Goal: Task Accomplishment & Management: Complete application form

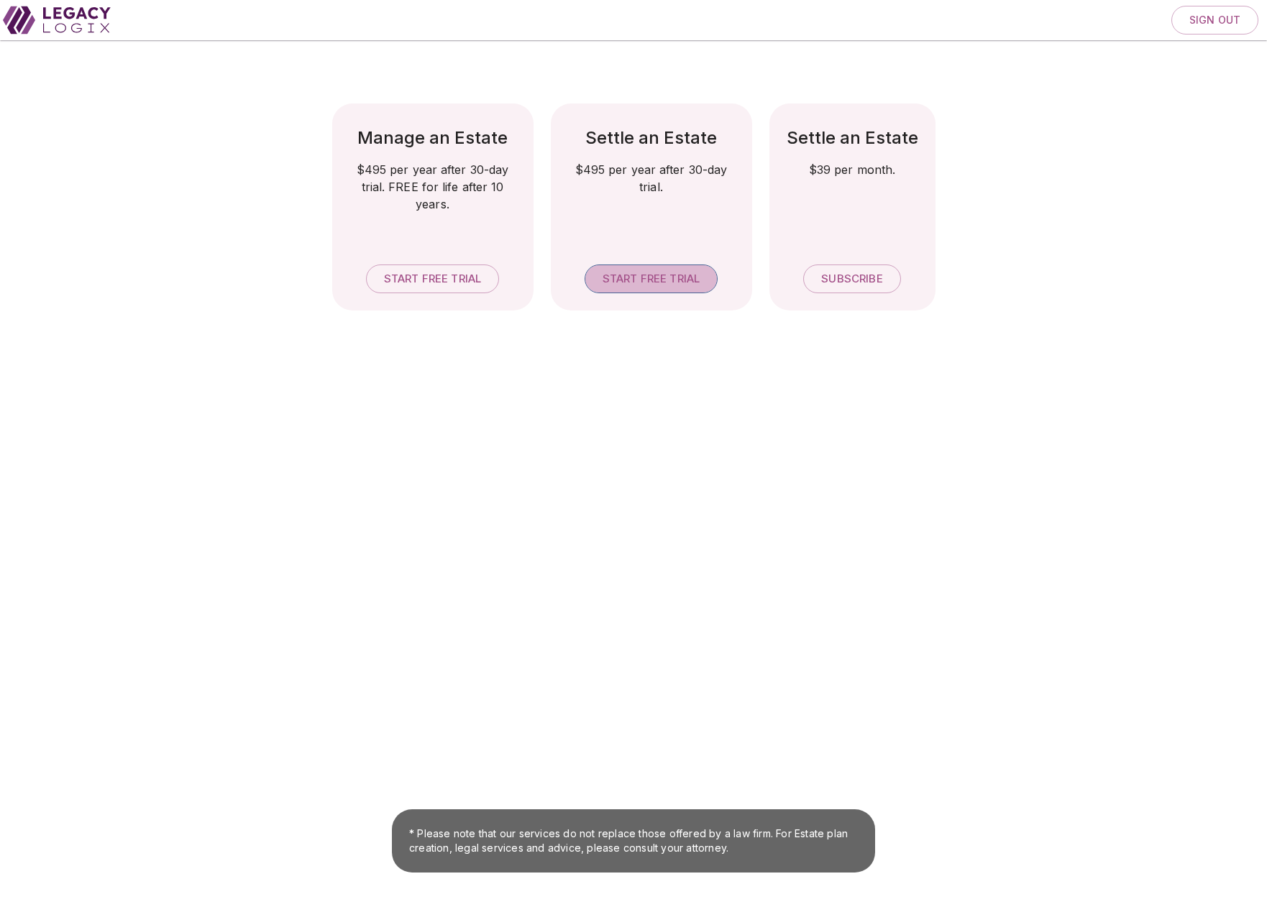
click at [657, 279] on span "Start free trial" at bounding box center [650, 279] width 97 height 14
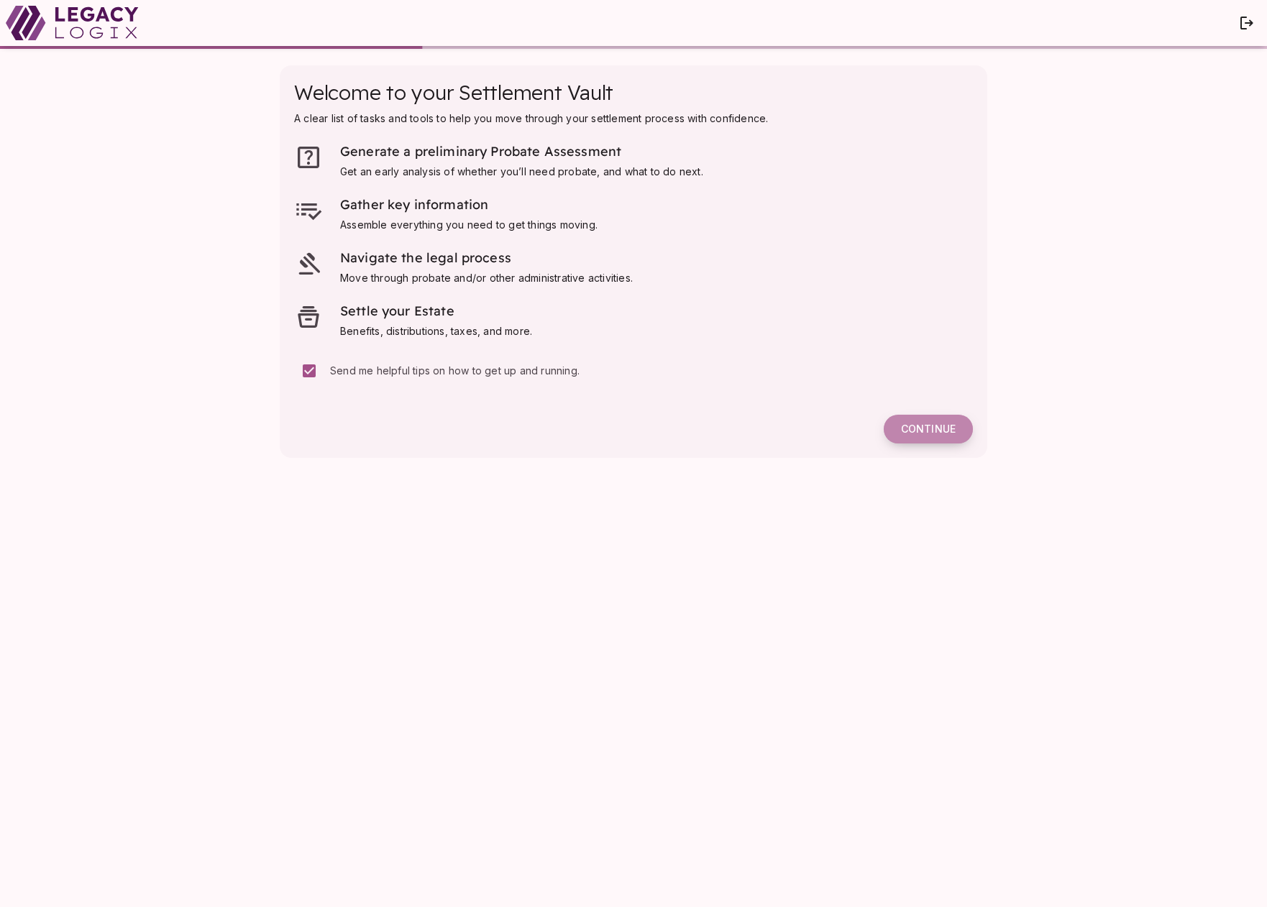
click at [925, 428] on span "Continue" at bounding box center [928, 429] width 55 height 13
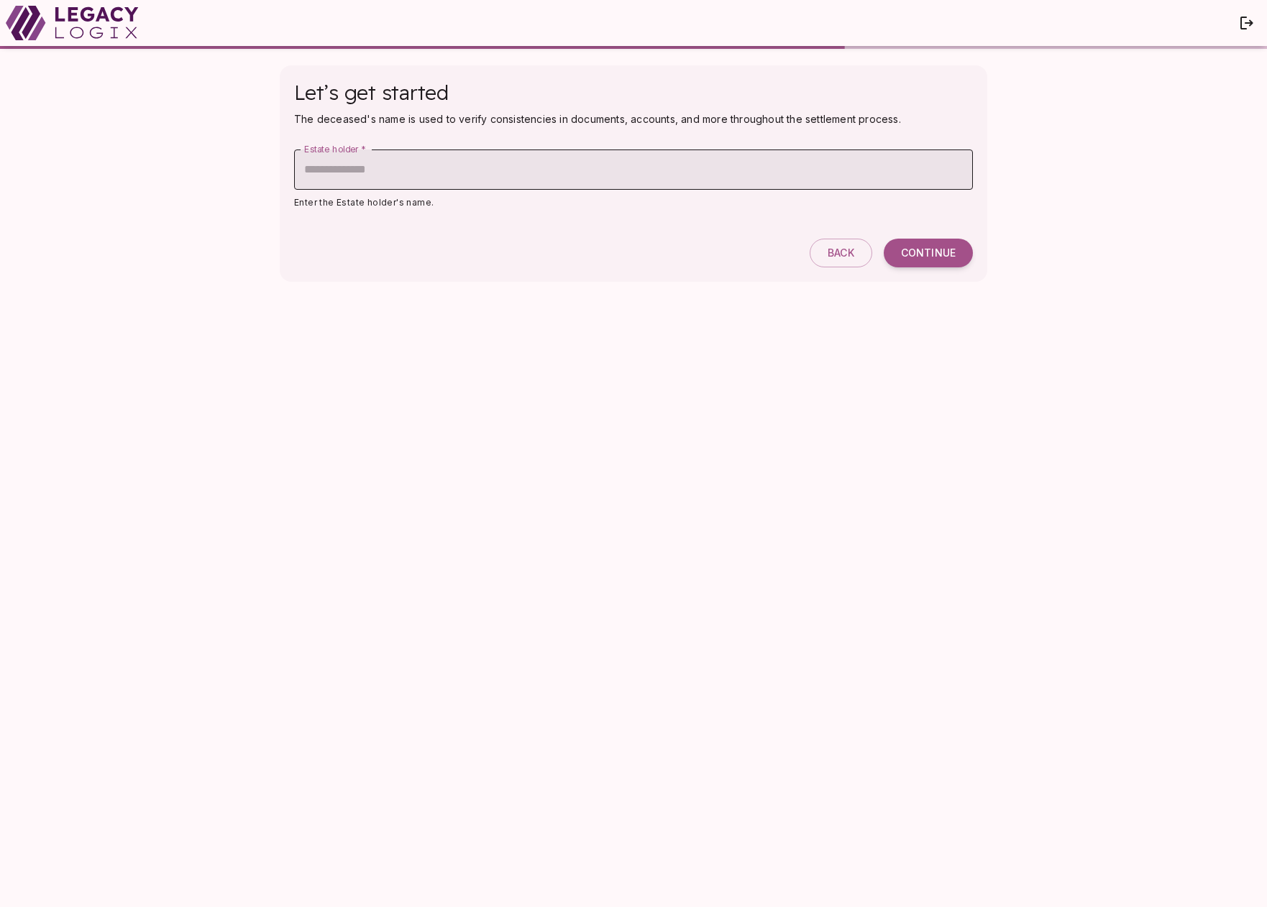
click at [442, 173] on input "Estate holder   *" at bounding box center [633, 170] width 679 height 40
type input "**********"
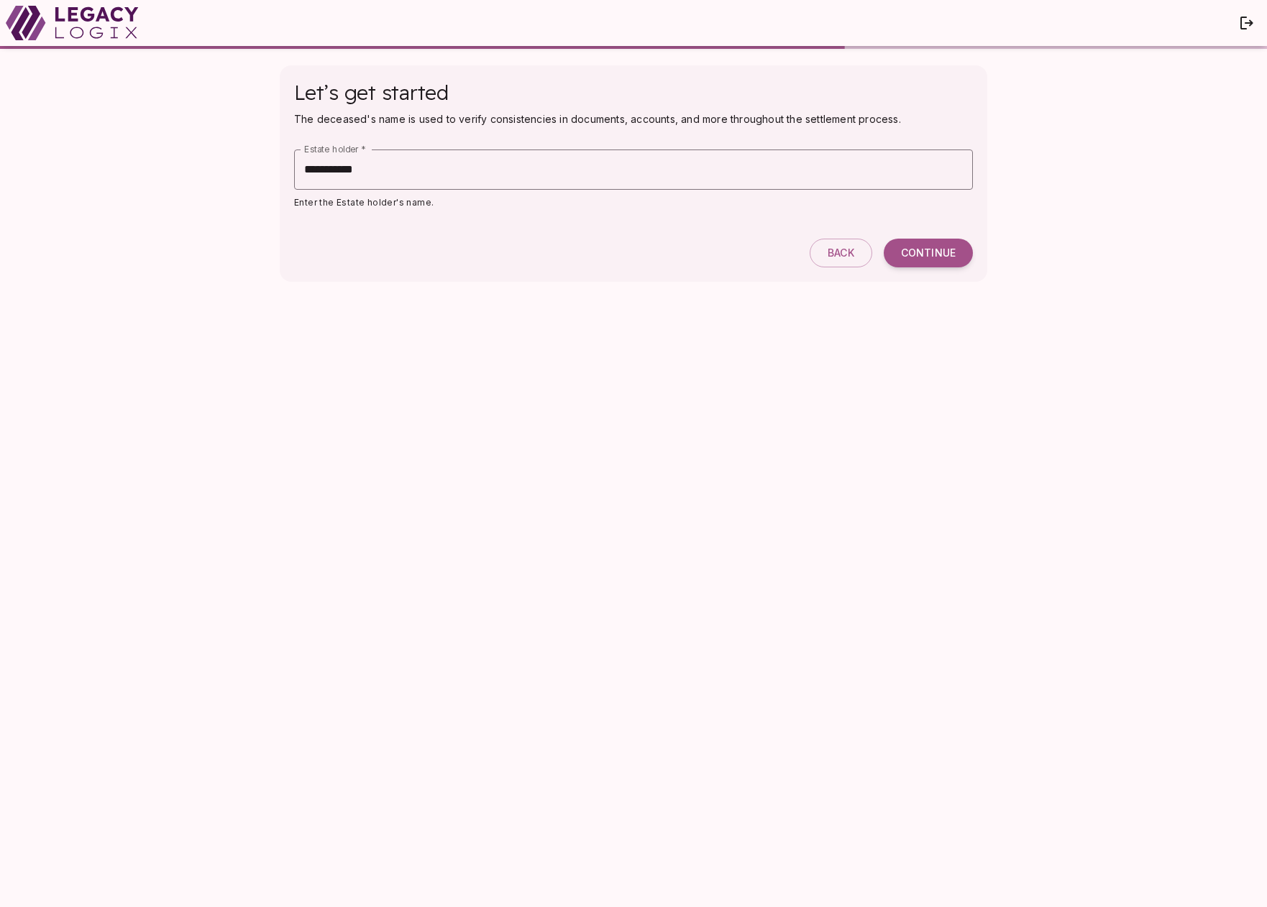
click at [854, 337] on div "**********" at bounding box center [633, 478] width 736 height 854
click at [928, 256] on span "Continue" at bounding box center [928, 253] width 55 height 13
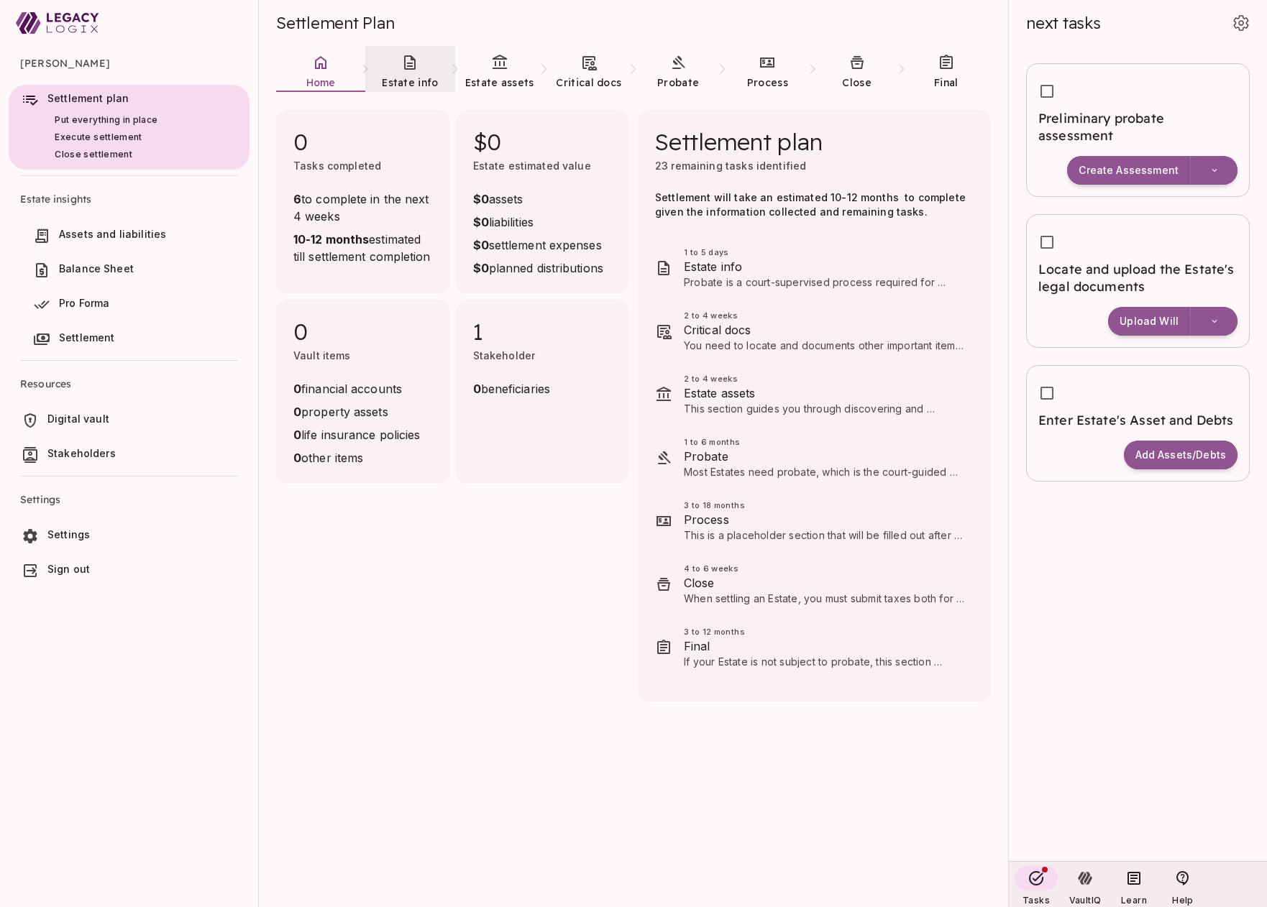
click at [410, 71] on link "Estate info" at bounding box center [409, 72] width 89 height 52
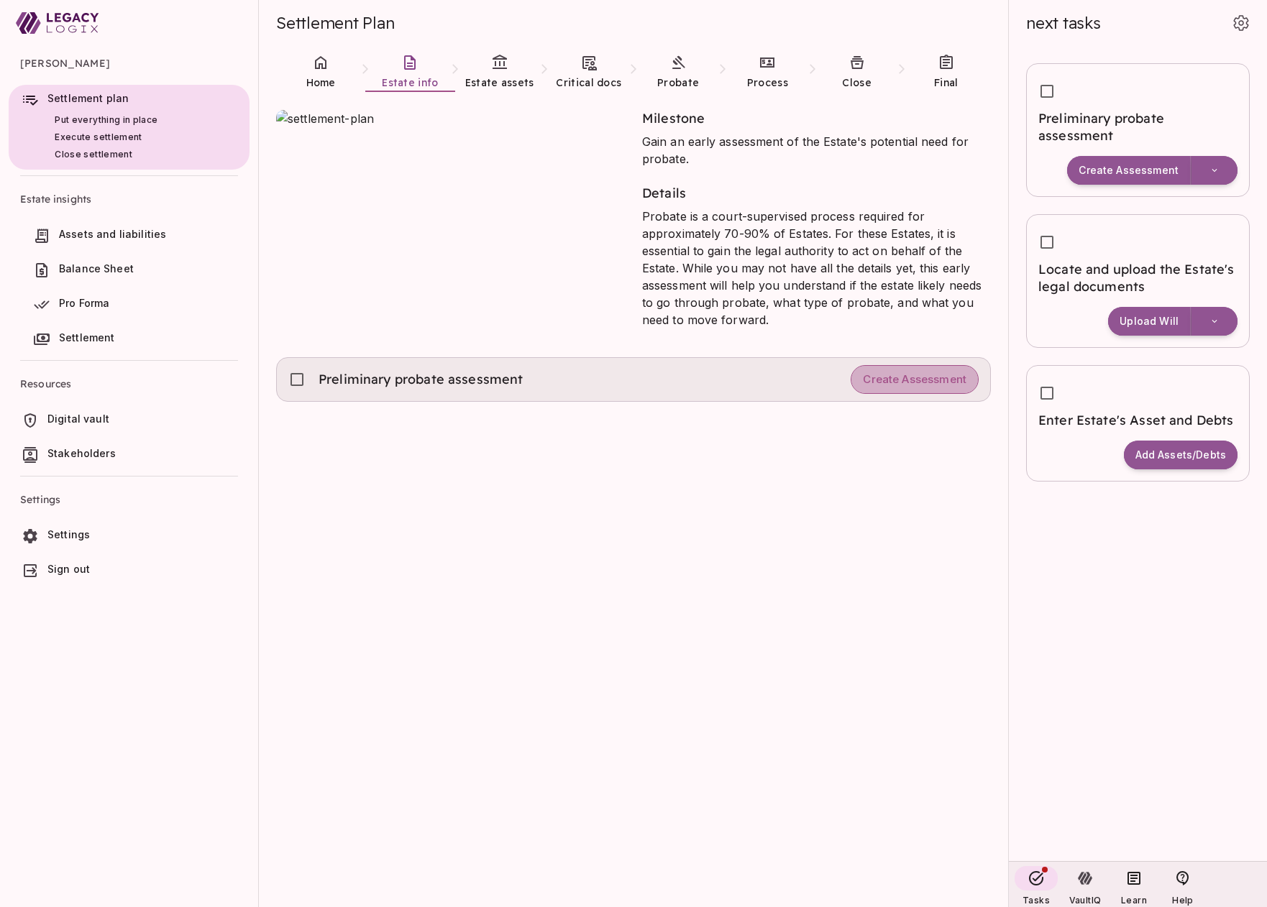
click at [895, 380] on span "Create Assessment" at bounding box center [915, 380] width 104 height 14
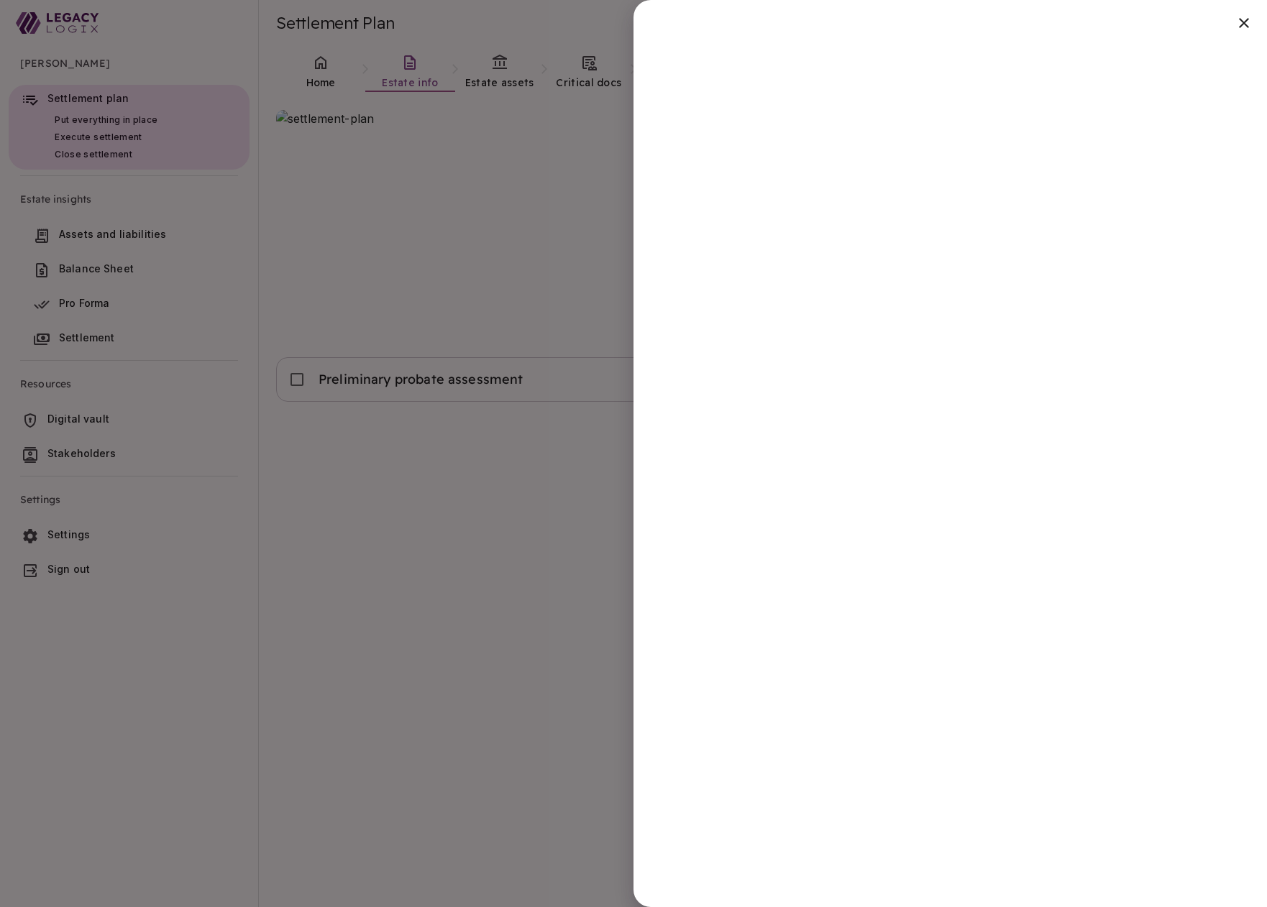
click at [446, 633] on div at bounding box center [633, 453] width 1267 height 907
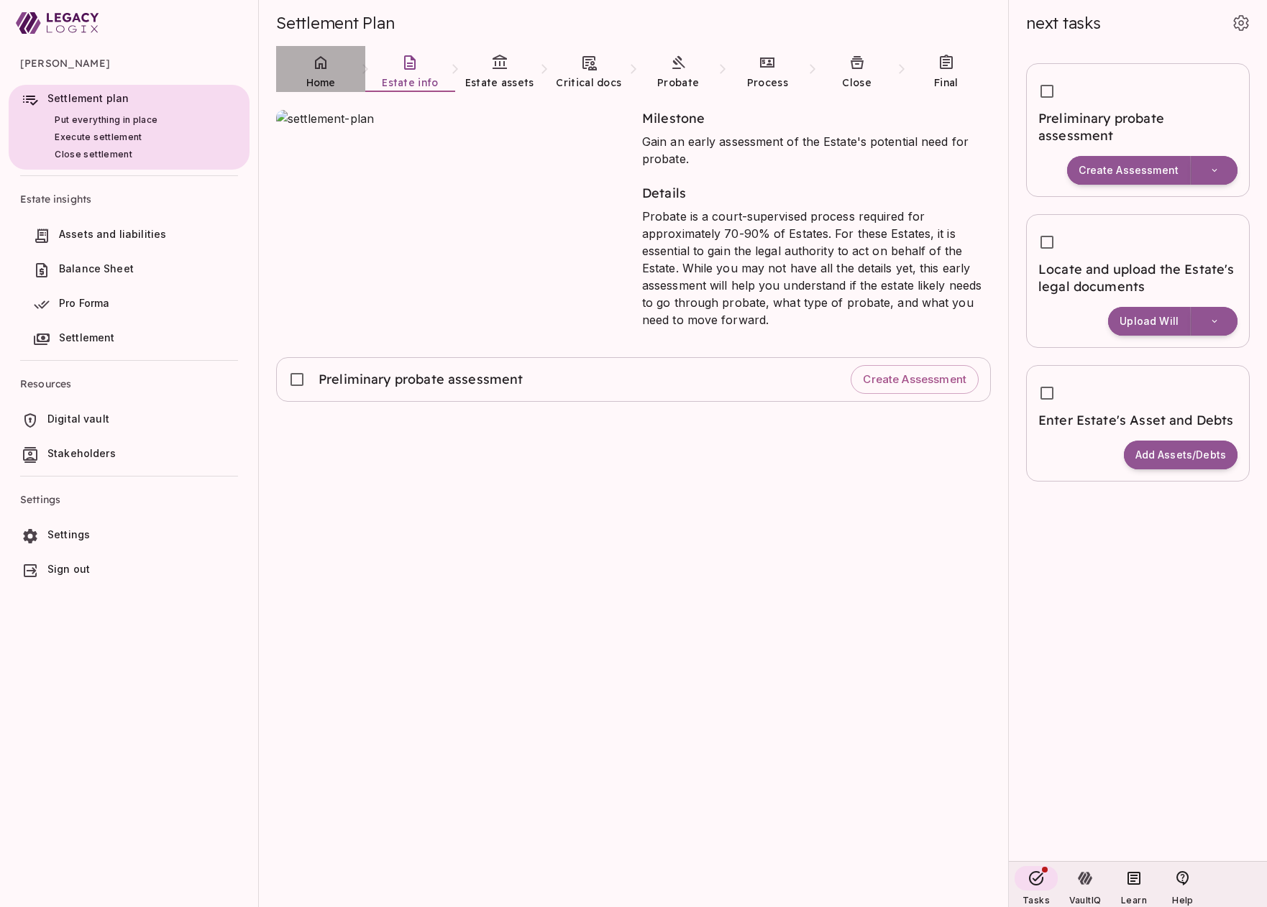
click at [323, 73] on link "Home" at bounding box center [320, 72] width 89 height 52
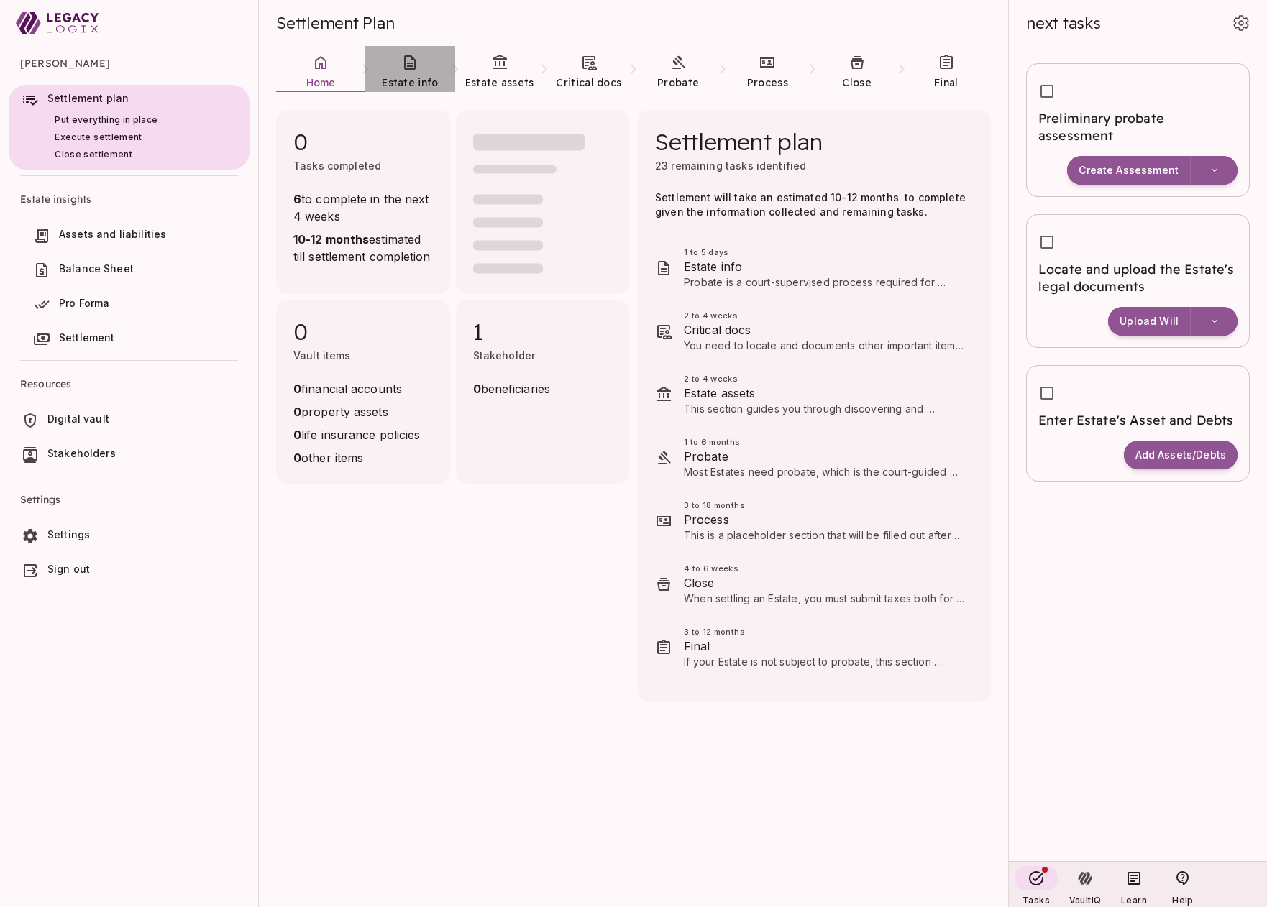
click at [405, 67] on icon at bounding box center [409, 62] width 17 height 17
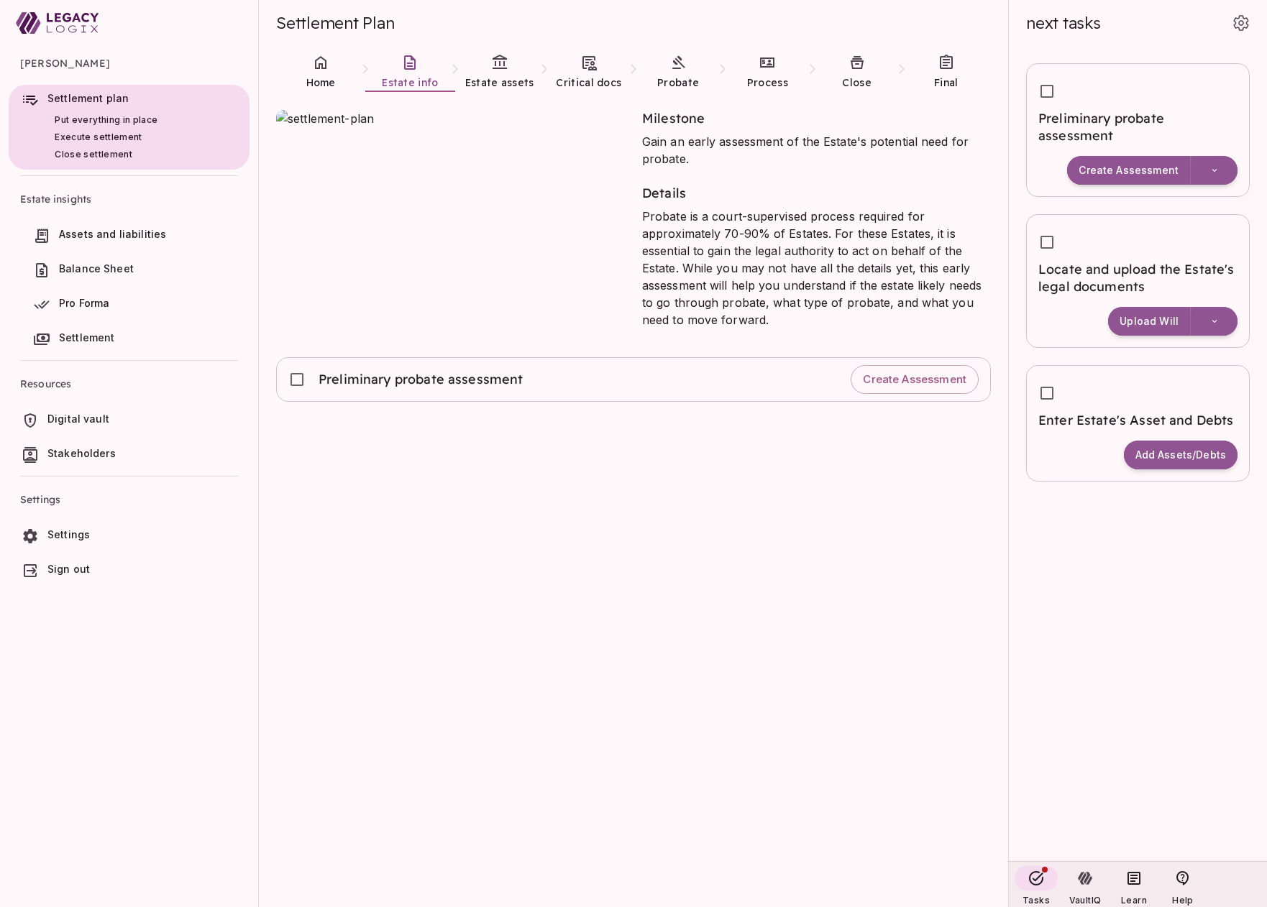
click at [88, 419] on span "Digital vault" at bounding box center [78, 419] width 62 height 12
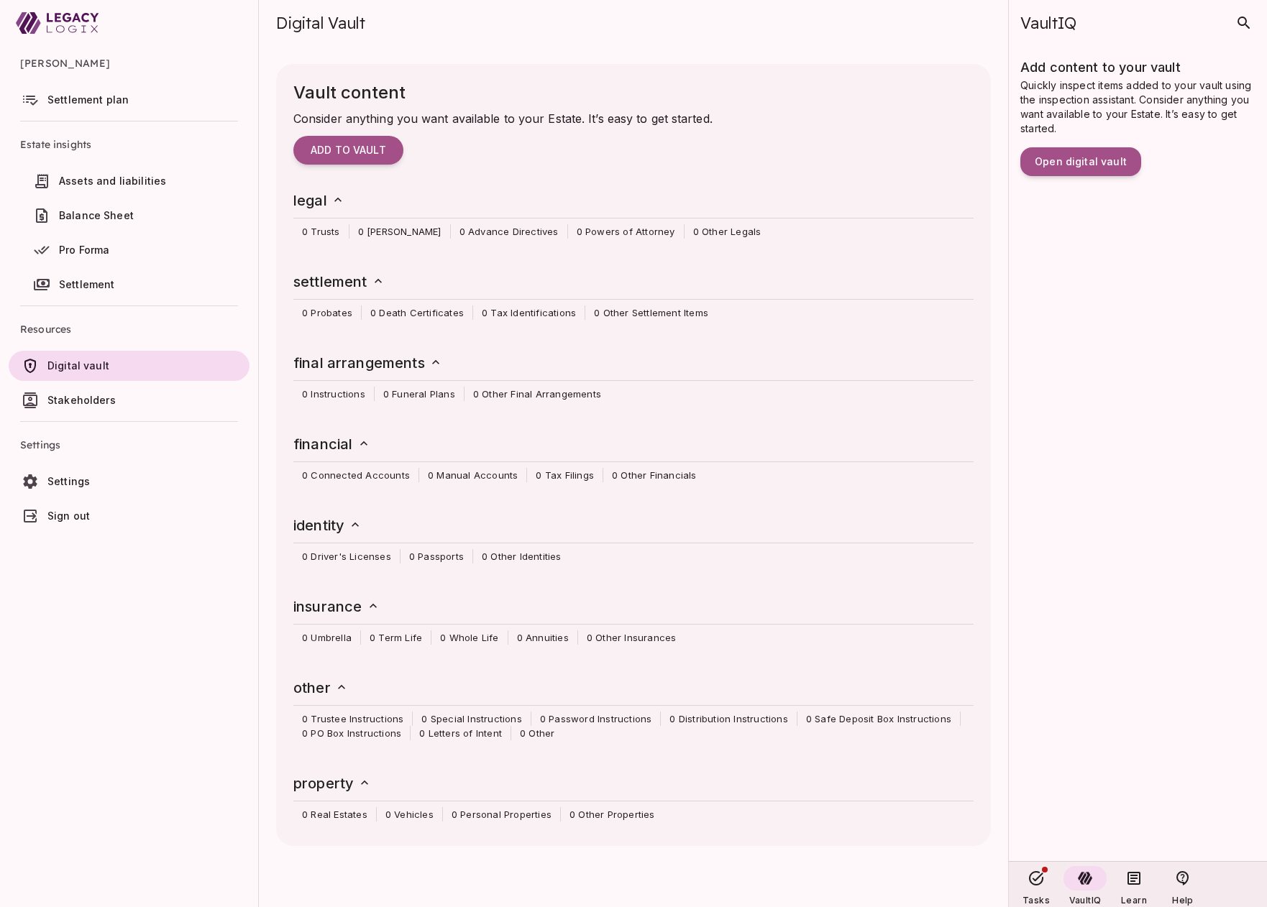
click at [88, 104] on span "Settlement plan" at bounding box center [87, 99] width 81 height 12
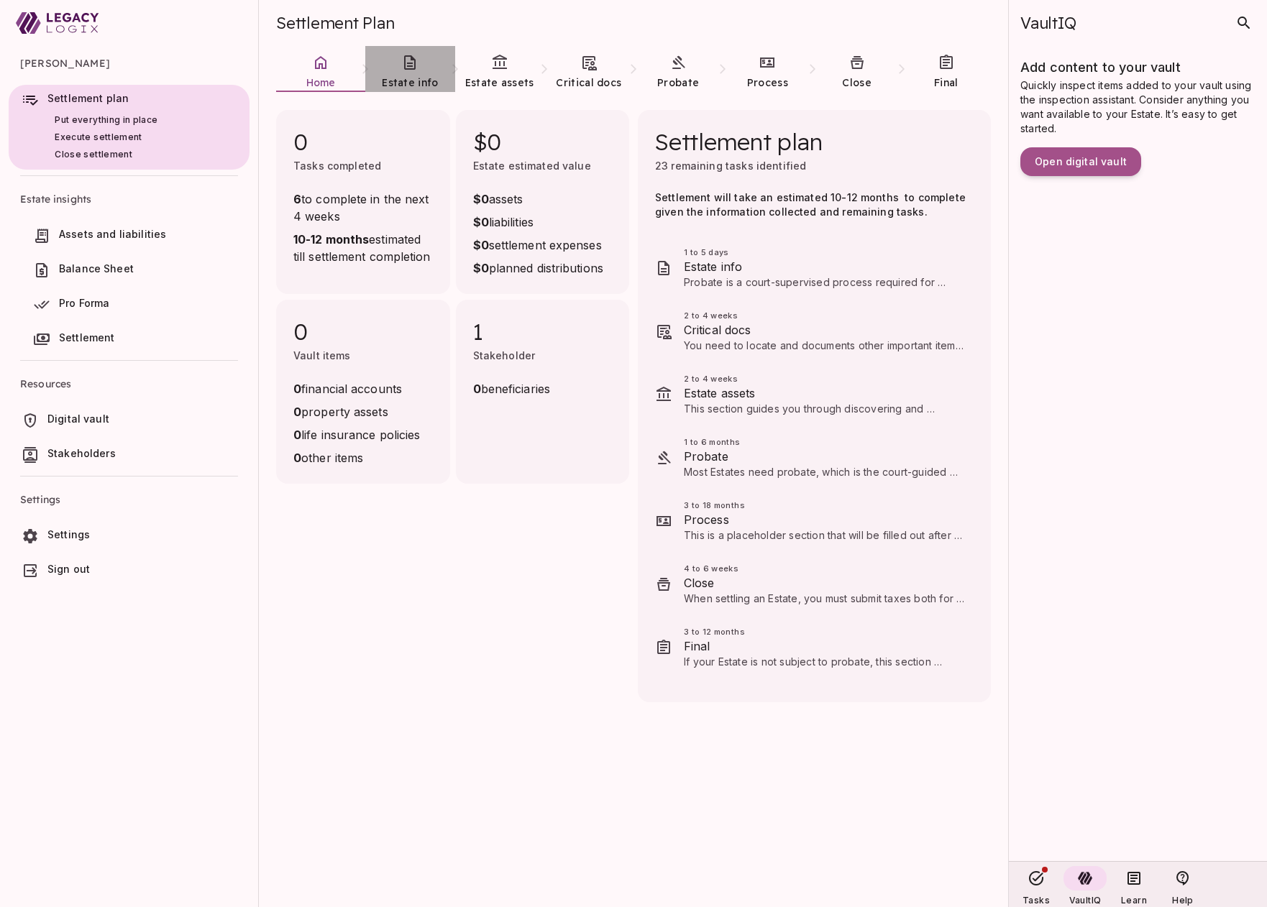
click at [414, 70] on icon at bounding box center [409, 62] width 17 height 17
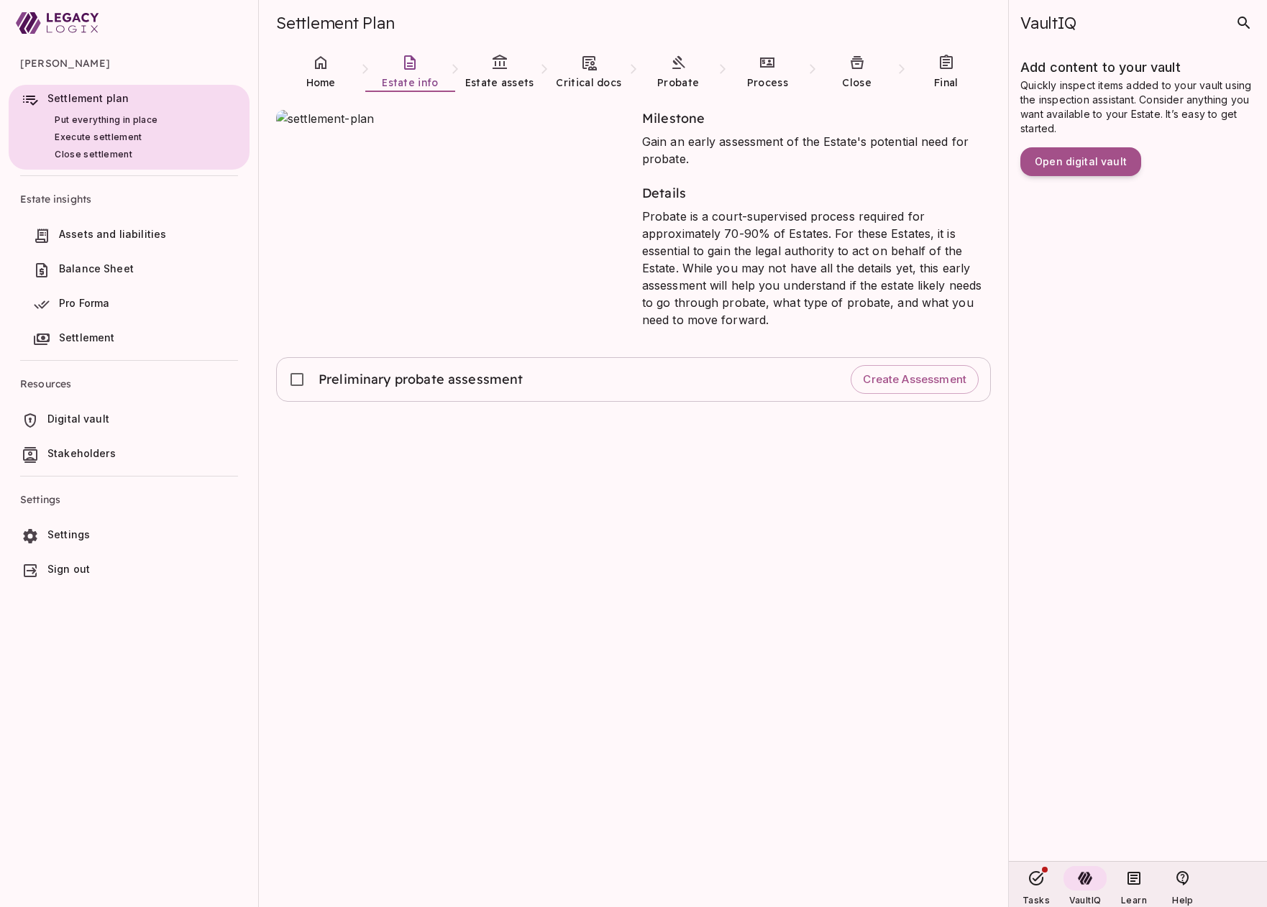
click at [134, 414] on span "Digital vault" at bounding box center [145, 419] width 196 height 14
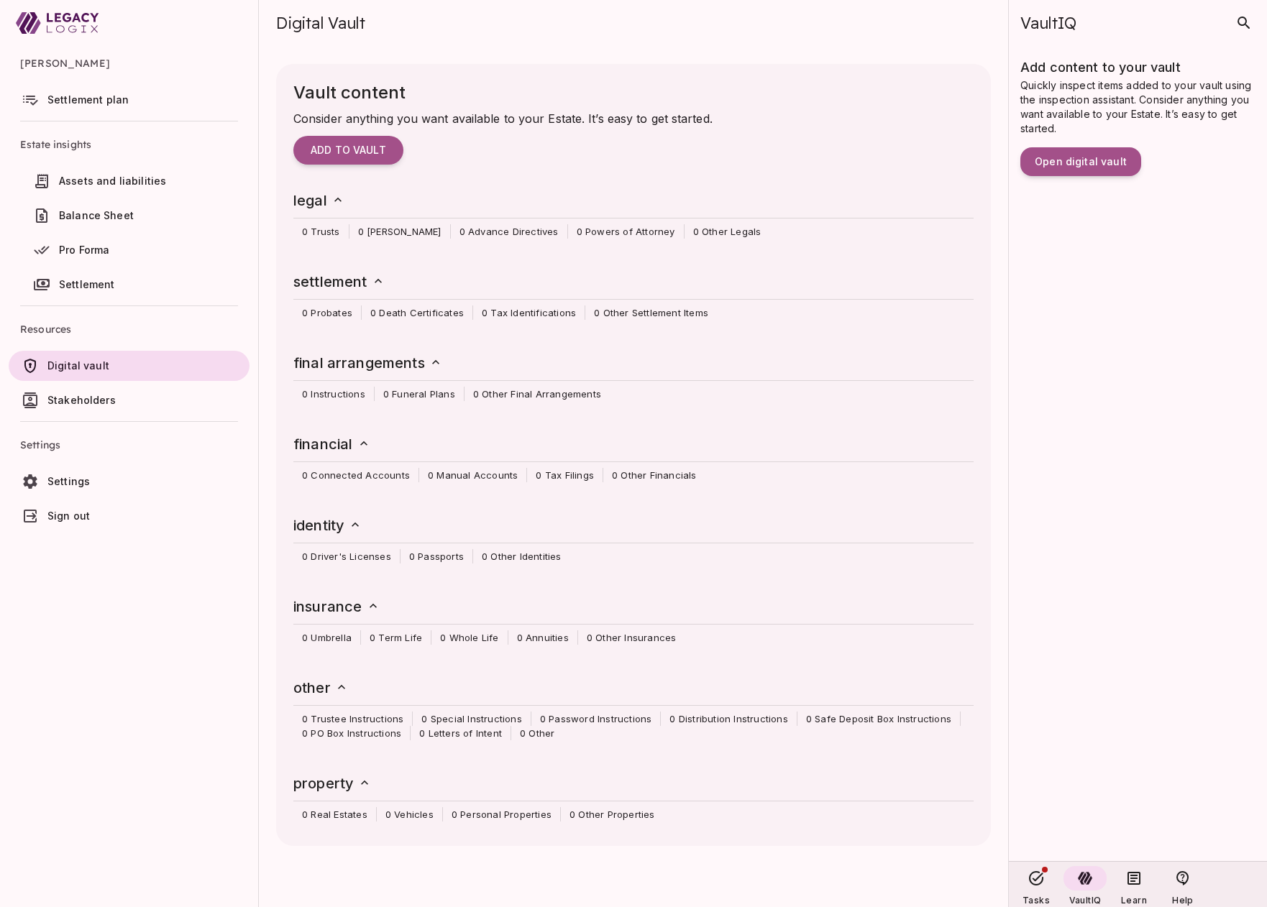
click at [106, 100] on span "Settlement plan" at bounding box center [87, 99] width 81 height 12
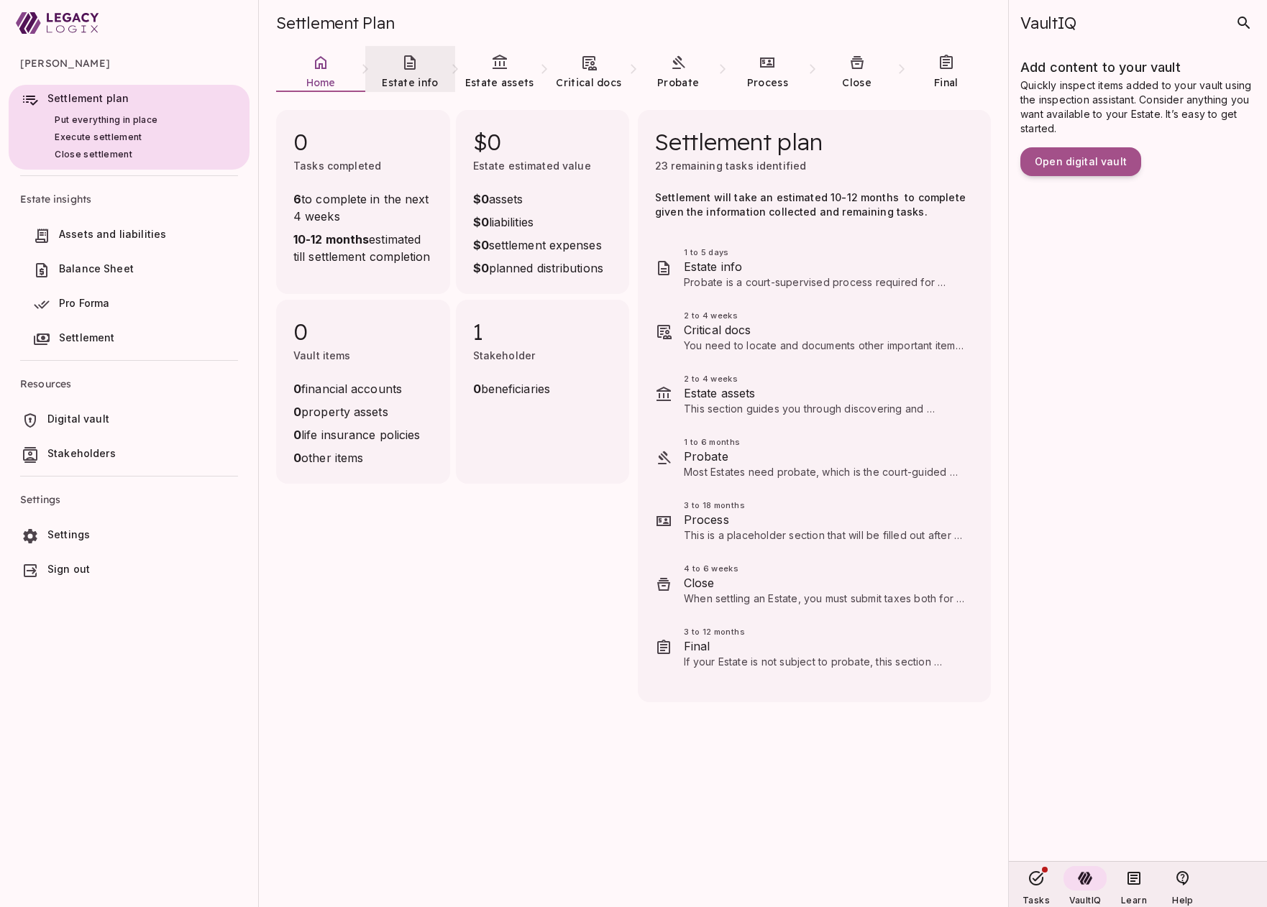
click at [410, 67] on icon at bounding box center [409, 62] width 17 height 17
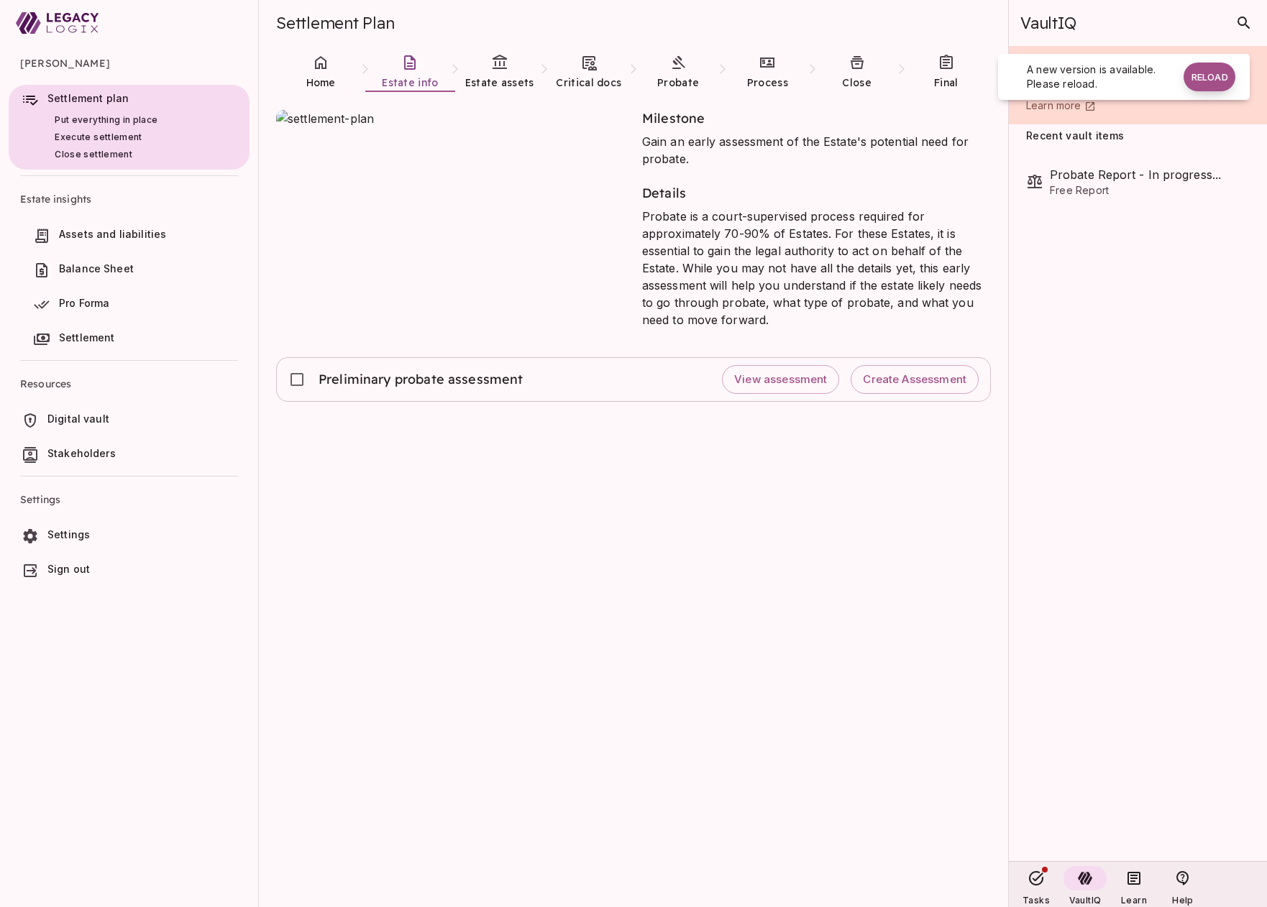
click at [1204, 78] on button "Reload" at bounding box center [1209, 77] width 52 height 29
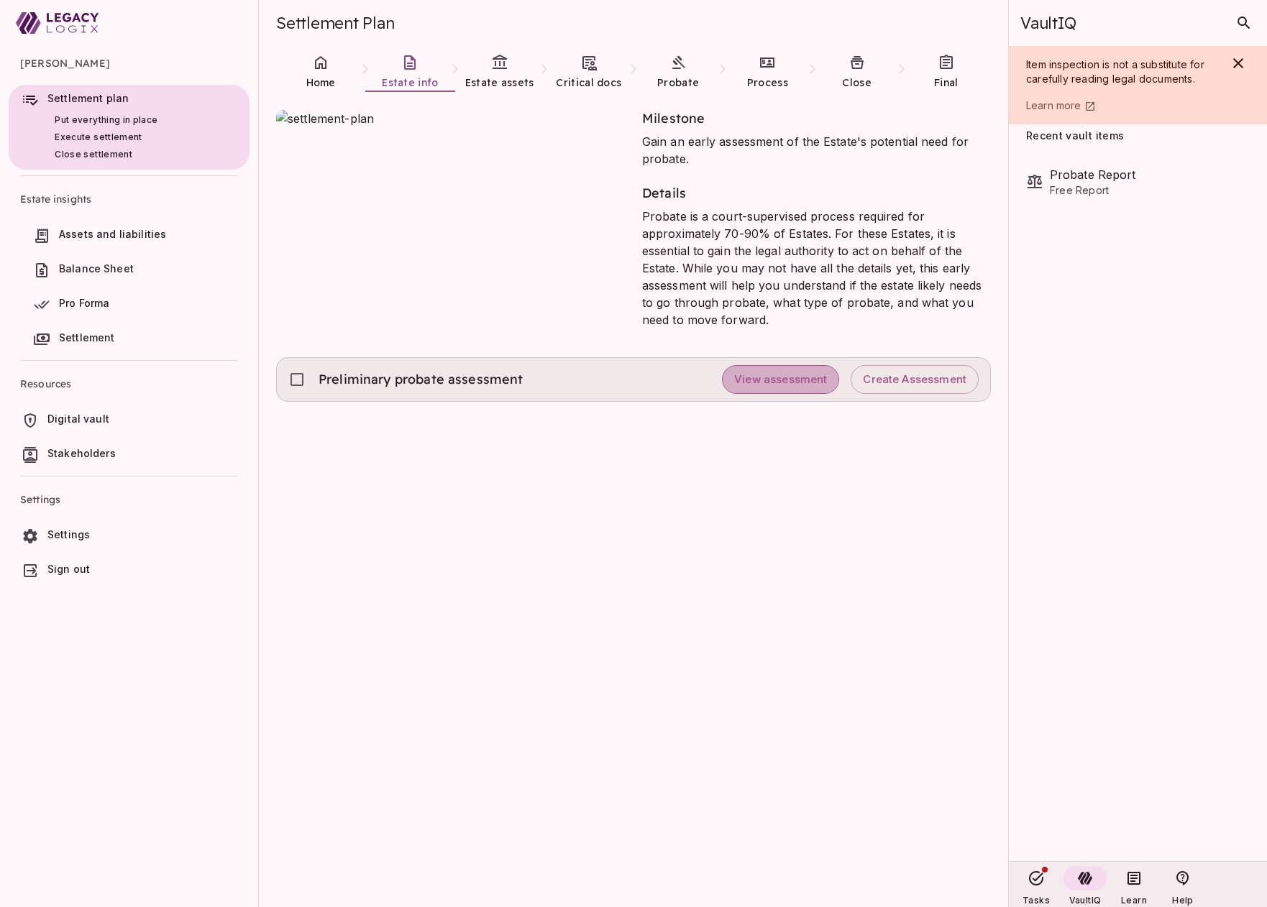
click at [766, 380] on span "View assessment" at bounding box center [780, 380] width 93 height 14
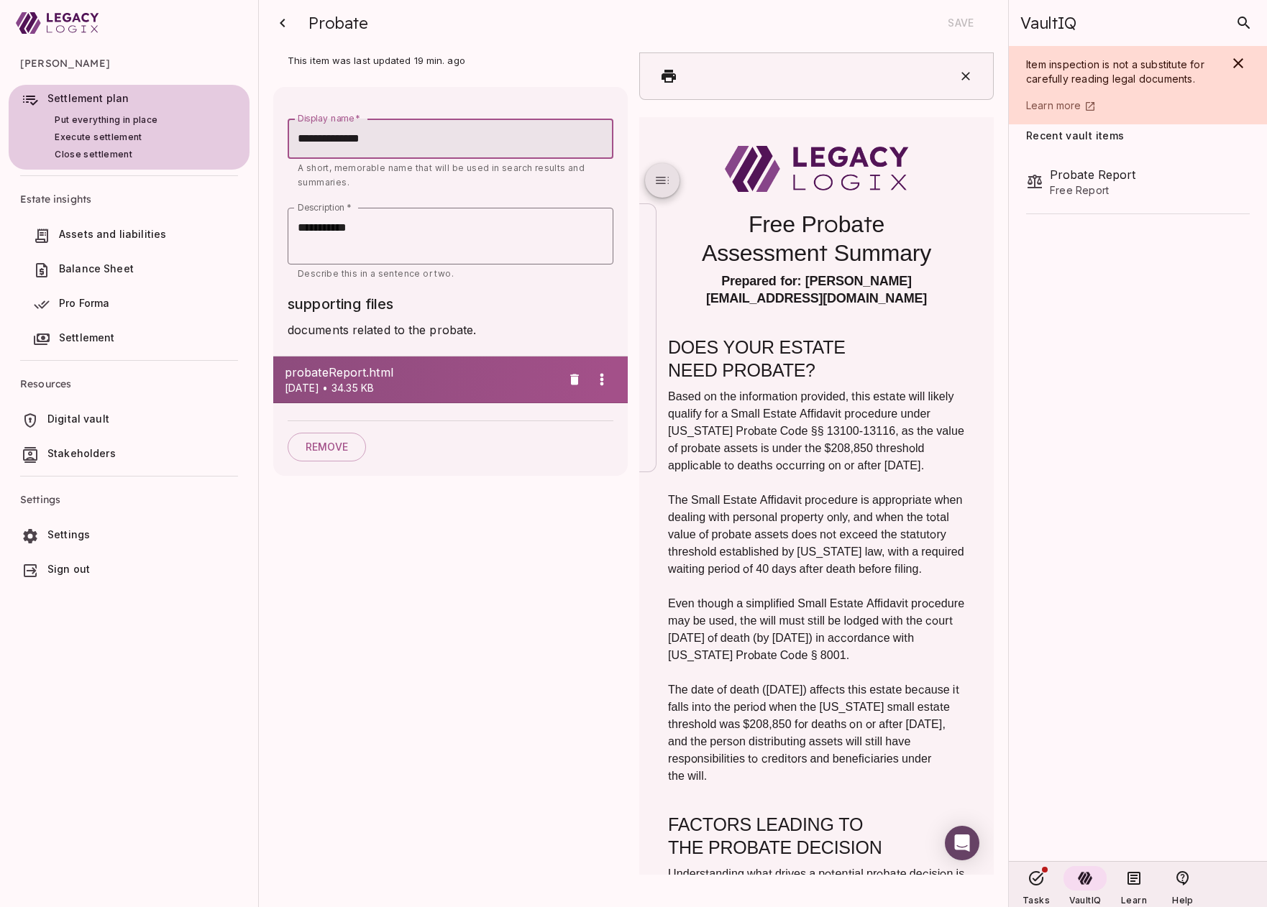
click at [98, 111] on span "Put everything in place" at bounding box center [113, 119] width 116 height 17
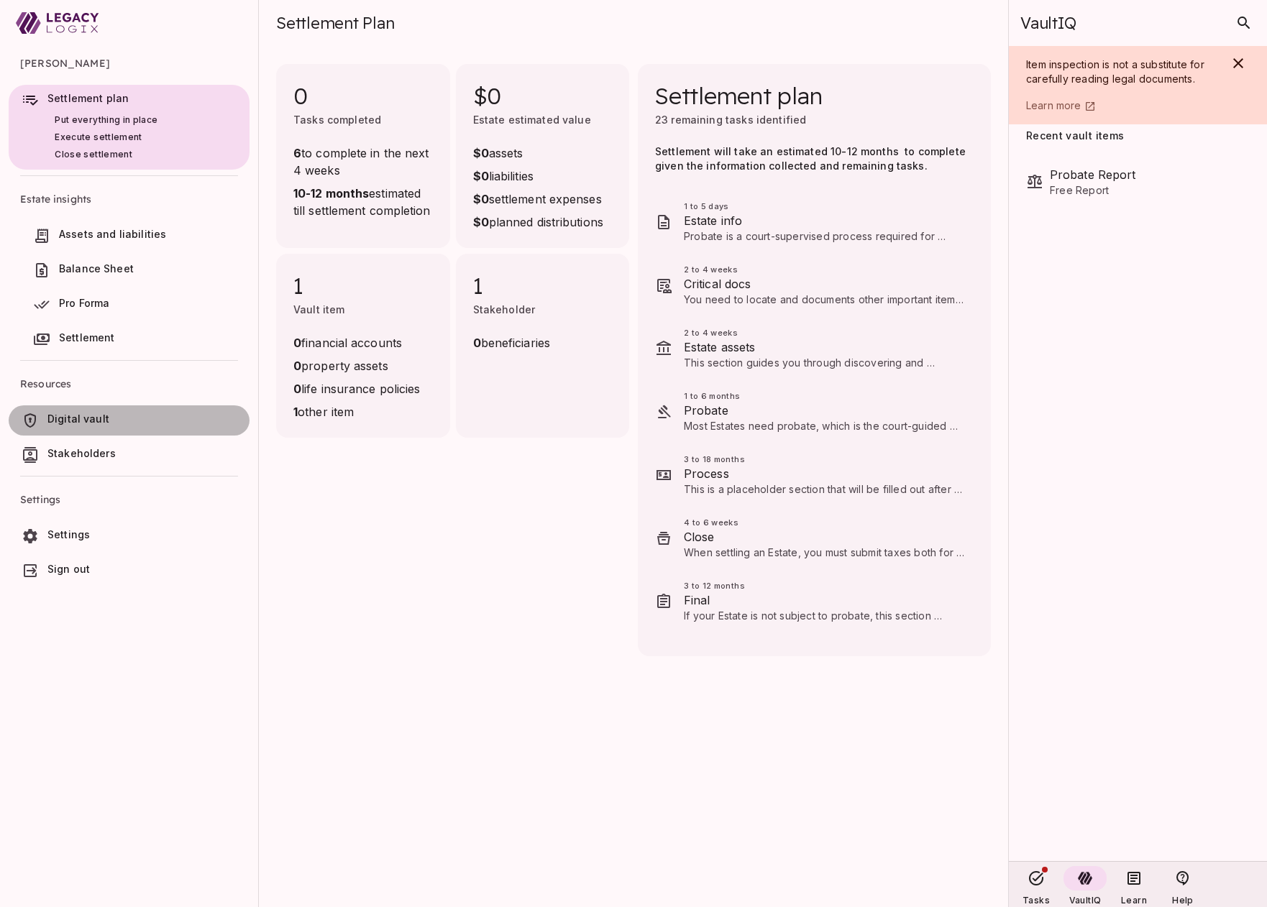
click at [95, 416] on span "Digital vault" at bounding box center [78, 419] width 62 height 12
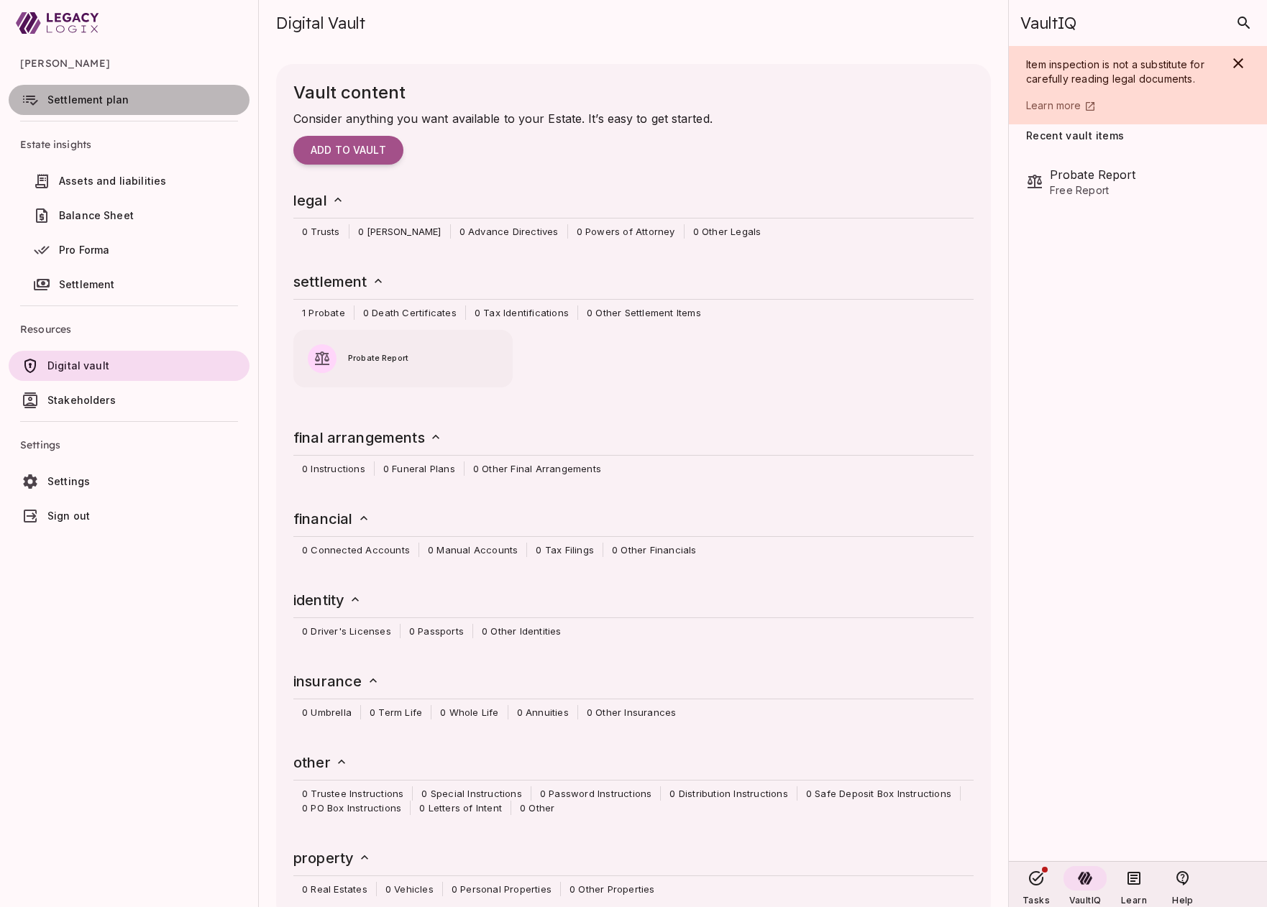
click at [86, 98] on span "Settlement plan" at bounding box center [87, 99] width 81 height 12
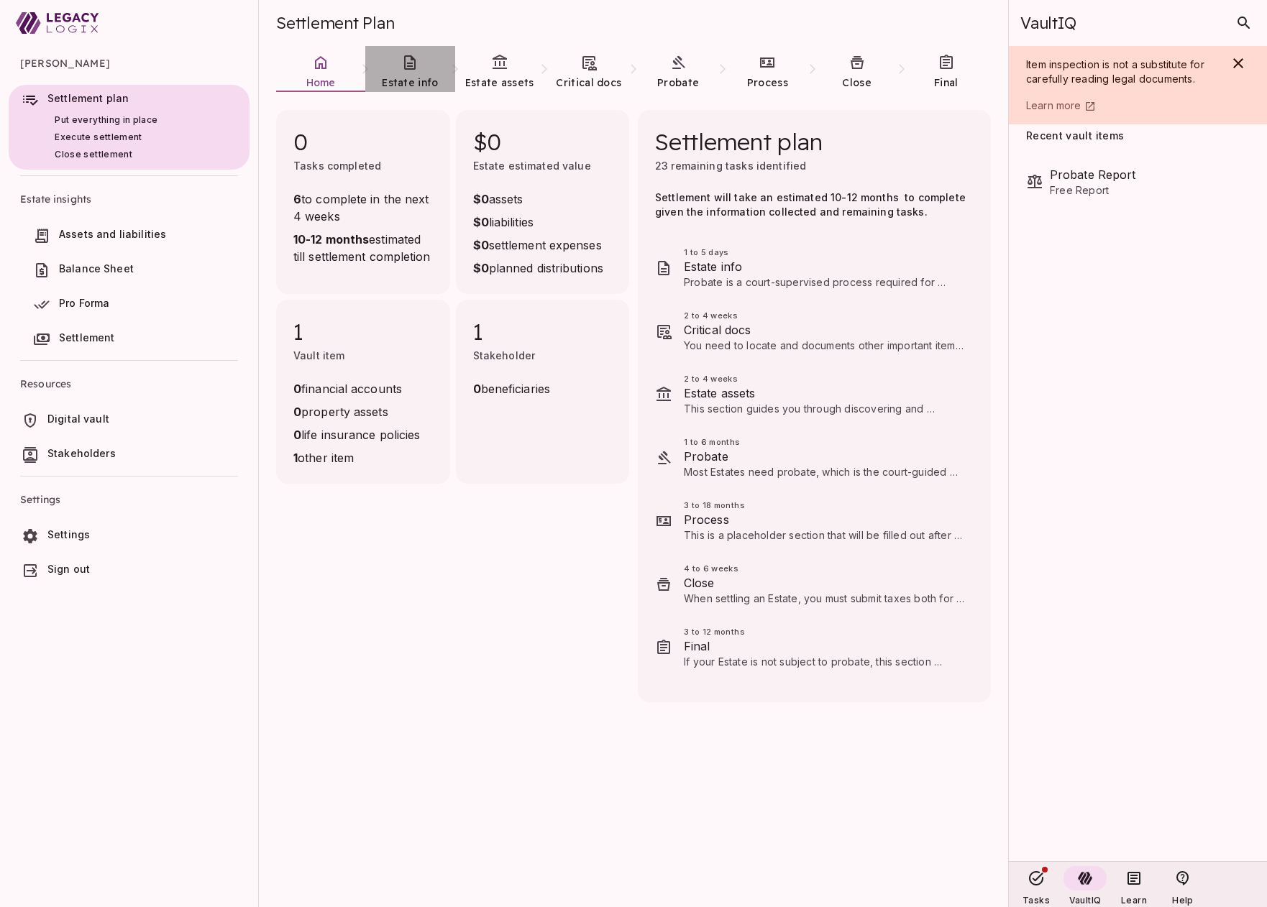
click at [409, 63] on icon at bounding box center [410, 62] width 12 height 14
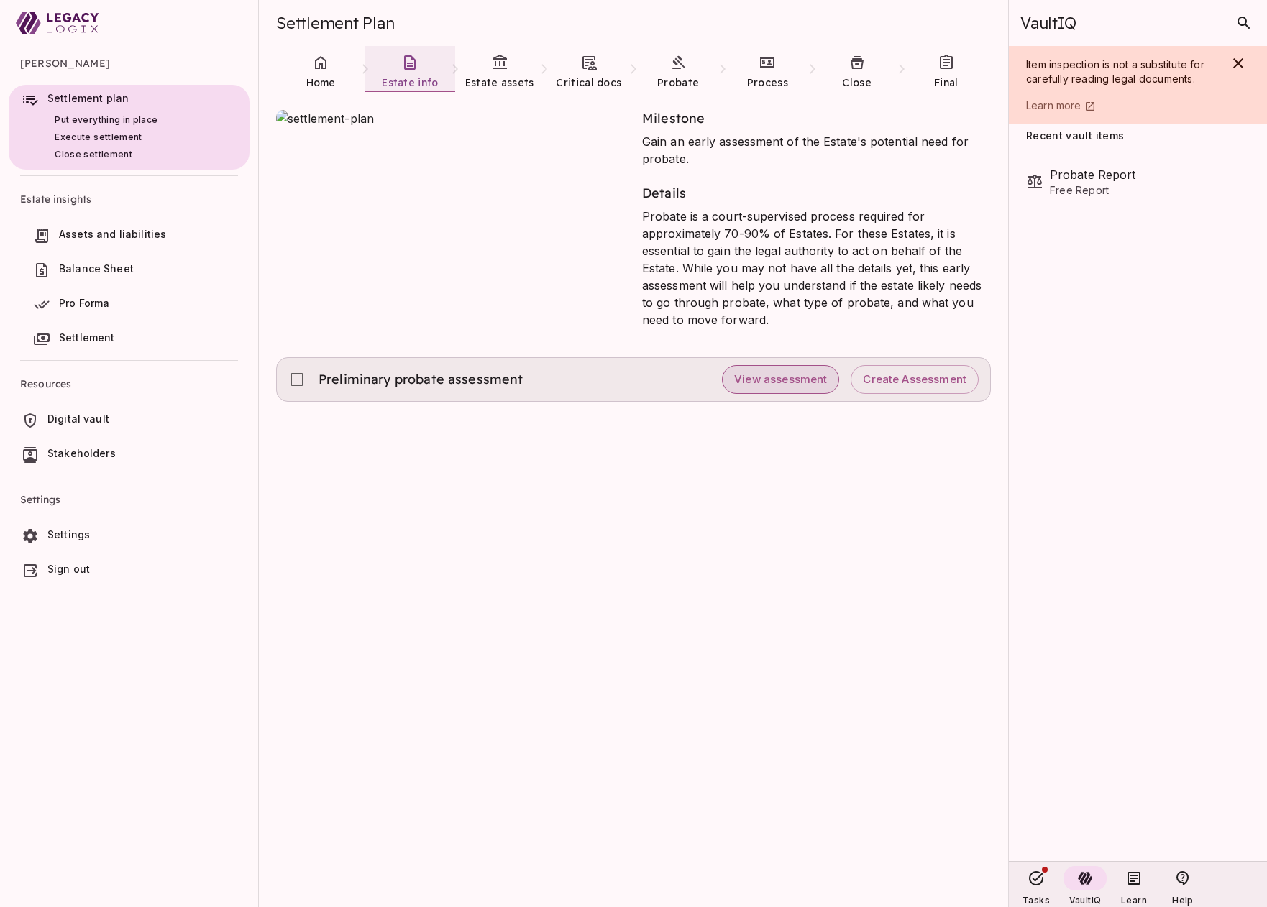
click at [786, 380] on span "View assessment" at bounding box center [780, 380] width 93 height 14
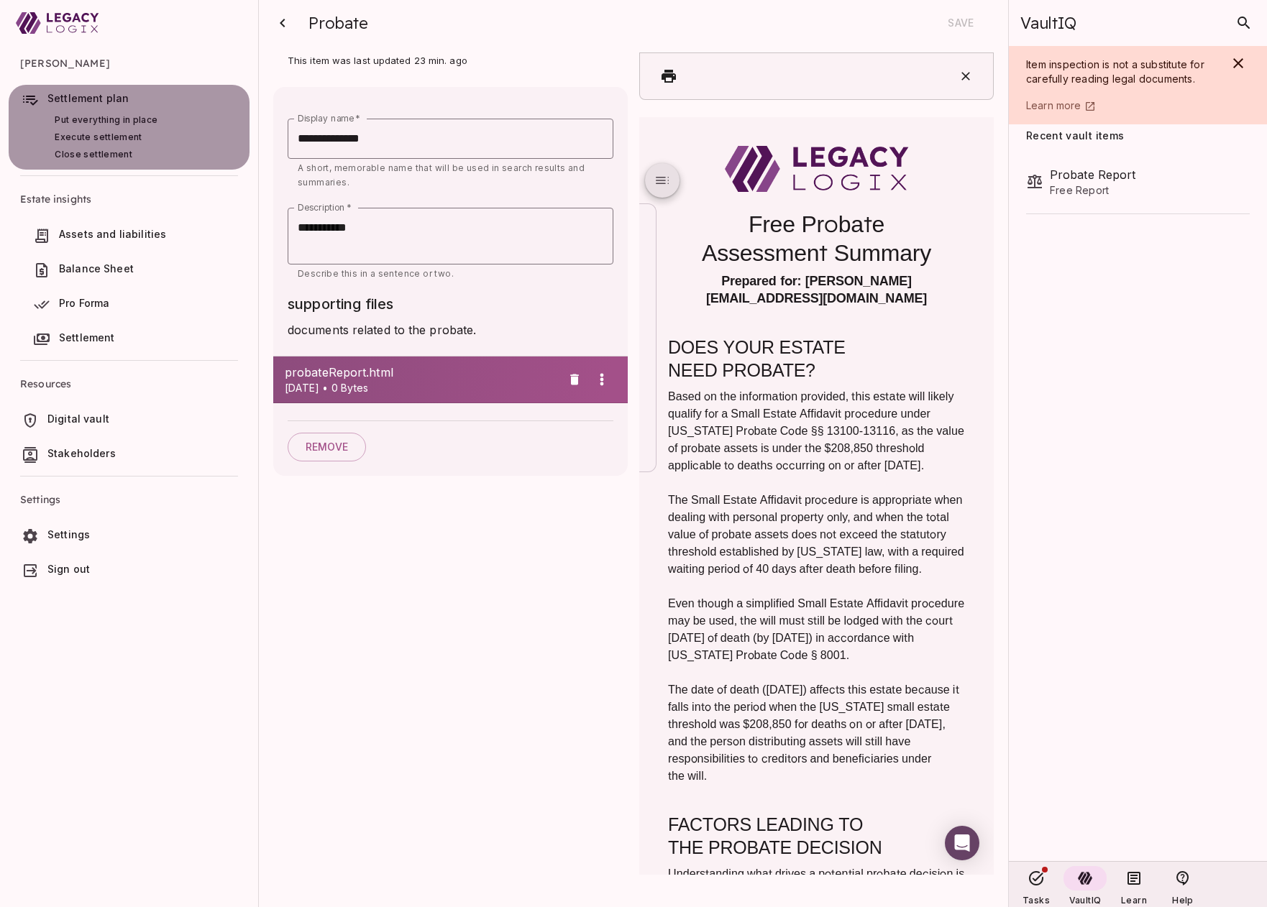
click at [96, 127] on span "Put everything in place" at bounding box center [113, 119] width 116 height 17
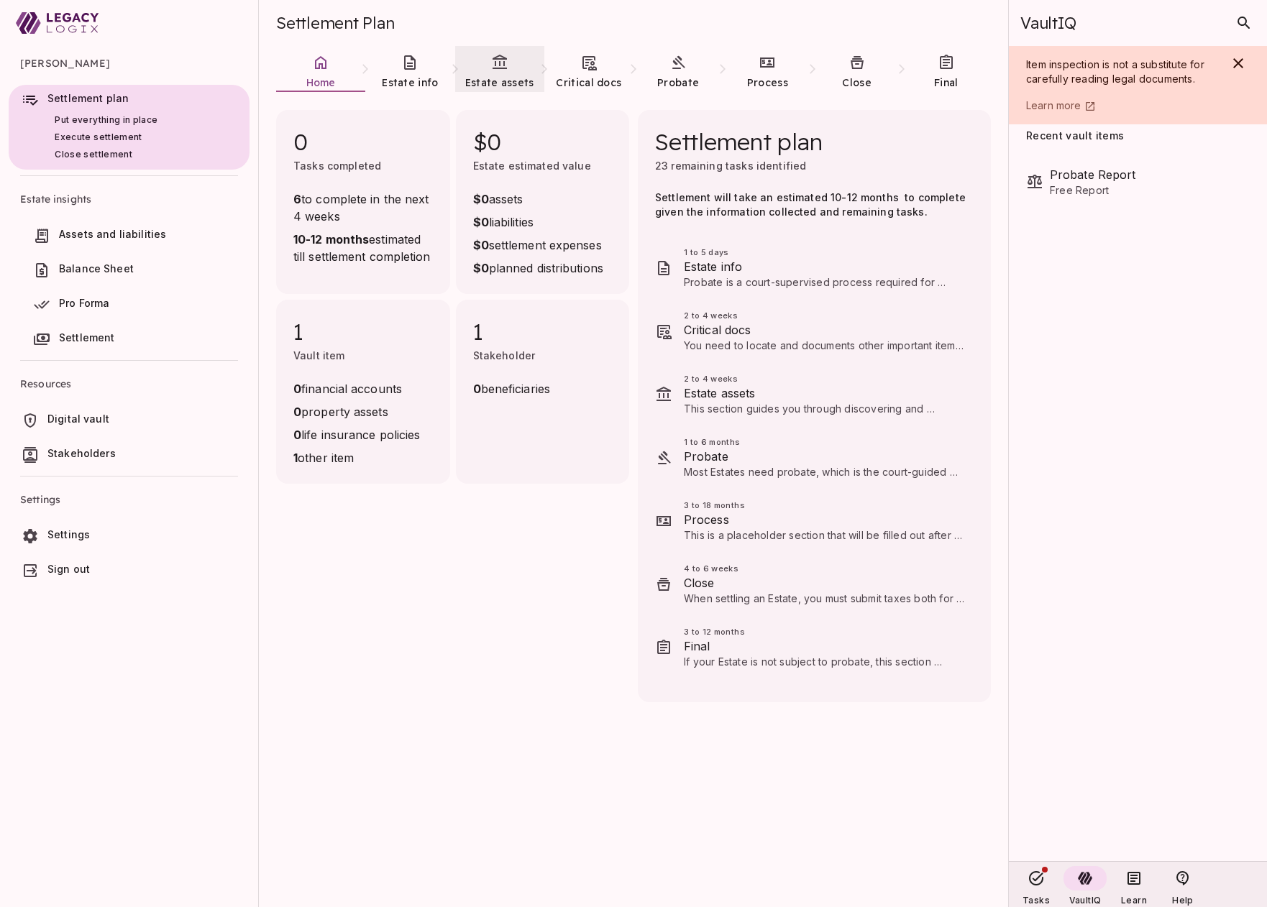
click at [502, 72] on link "Estate assets" at bounding box center [499, 72] width 89 height 52
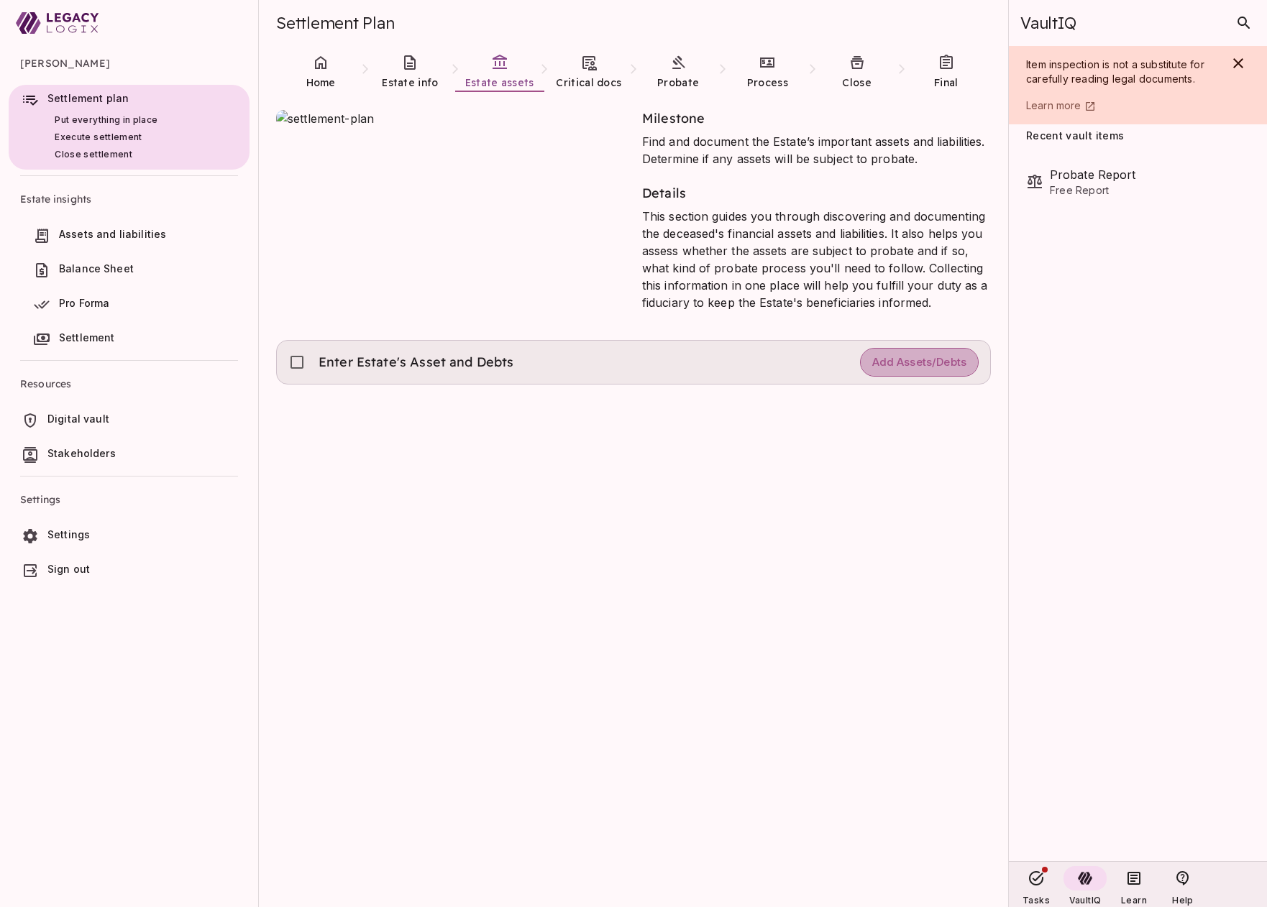
click at [914, 359] on span "Add Assets/Debts" at bounding box center [919, 363] width 94 height 14
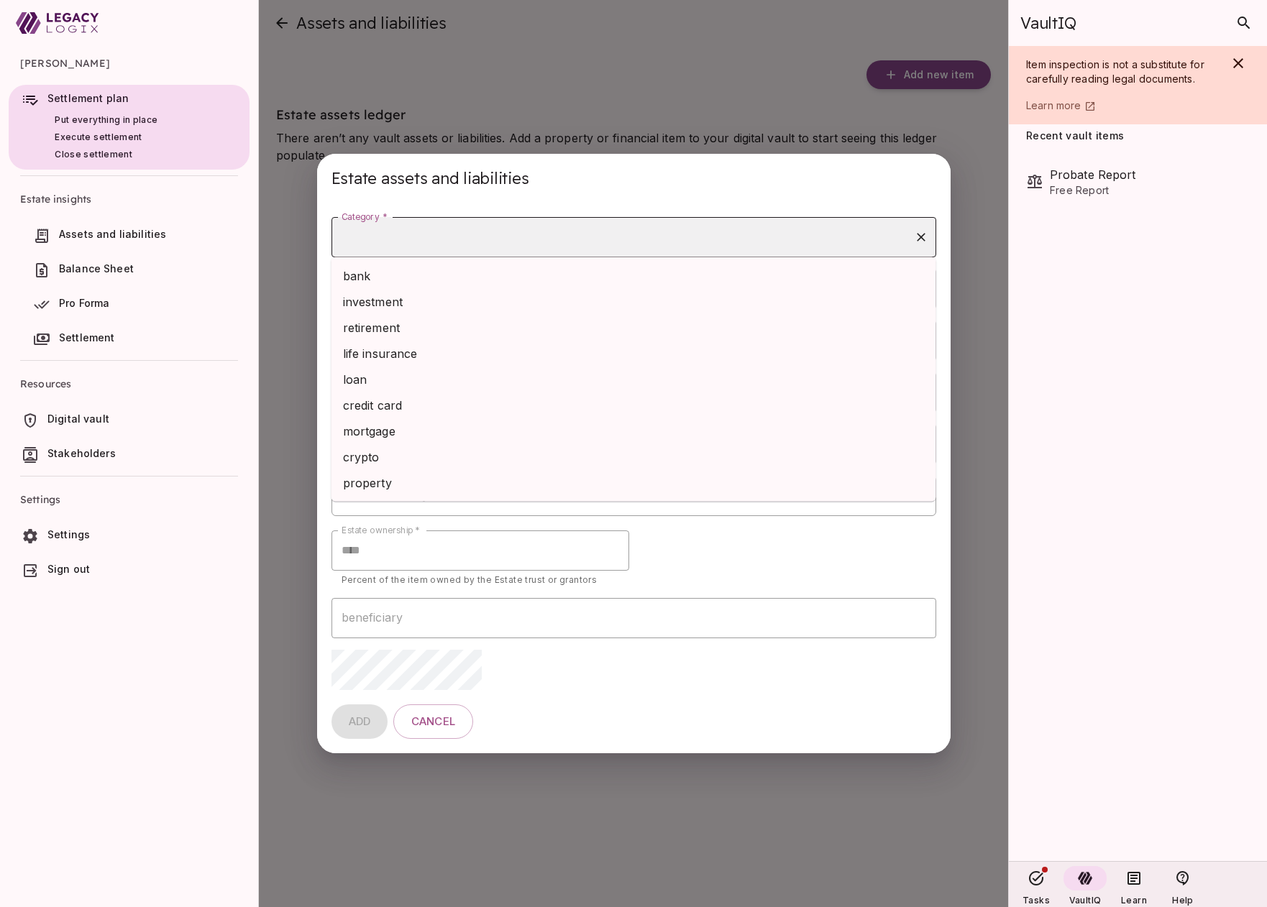
click at [487, 242] on input "Category *" at bounding box center [623, 237] width 570 height 27
click at [474, 273] on li "bank" at bounding box center [633, 276] width 605 height 26
type input "****"
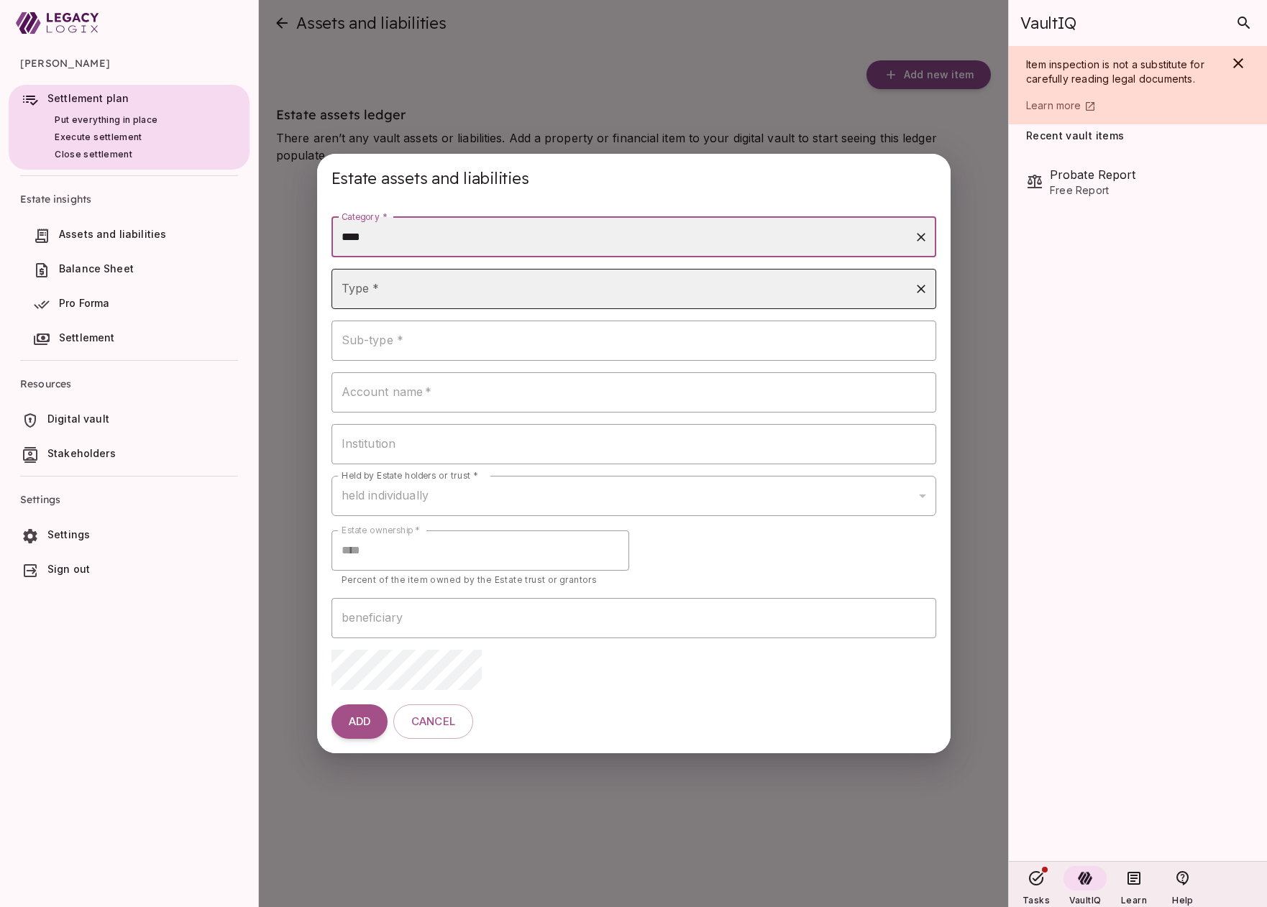
click at [456, 295] on input "Type *" at bounding box center [623, 288] width 570 height 27
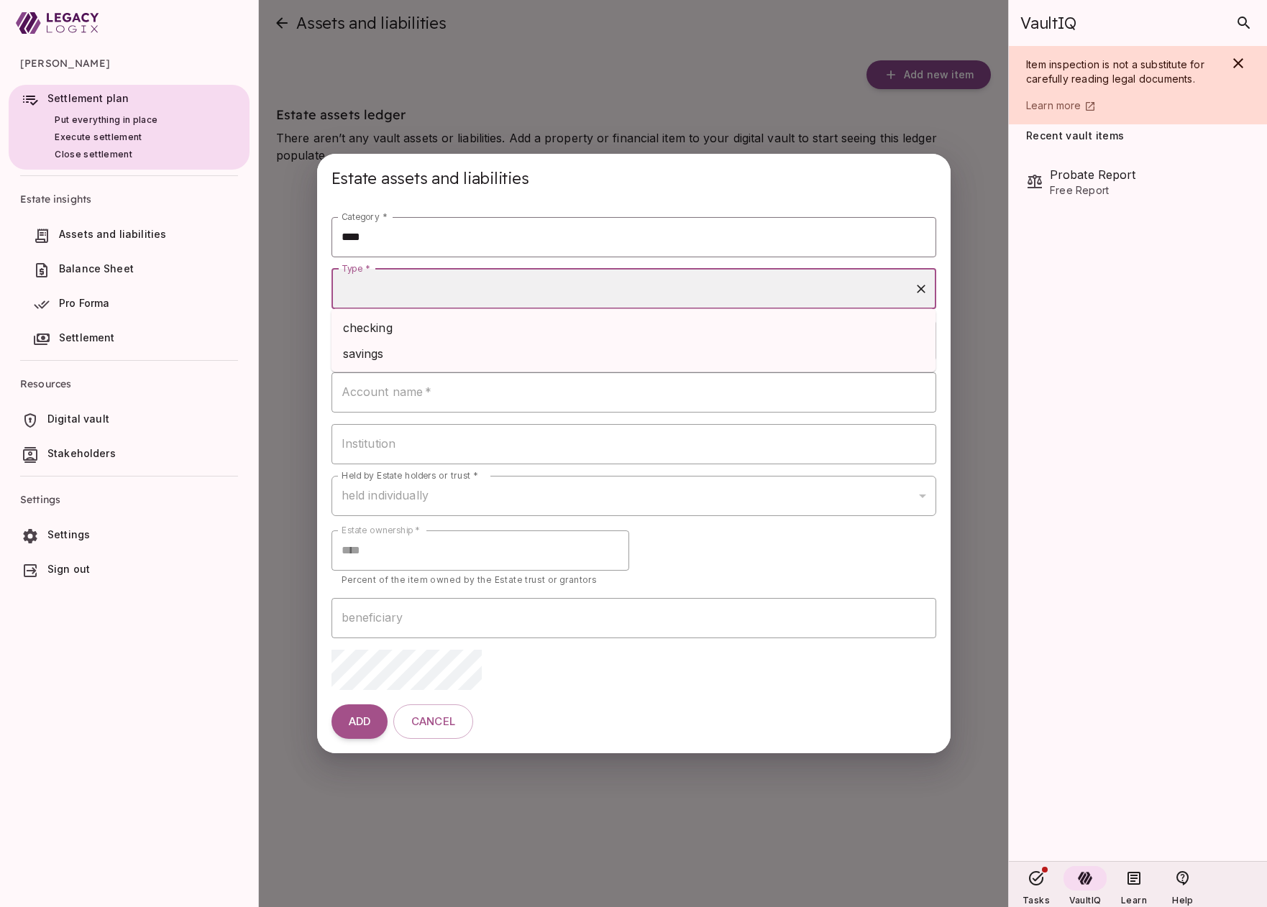
click at [450, 329] on li "checking" at bounding box center [633, 328] width 605 height 26
type input "********"
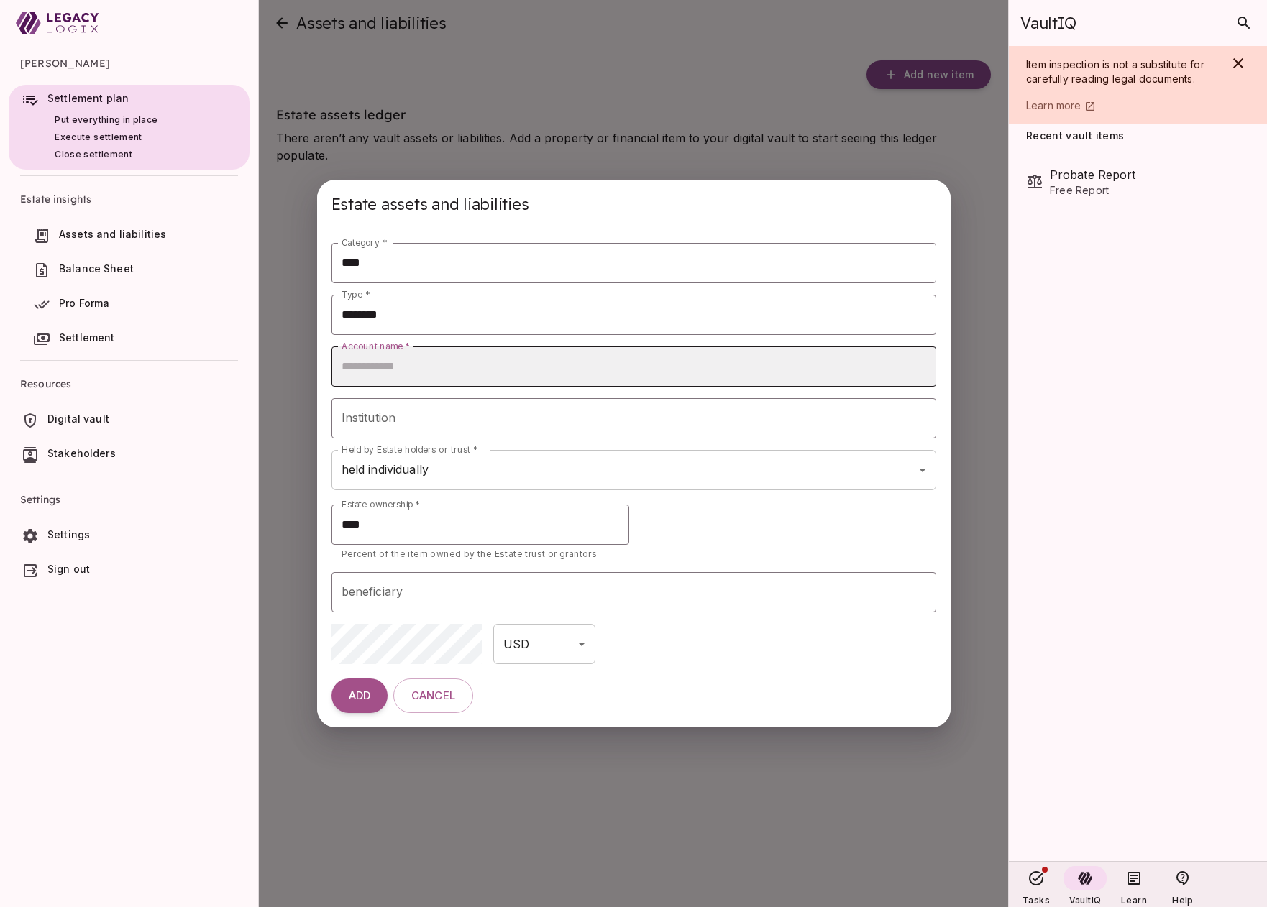
click at [426, 366] on input "Account name   *" at bounding box center [633, 366] width 605 height 40
type input "**********"
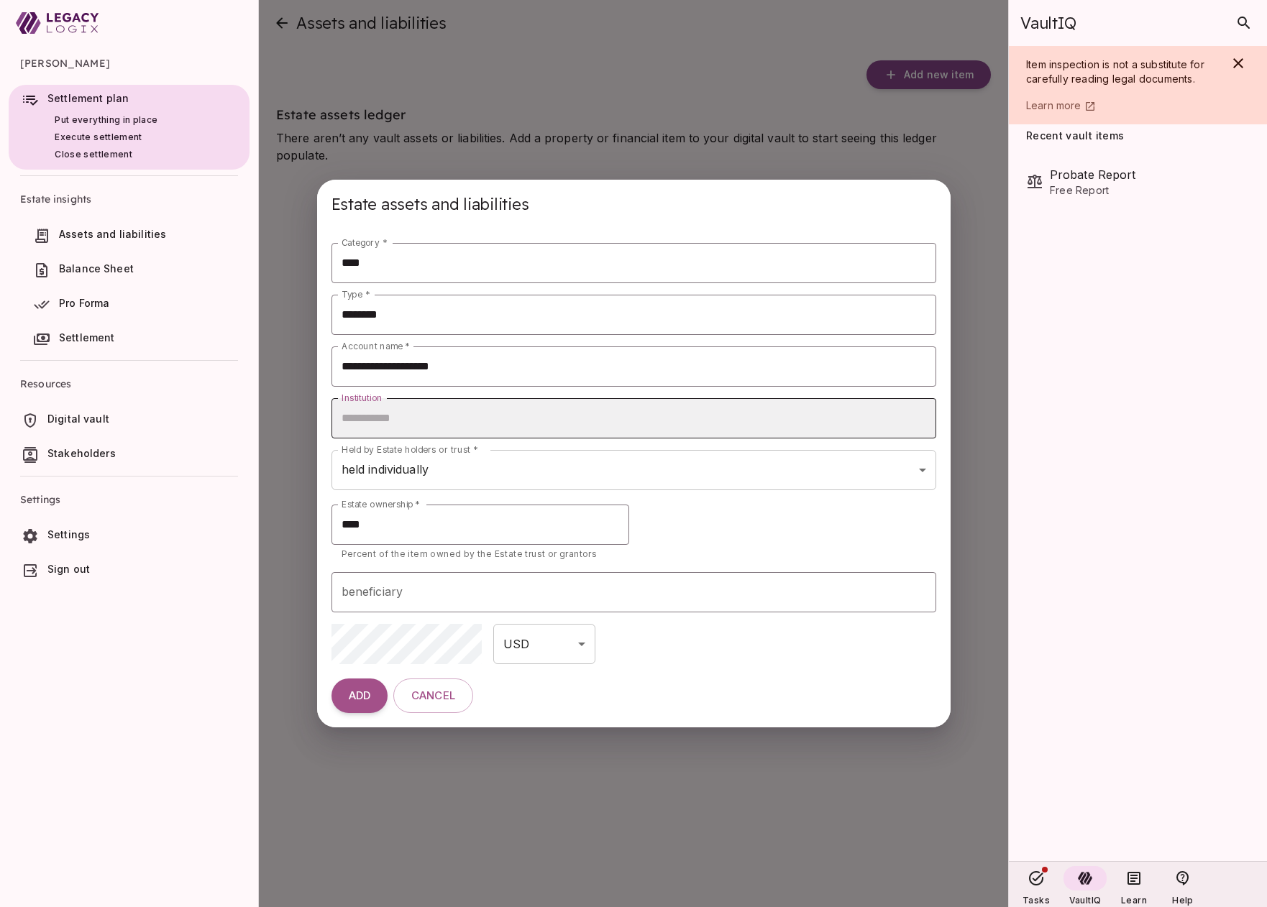
click at [429, 423] on input "Institution" at bounding box center [633, 418] width 605 height 40
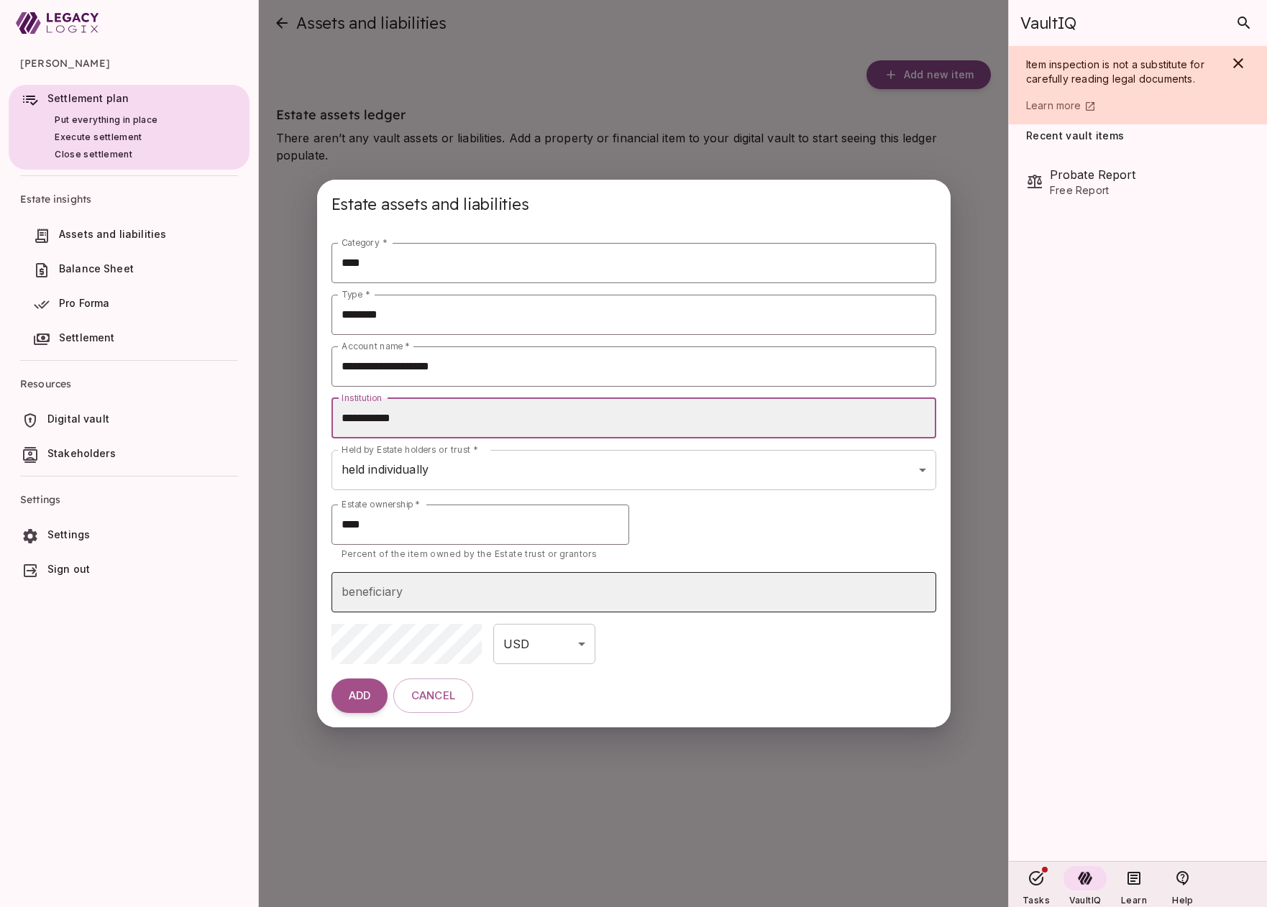
type input "**********"
click at [430, 594] on input "beneficiary" at bounding box center [634, 592] width 592 height 27
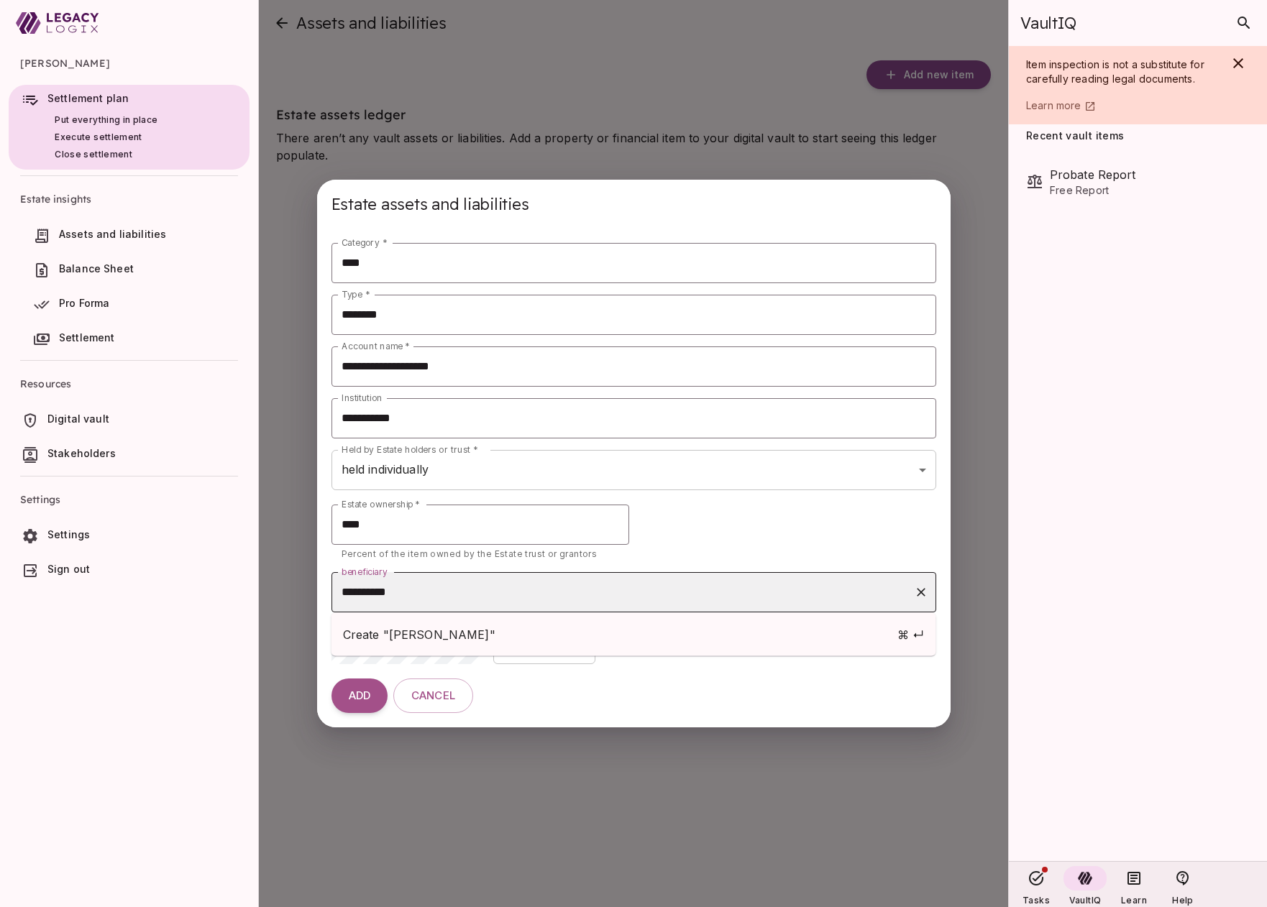
type input "**********"
click at [419, 634] on span "Create "David Smith"" at bounding box center [520, 634] width 354 height 17
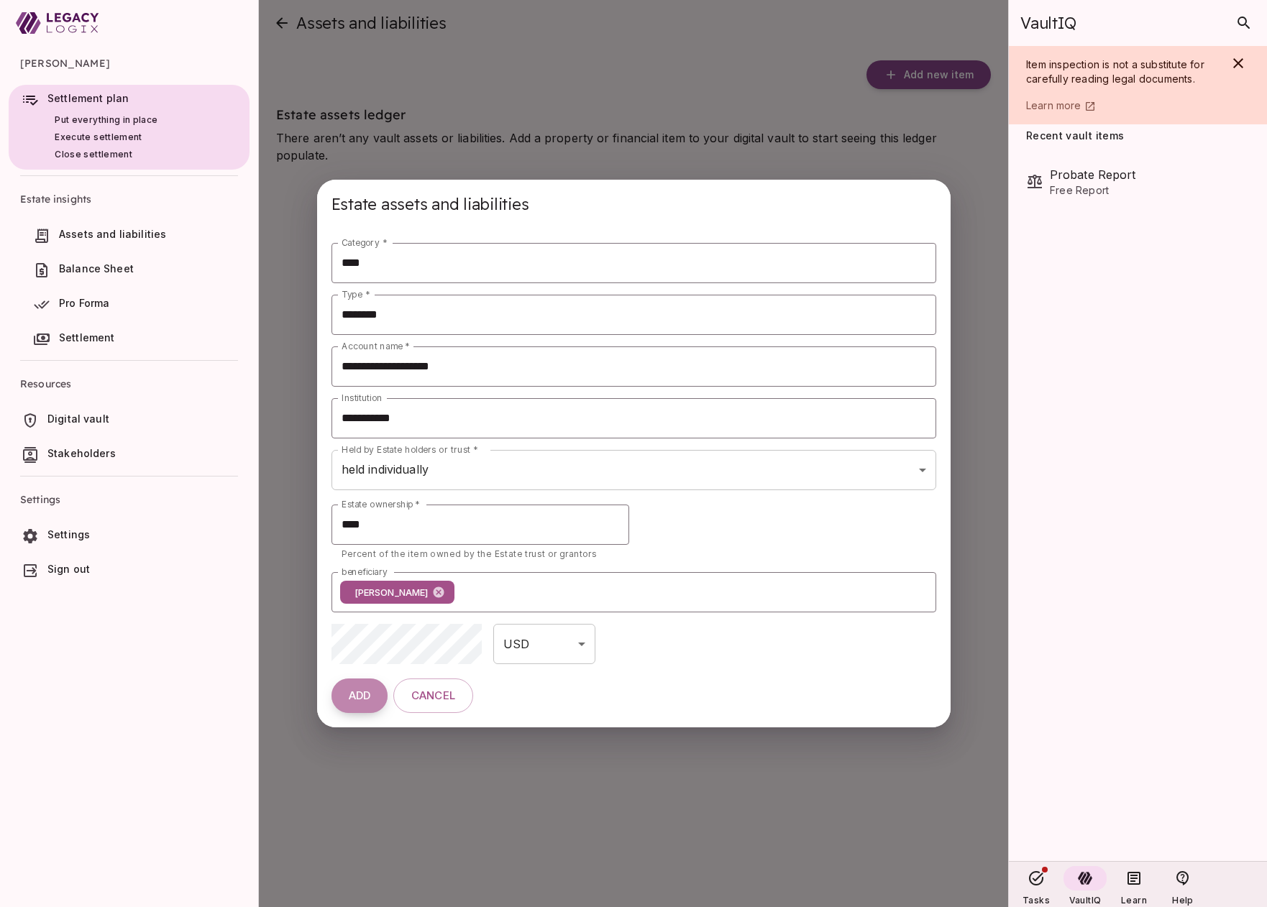
click at [361, 704] on button "ADD" at bounding box center [359, 696] width 56 height 35
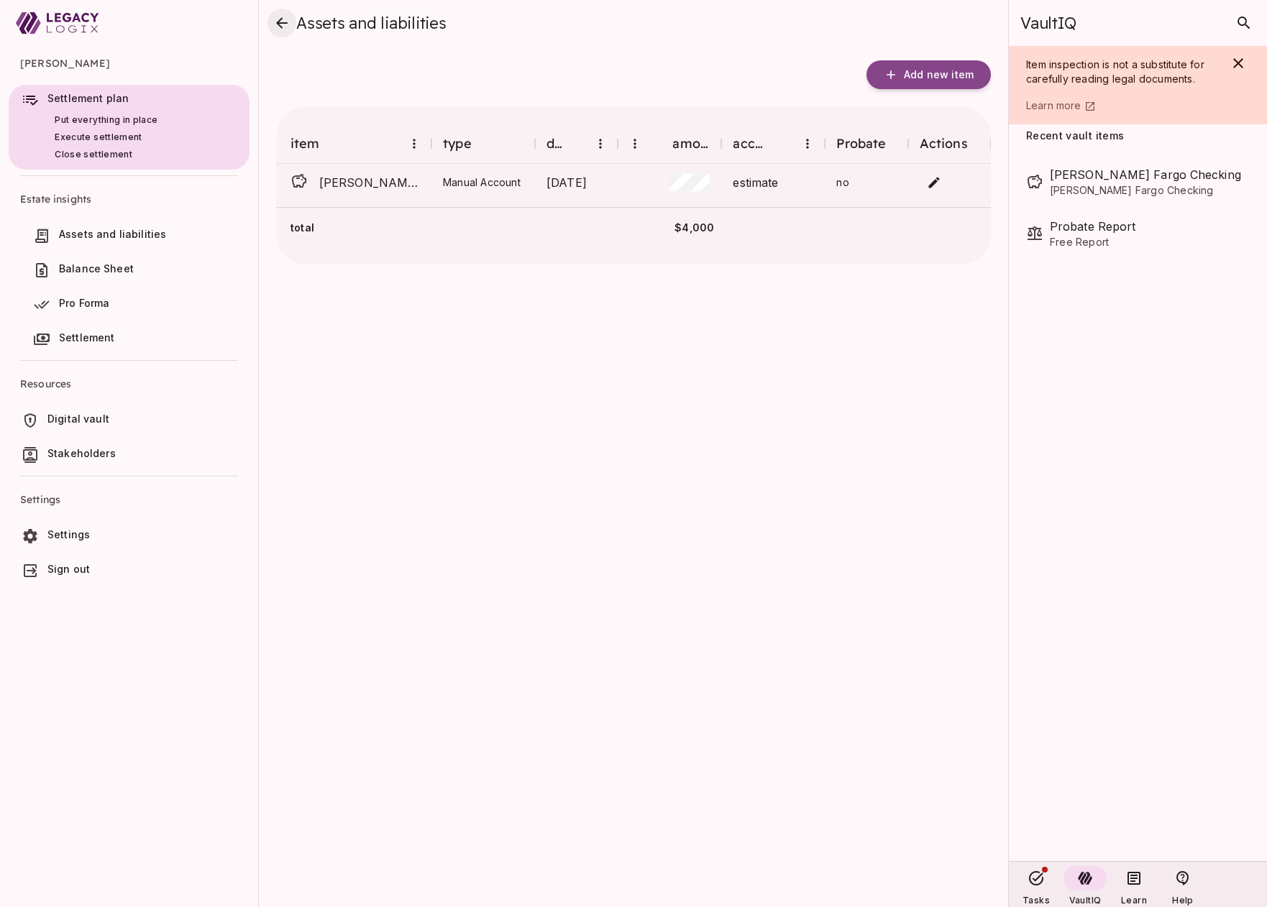
click at [281, 22] on icon "close" at bounding box center [282, 22] width 12 height 11
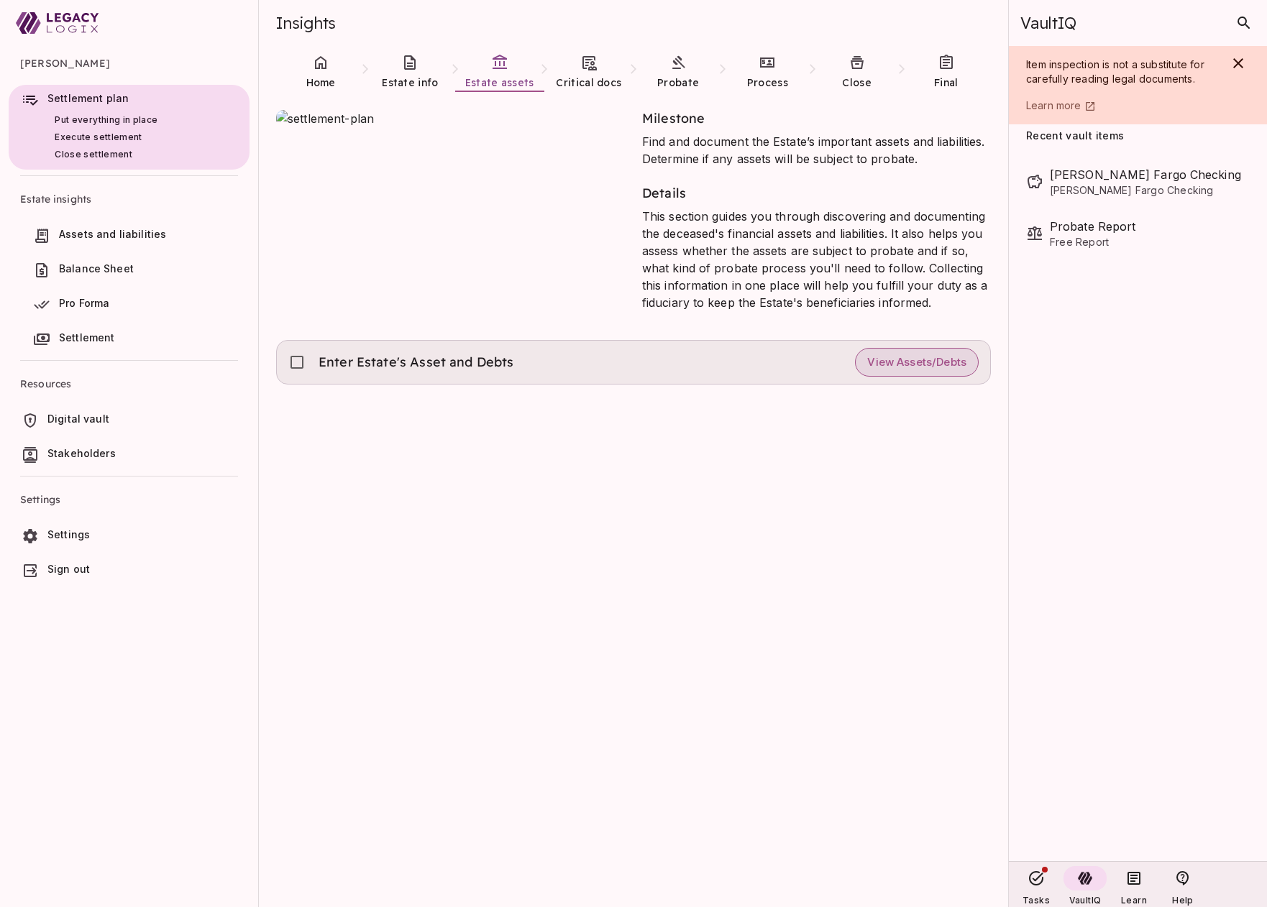
click at [908, 362] on span "View Assets/Debts" at bounding box center [916, 363] width 99 height 14
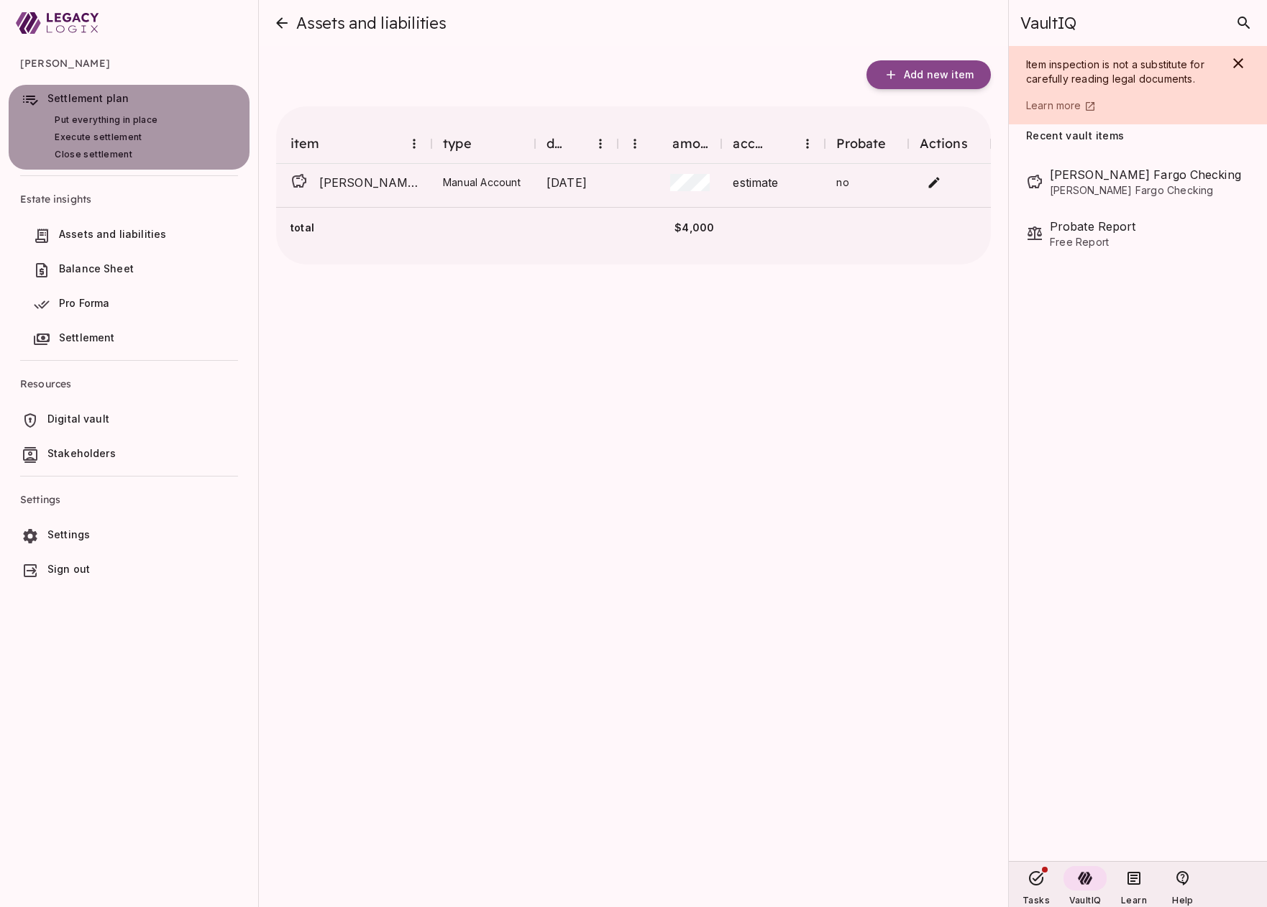
click at [86, 96] on span "Settlement plan" at bounding box center [87, 98] width 81 height 12
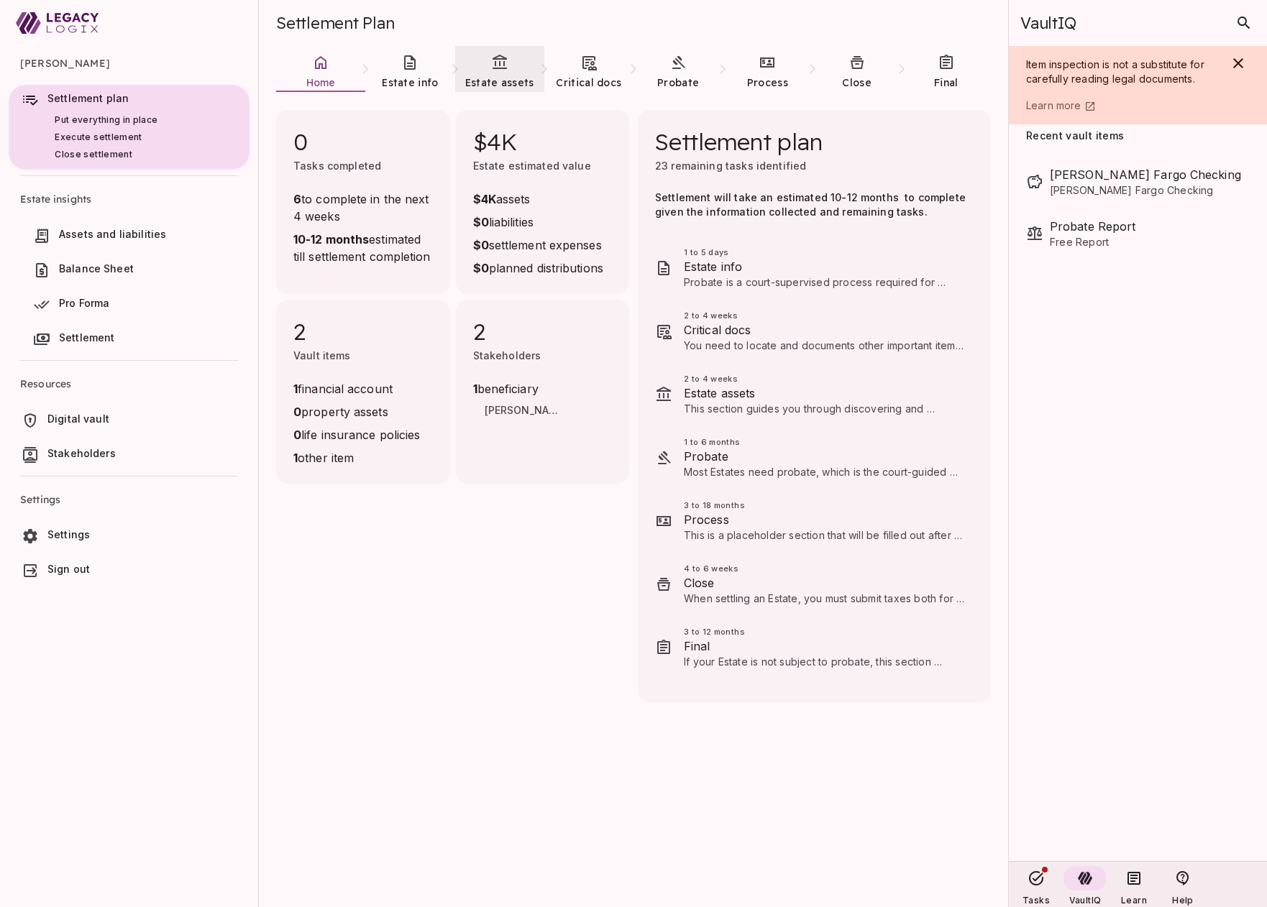
click at [499, 68] on icon at bounding box center [499, 62] width 14 height 14
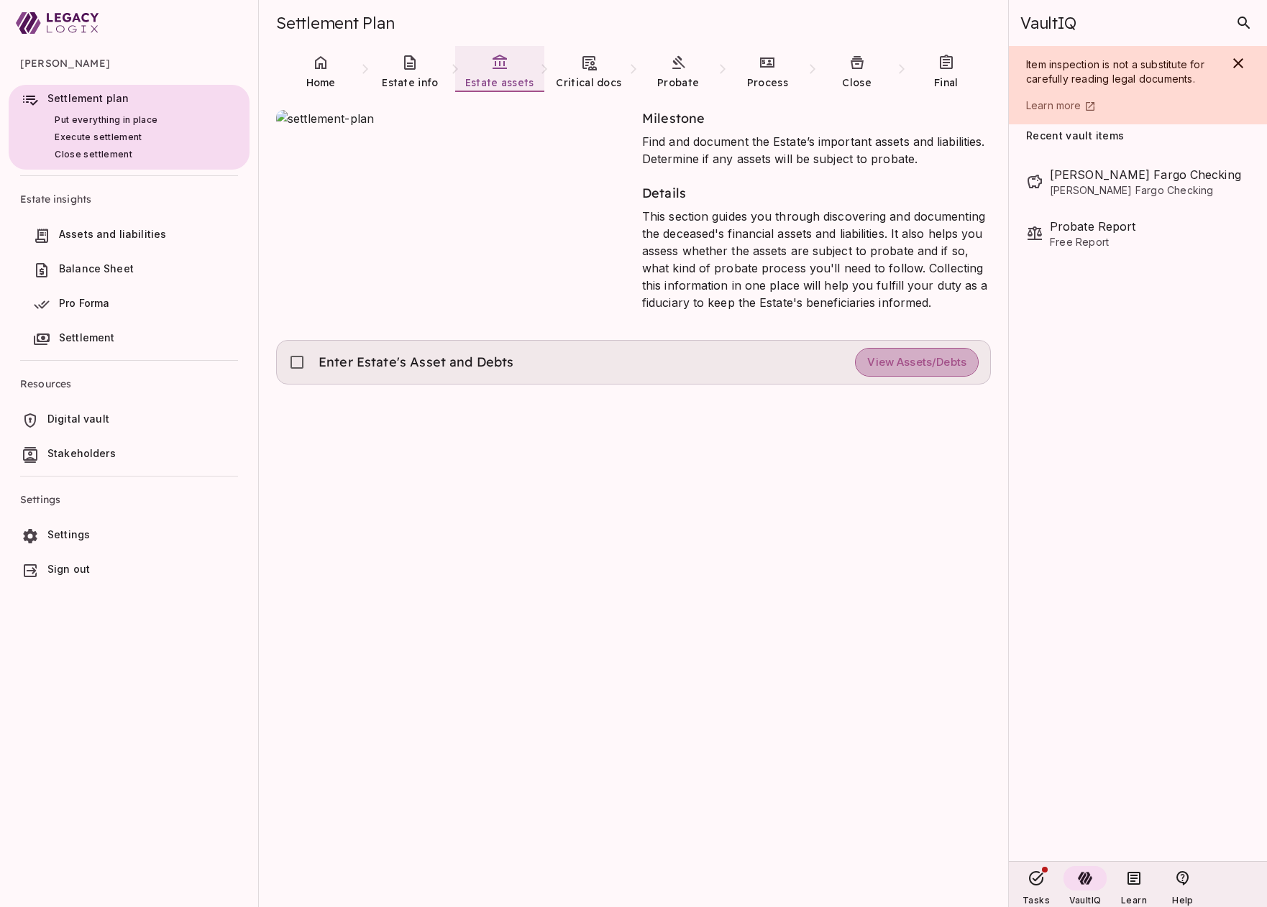
click at [904, 361] on span "View Assets/Debts" at bounding box center [916, 363] width 99 height 14
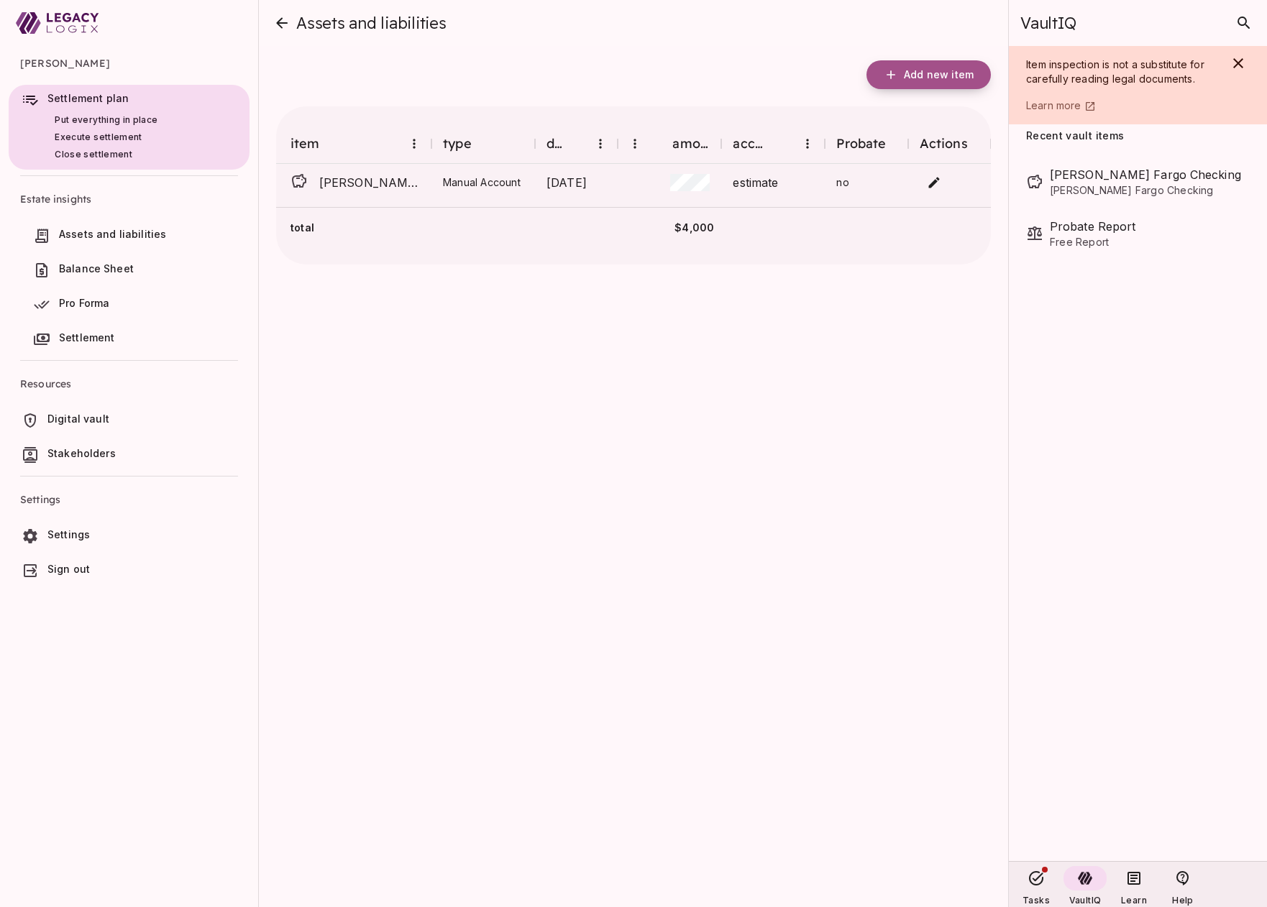
click at [933, 71] on span "Add new item" at bounding box center [939, 74] width 70 height 13
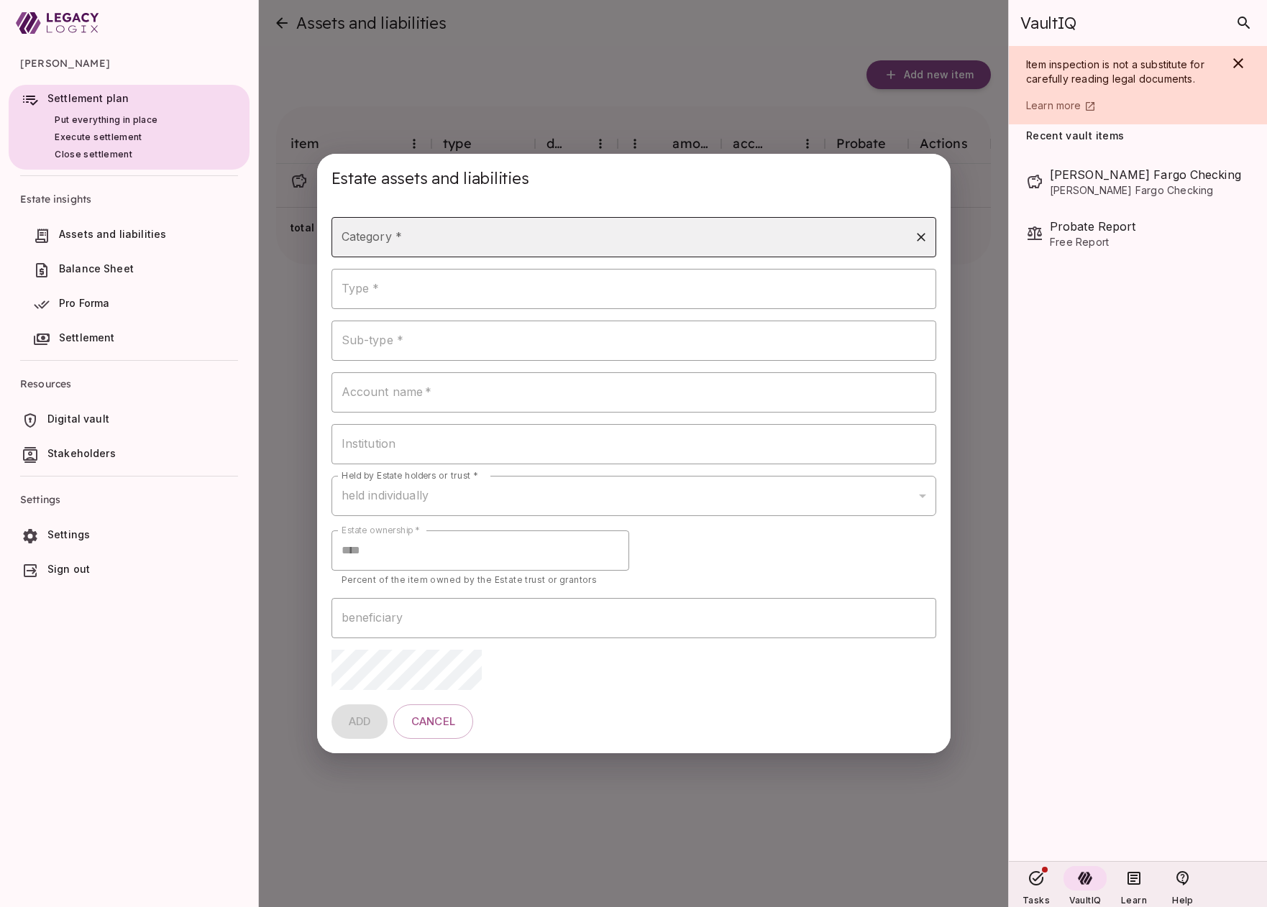
click at [461, 240] on input "Category *" at bounding box center [623, 237] width 570 height 27
click at [439, 426] on li "mortgage" at bounding box center [633, 431] width 605 height 26
type input "********"
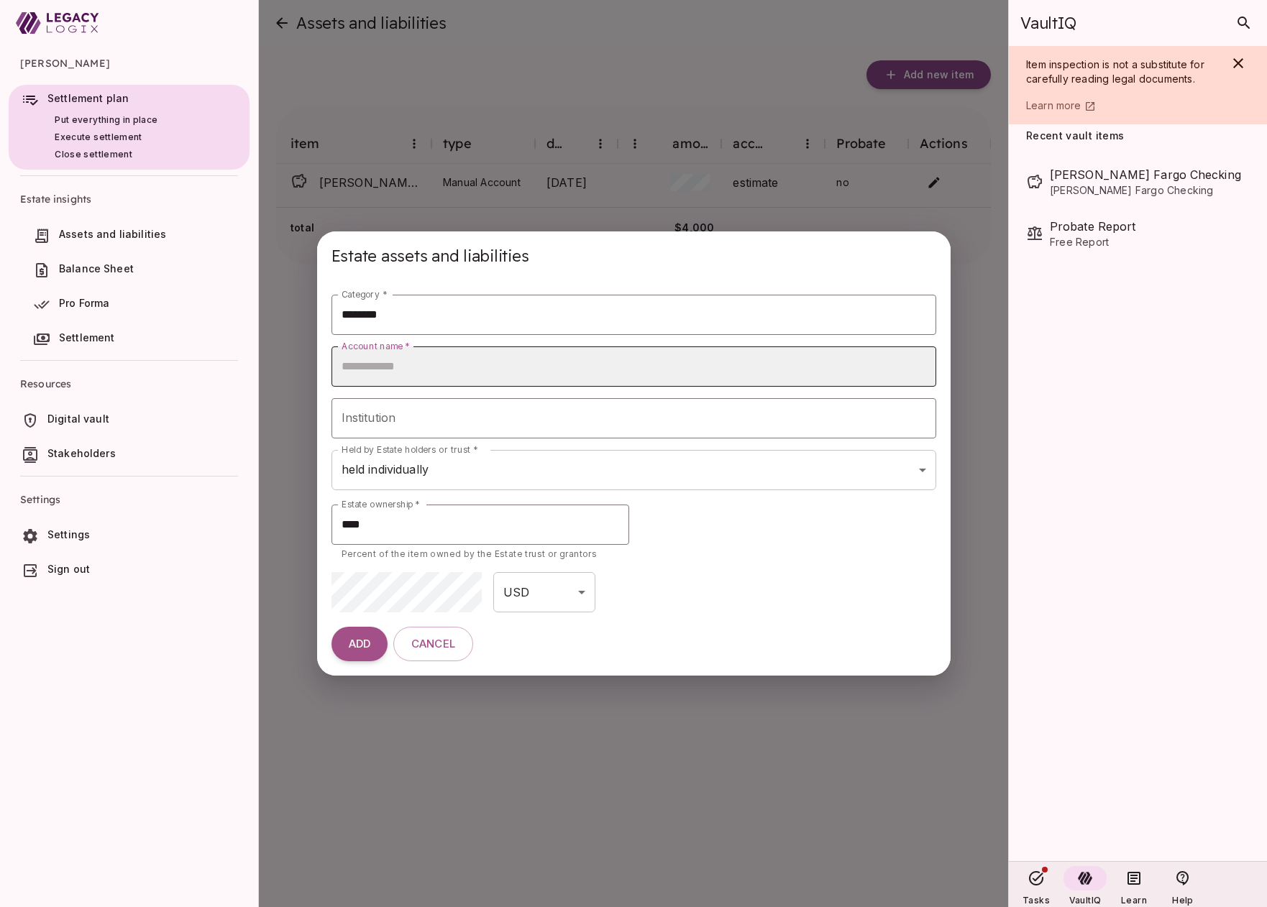
click at [423, 368] on input "Account name   *" at bounding box center [633, 366] width 605 height 40
type input "**********"
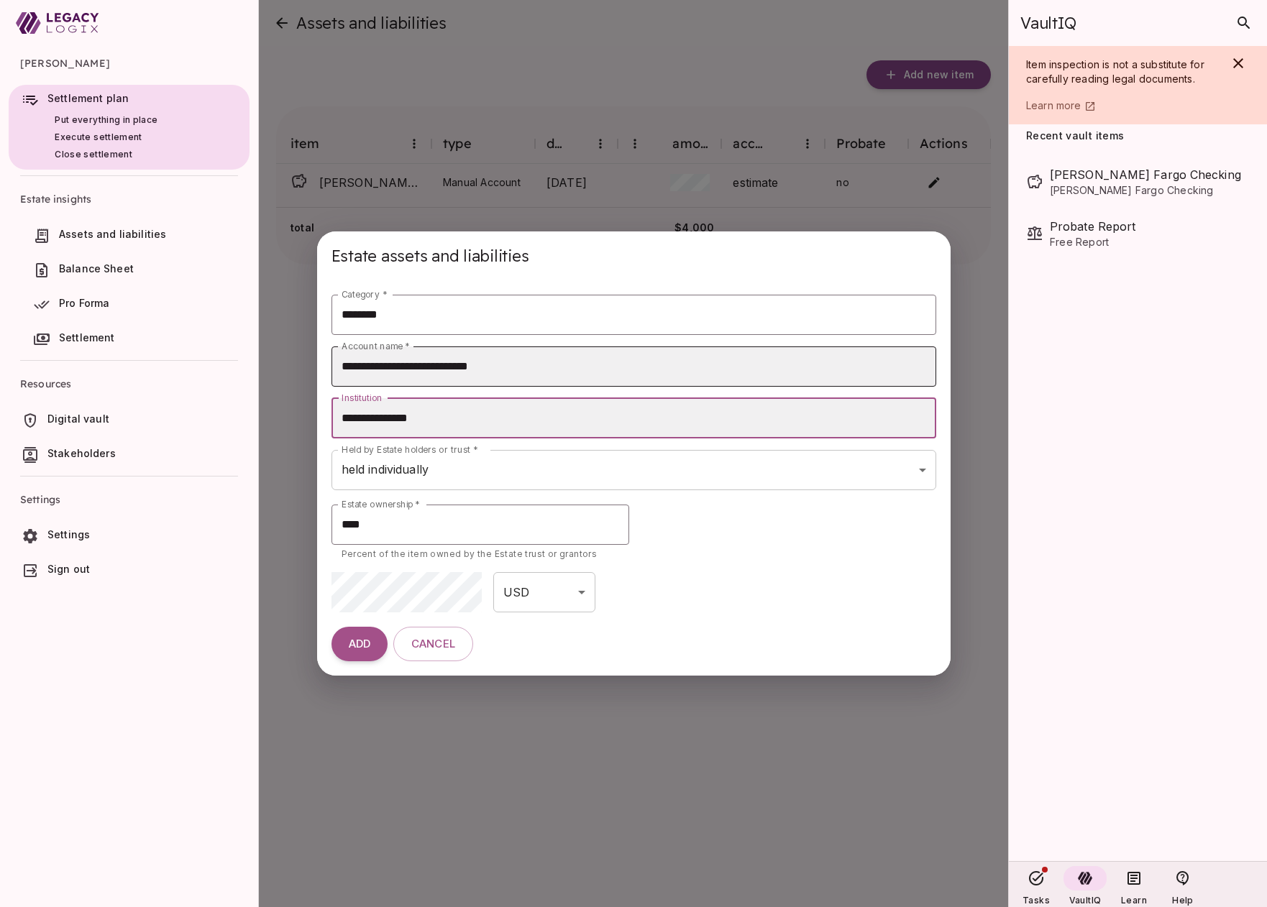
type input "**********"
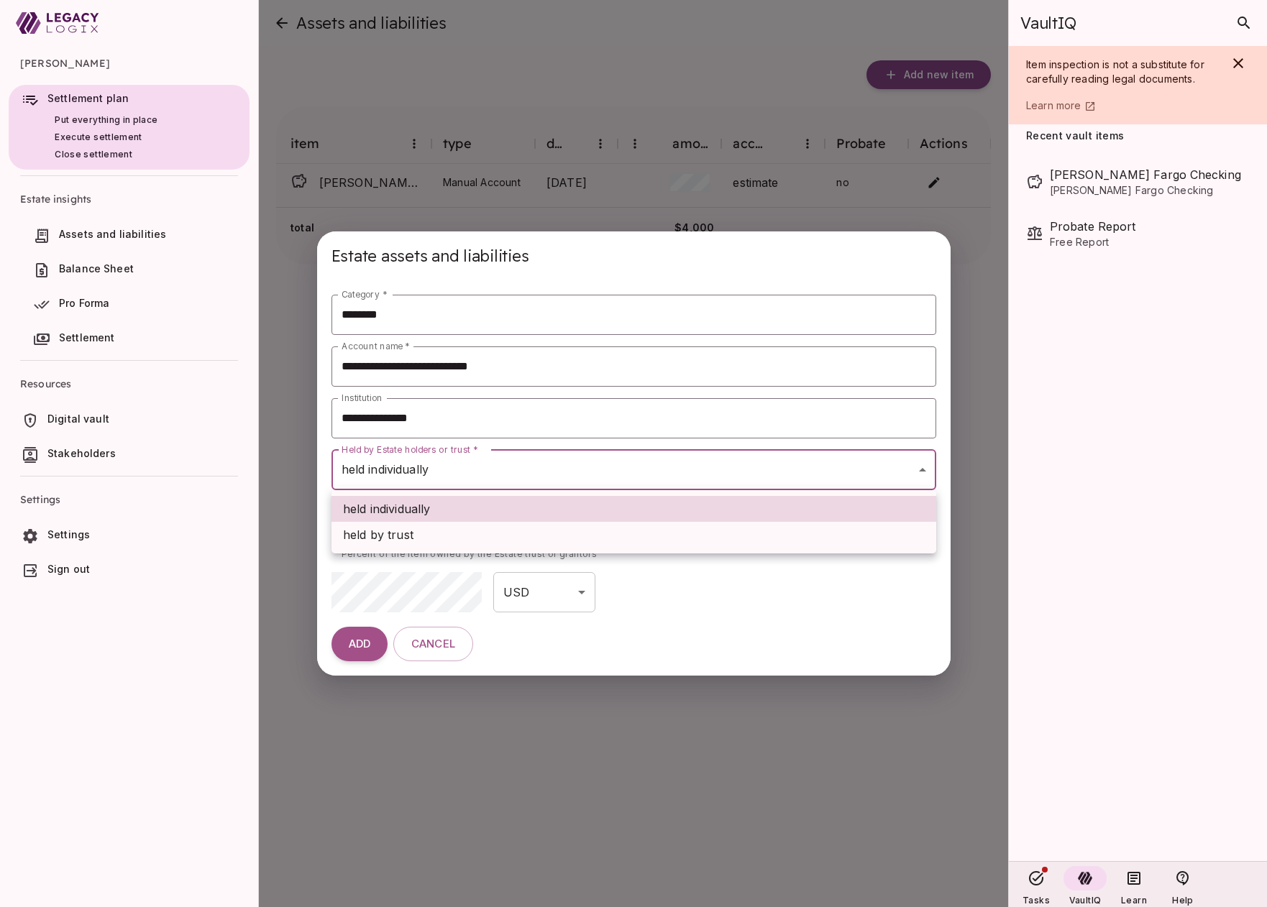
click at [469, 469] on body "Henry Smith Settlement plan Put everything in place Execute settlement Close se…" at bounding box center [633, 453] width 1267 height 907
click at [467, 530] on li "held by trust" at bounding box center [633, 535] width 605 height 26
type input "**********"
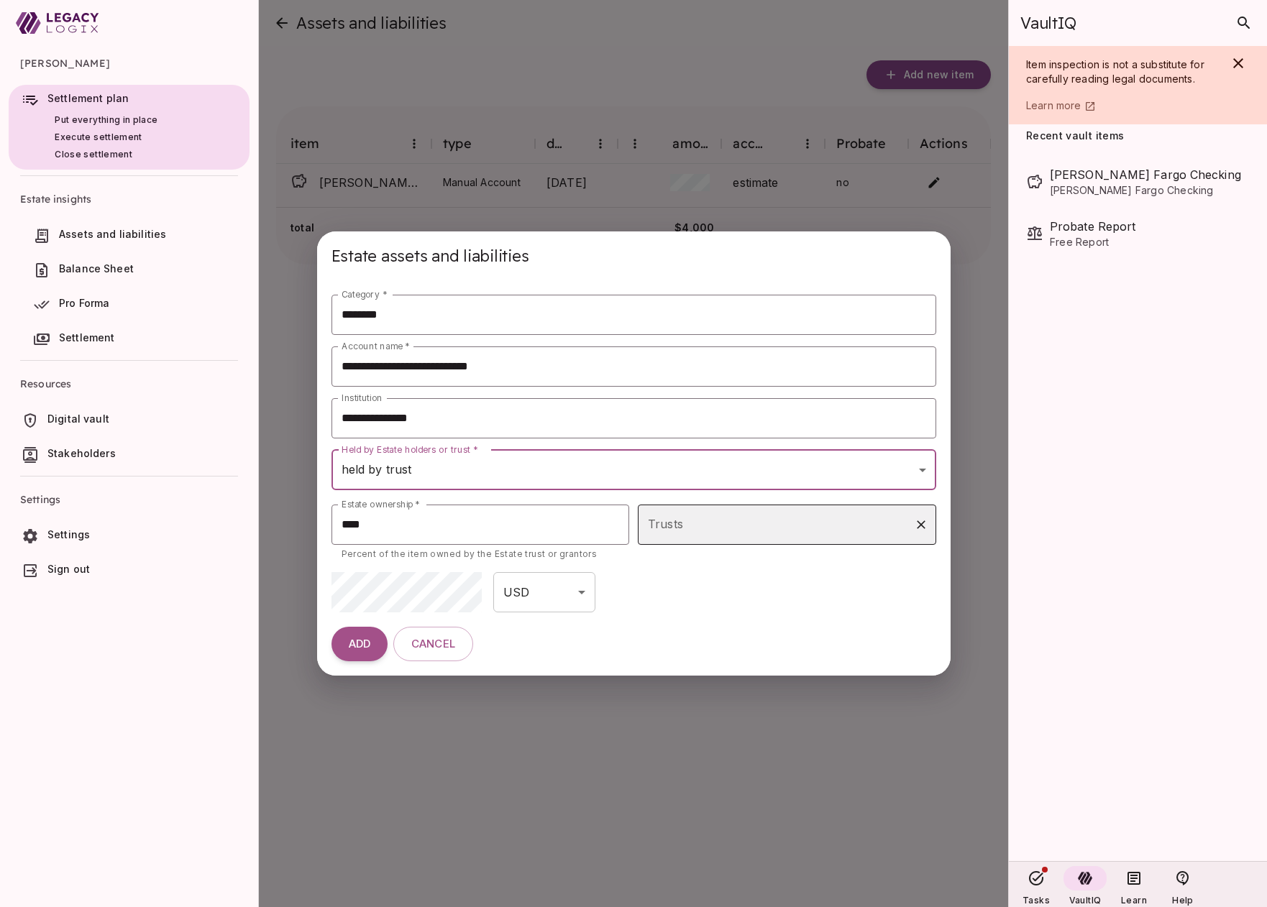
click at [696, 529] on input "Trusts" at bounding box center [776, 524] width 264 height 27
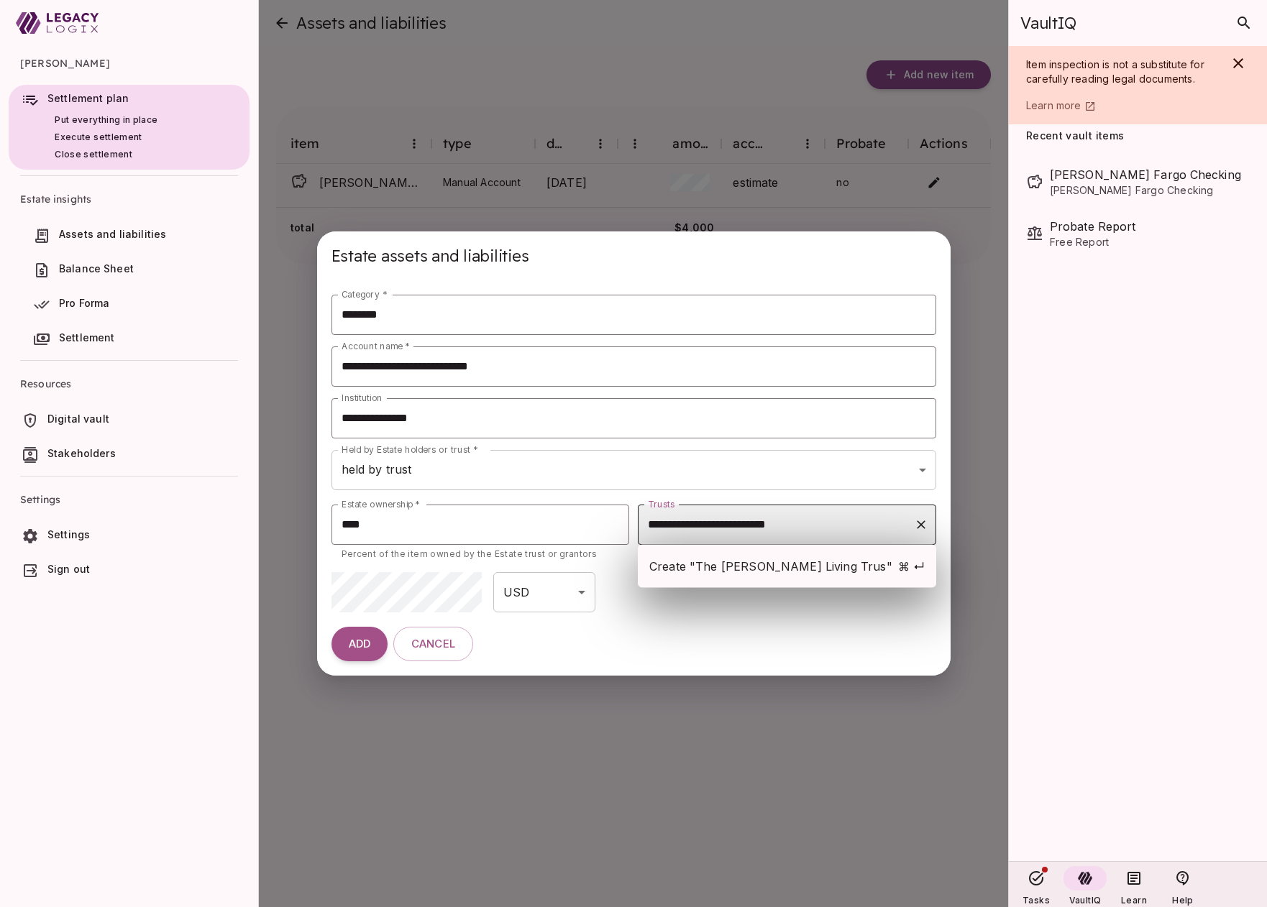
type input "**********"
click at [744, 568] on span "Create "The Henry Smith Living Trust"" at bounding box center [772, 566] width 247 height 17
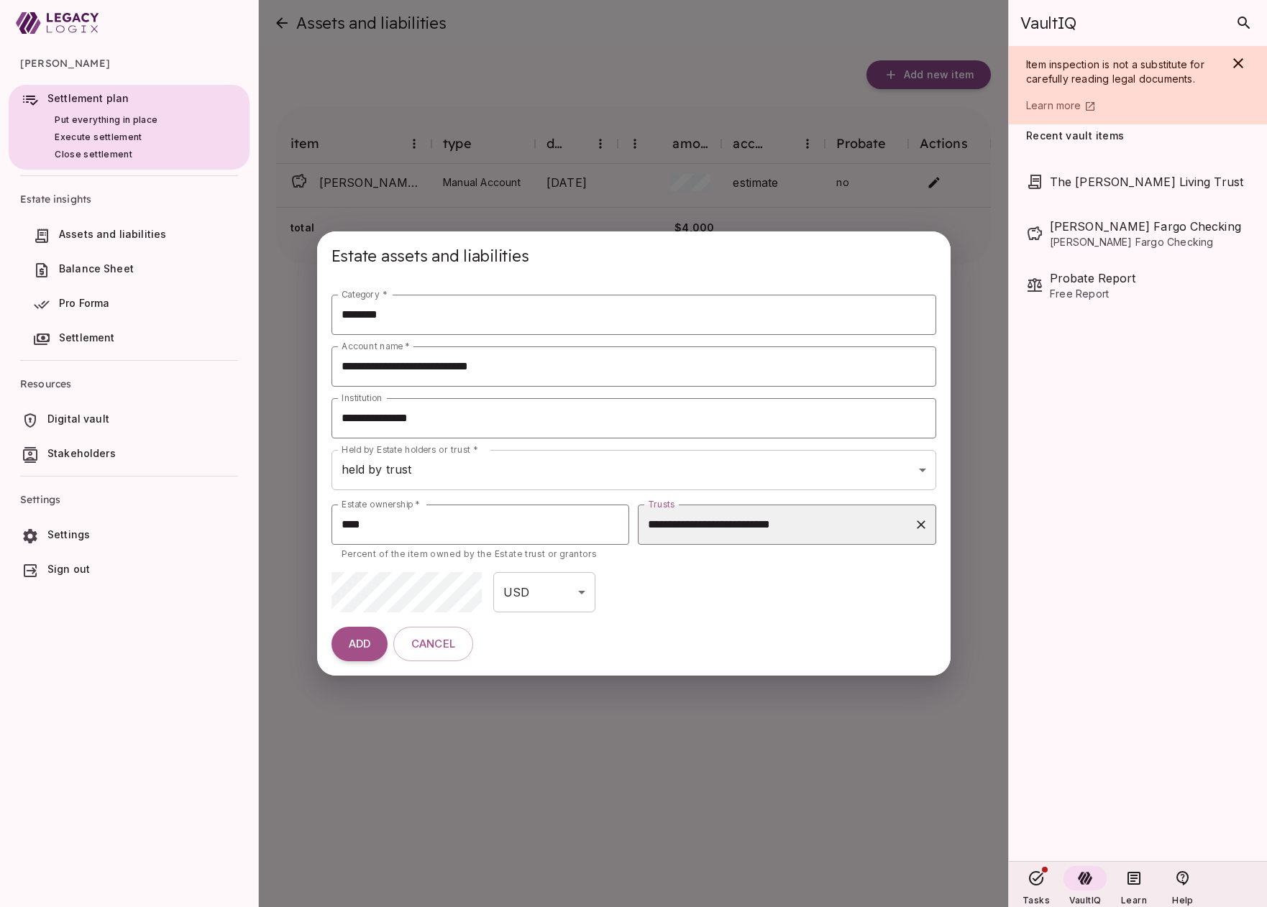
type input "**********"
click at [359, 645] on span "ADD" at bounding box center [360, 645] width 22 height 14
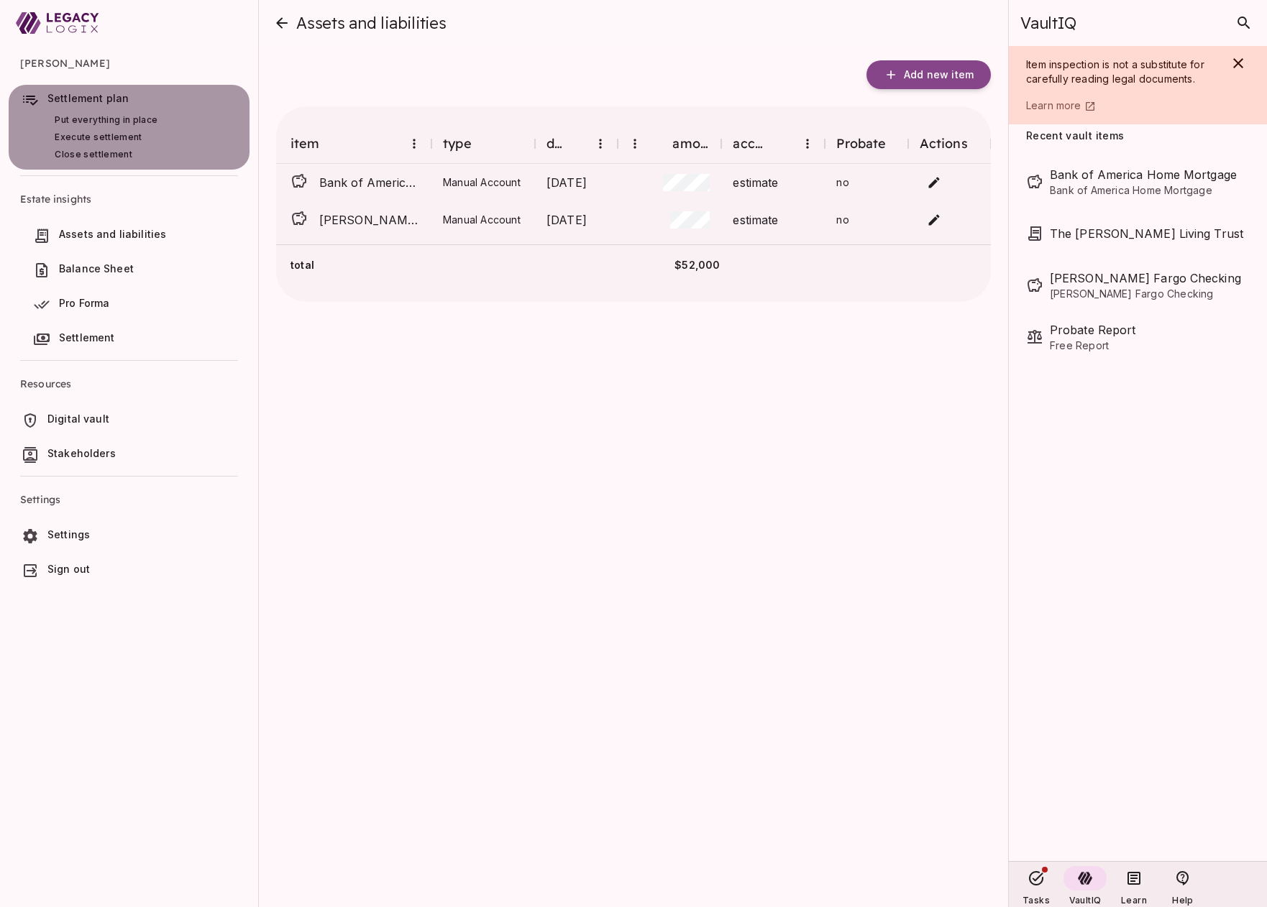
click at [121, 101] on span "Settlement plan" at bounding box center [87, 98] width 81 height 12
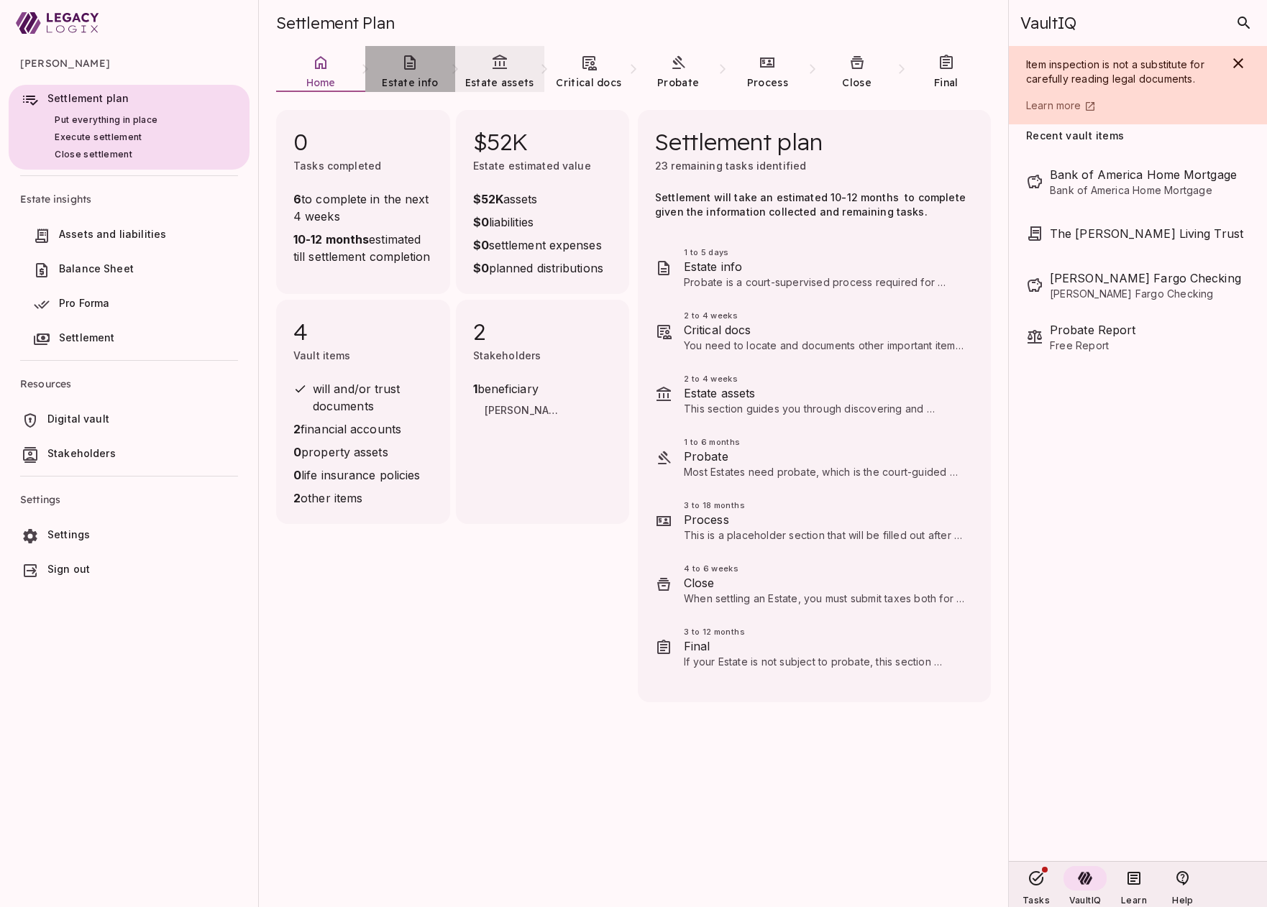
click at [405, 63] on icon at bounding box center [409, 62] width 17 height 17
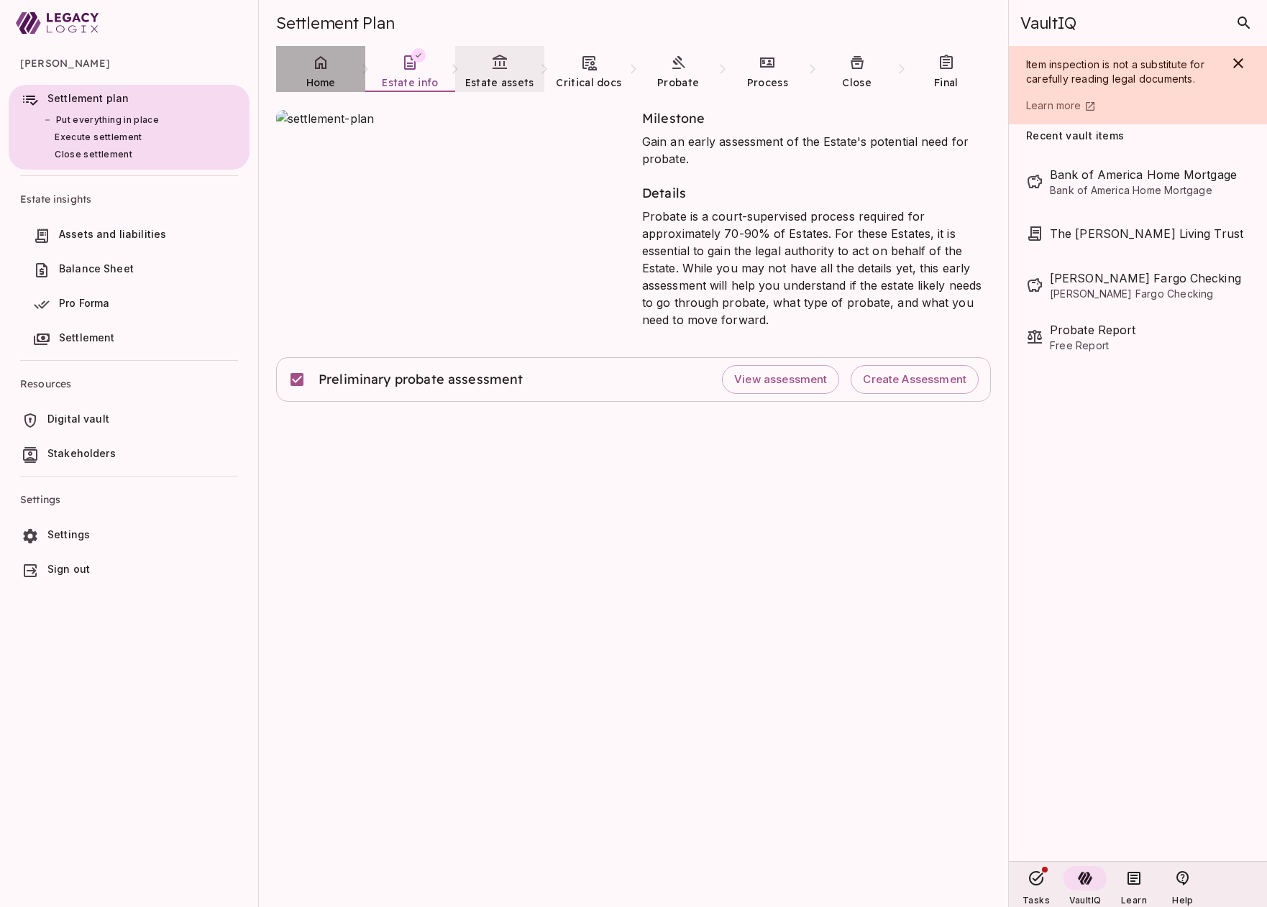
click at [324, 74] on link "Home" at bounding box center [320, 72] width 89 height 52
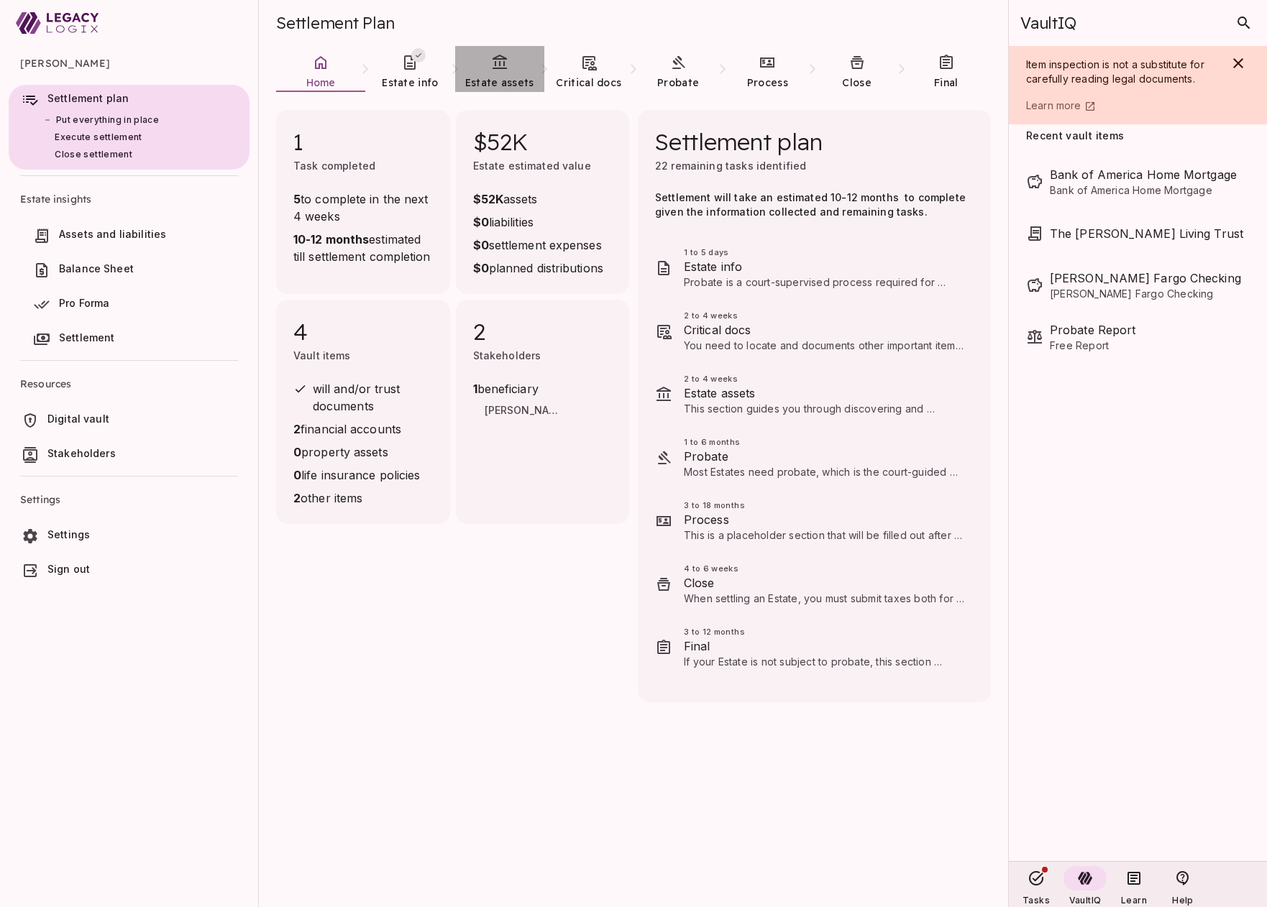
click at [493, 66] on icon at bounding box center [499, 62] width 17 height 17
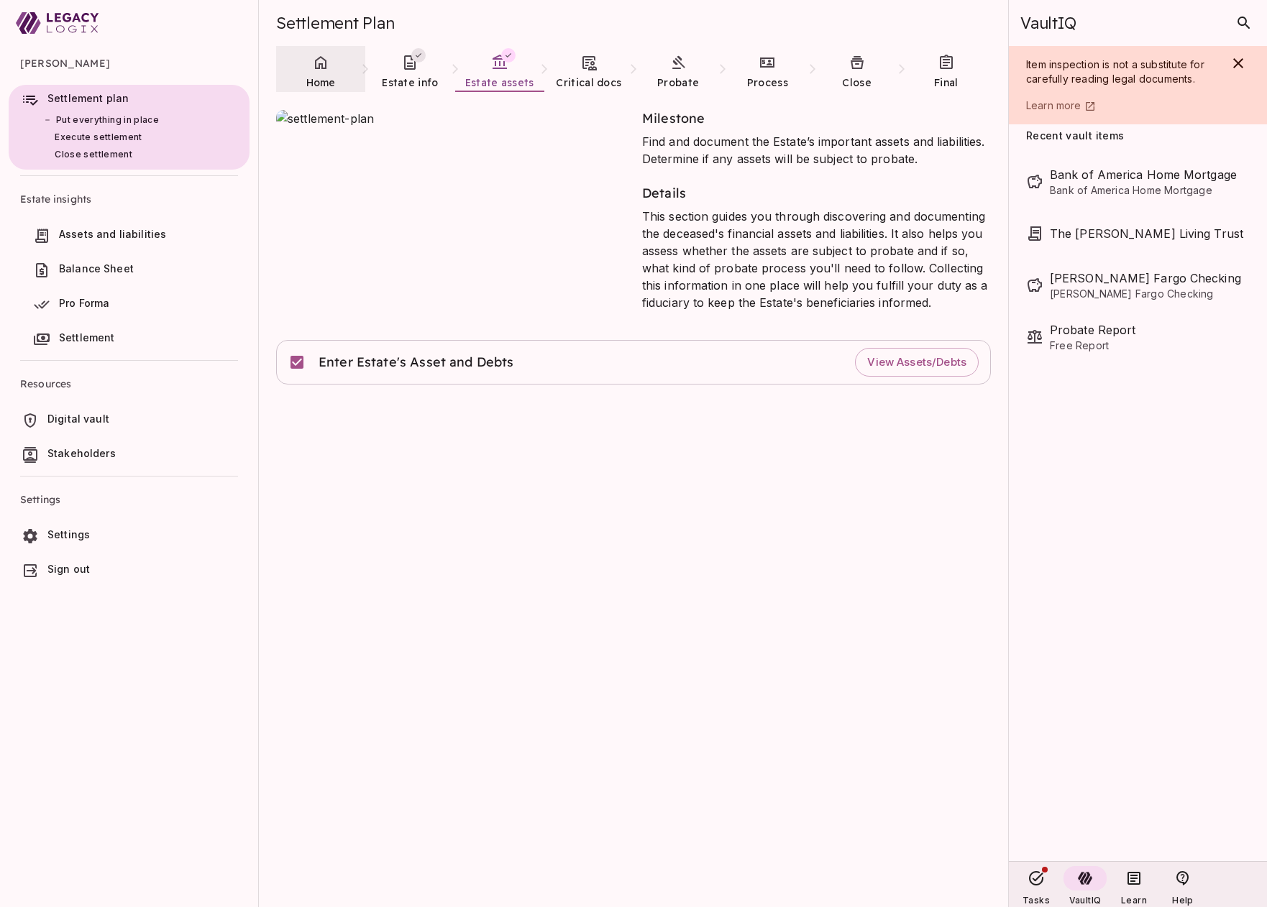
click at [323, 70] on icon at bounding box center [320, 62] width 17 height 17
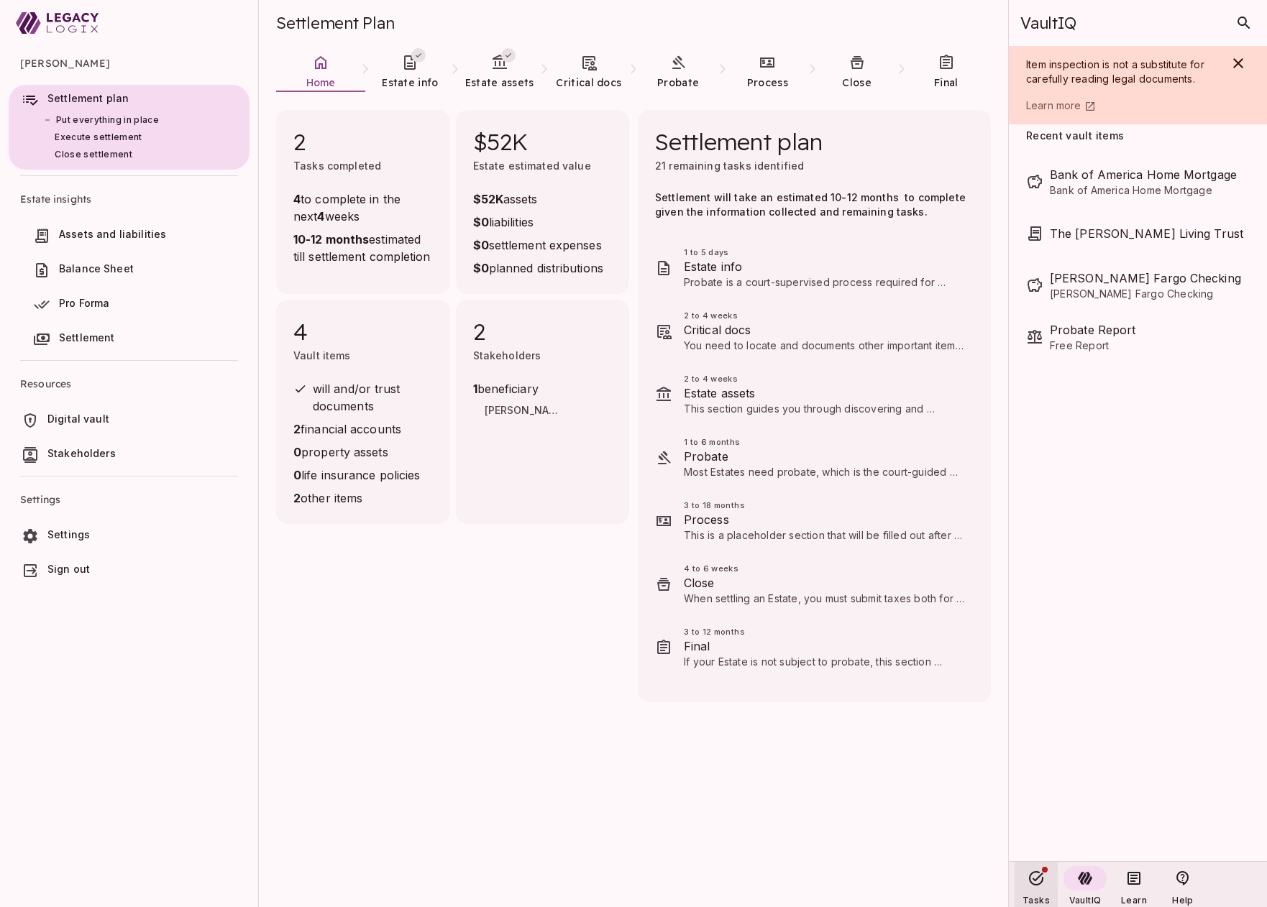
click at [1034, 881] on icon at bounding box center [1036, 878] width 14 height 14
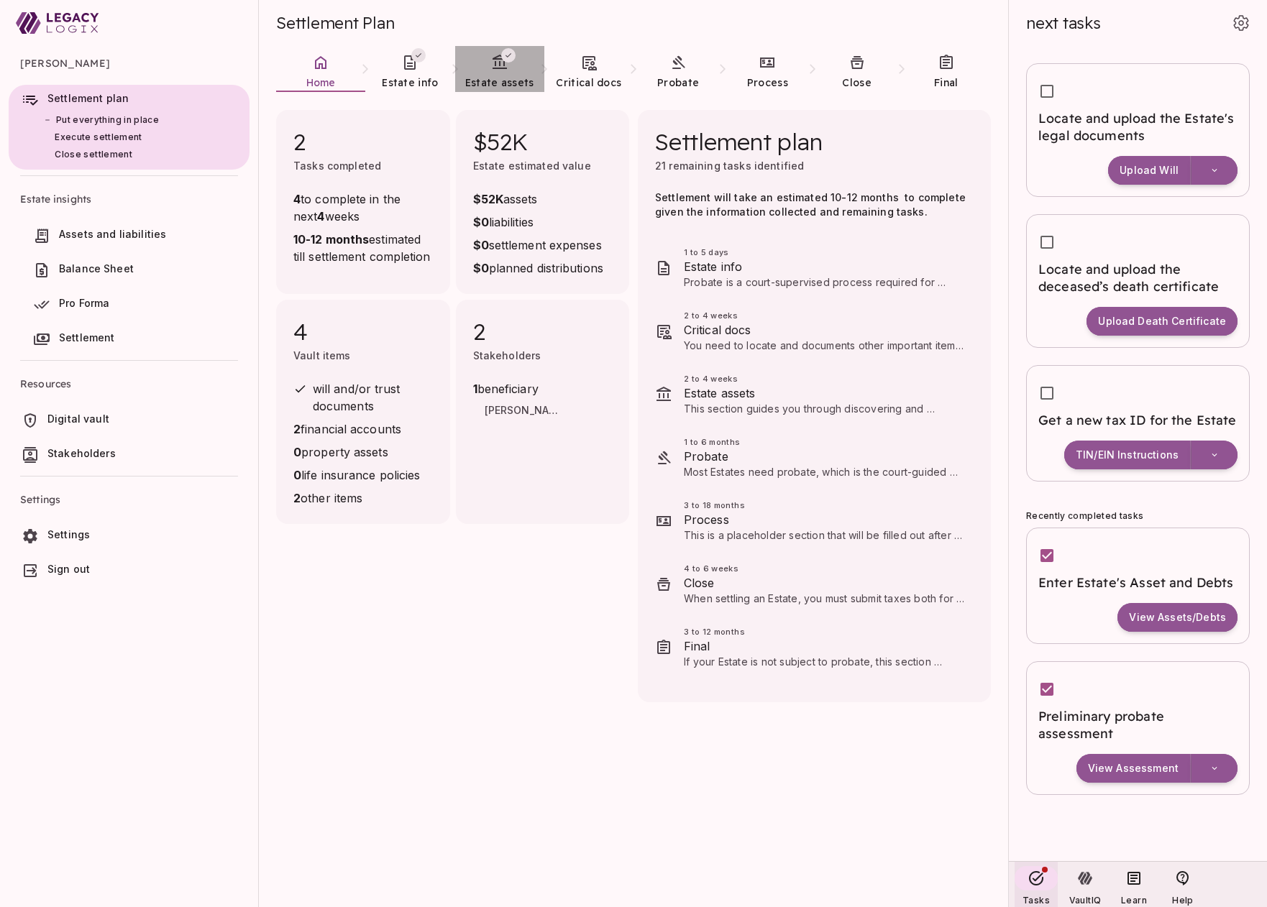
click at [503, 73] on link "Estate assets" at bounding box center [499, 72] width 89 height 52
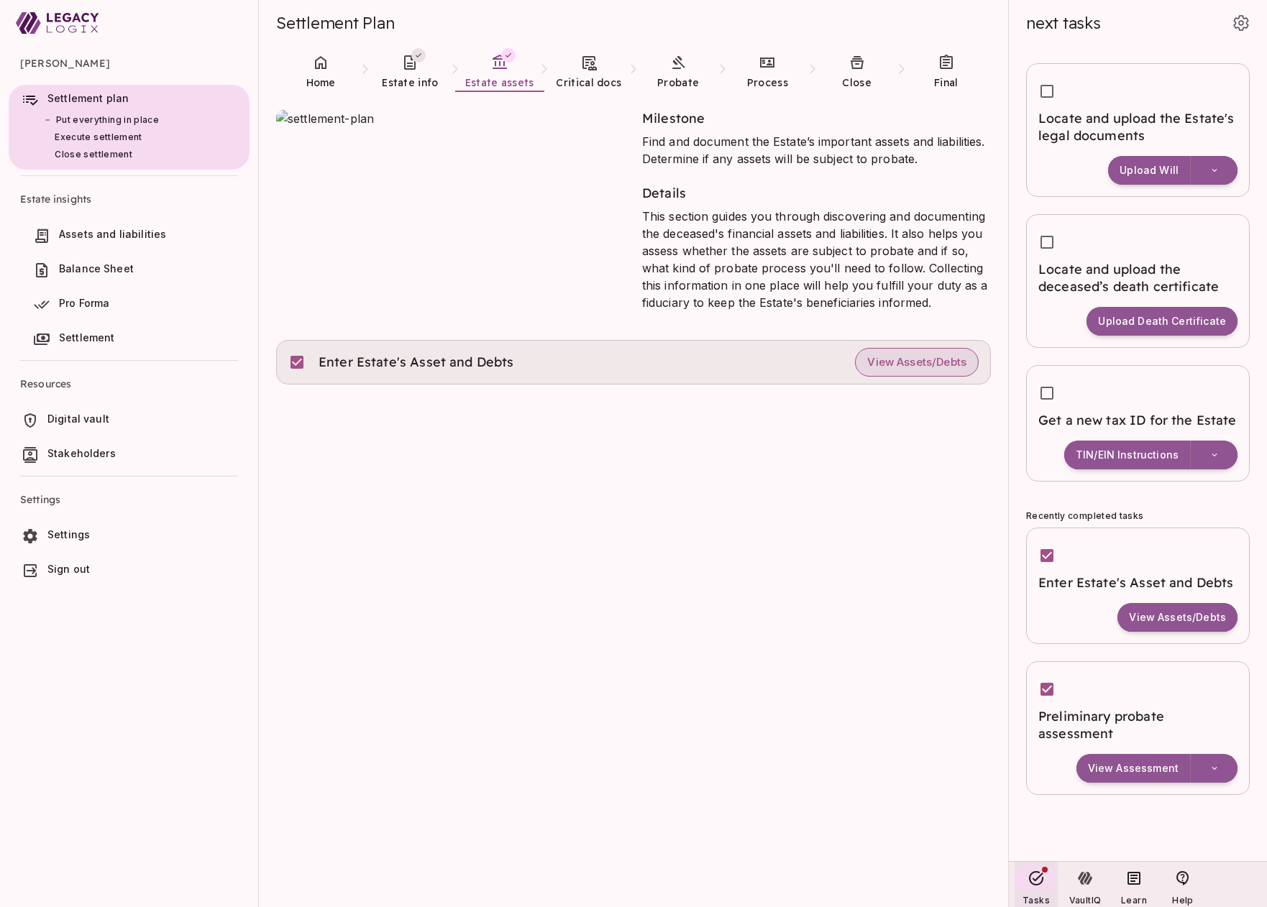
click at [919, 359] on span "View Assets/Debts" at bounding box center [916, 363] width 99 height 14
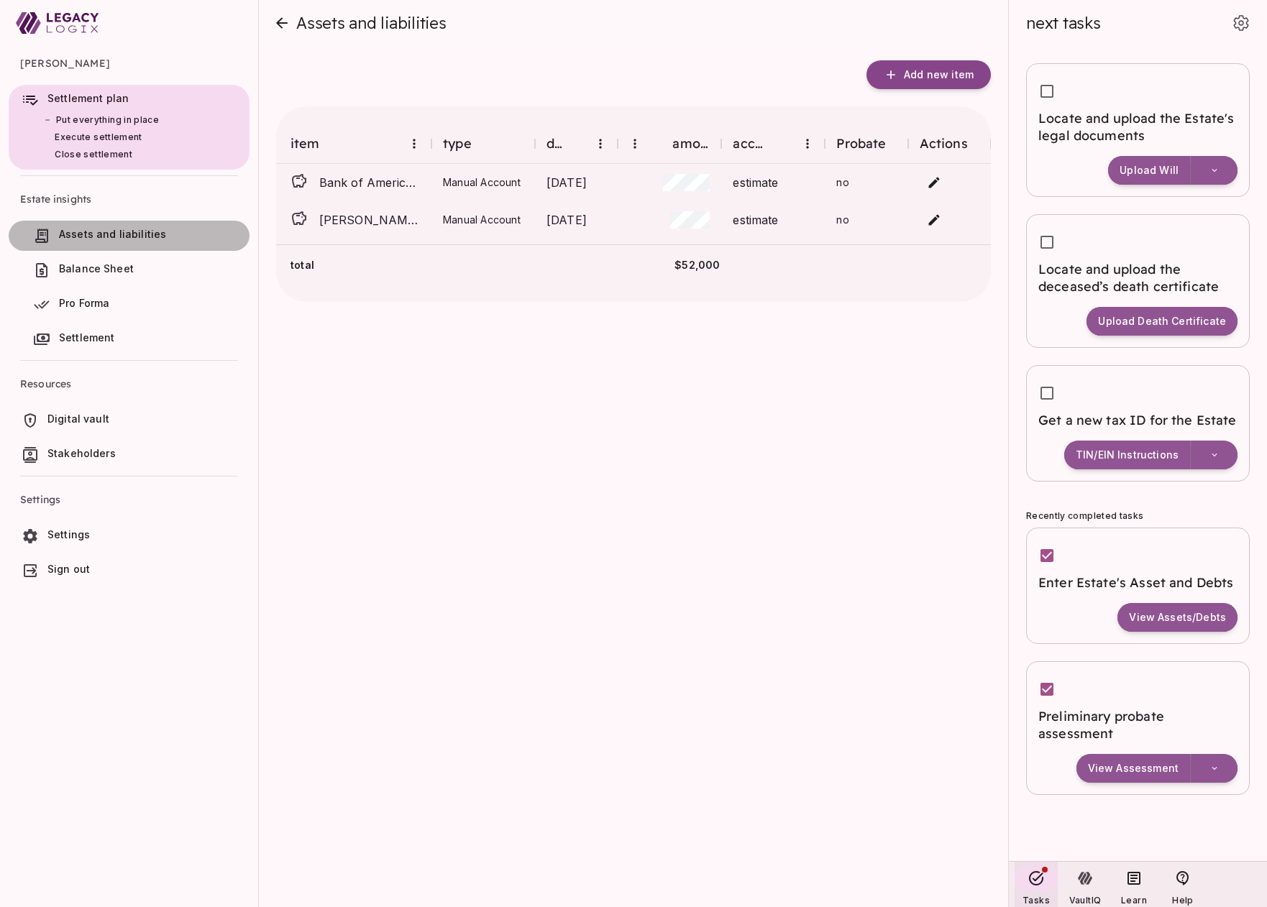
click at [111, 233] on span "Assets and liabilities" at bounding box center [112, 234] width 107 height 12
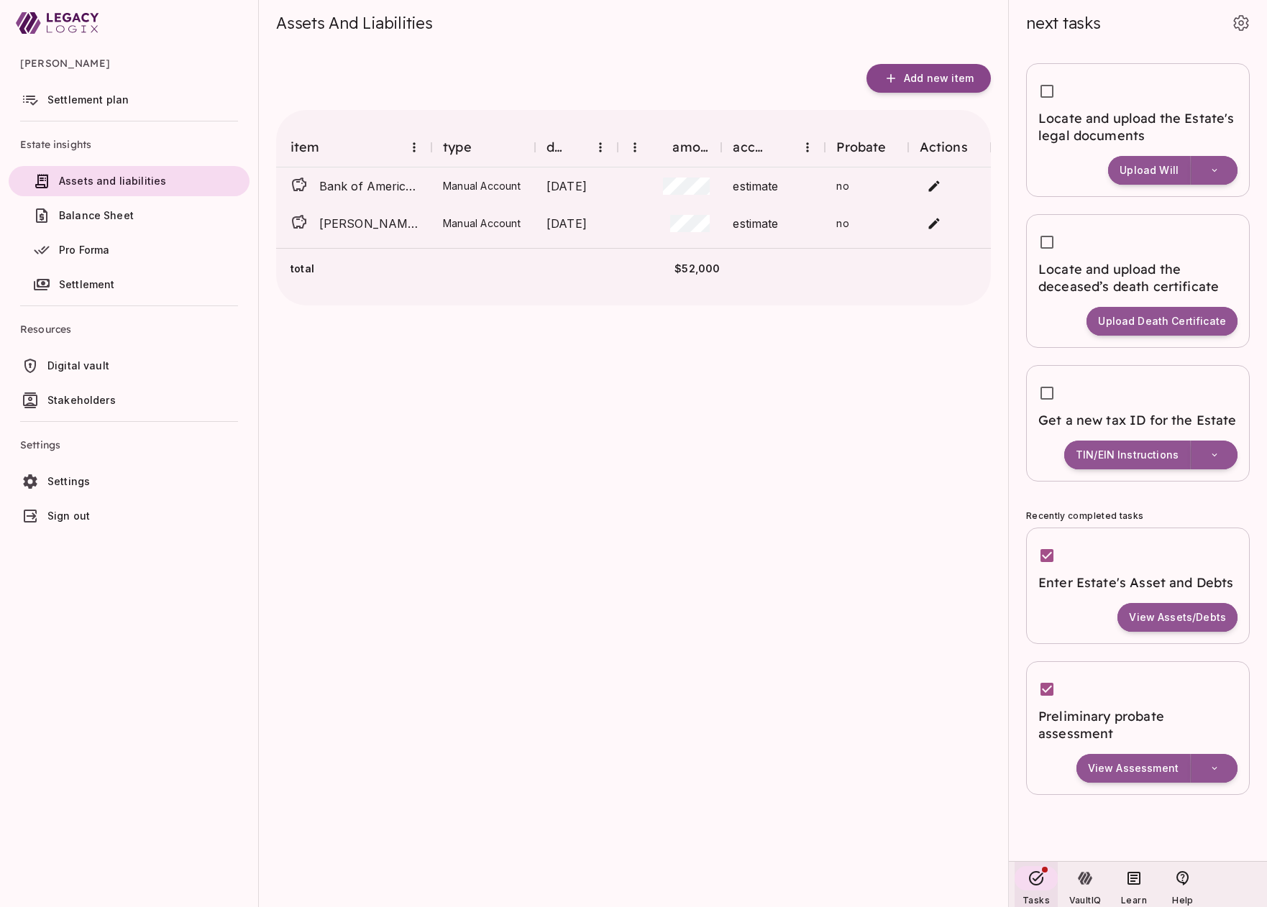
click at [114, 96] on span "Settlement plan" at bounding box center [87, 99] width 81 height 12
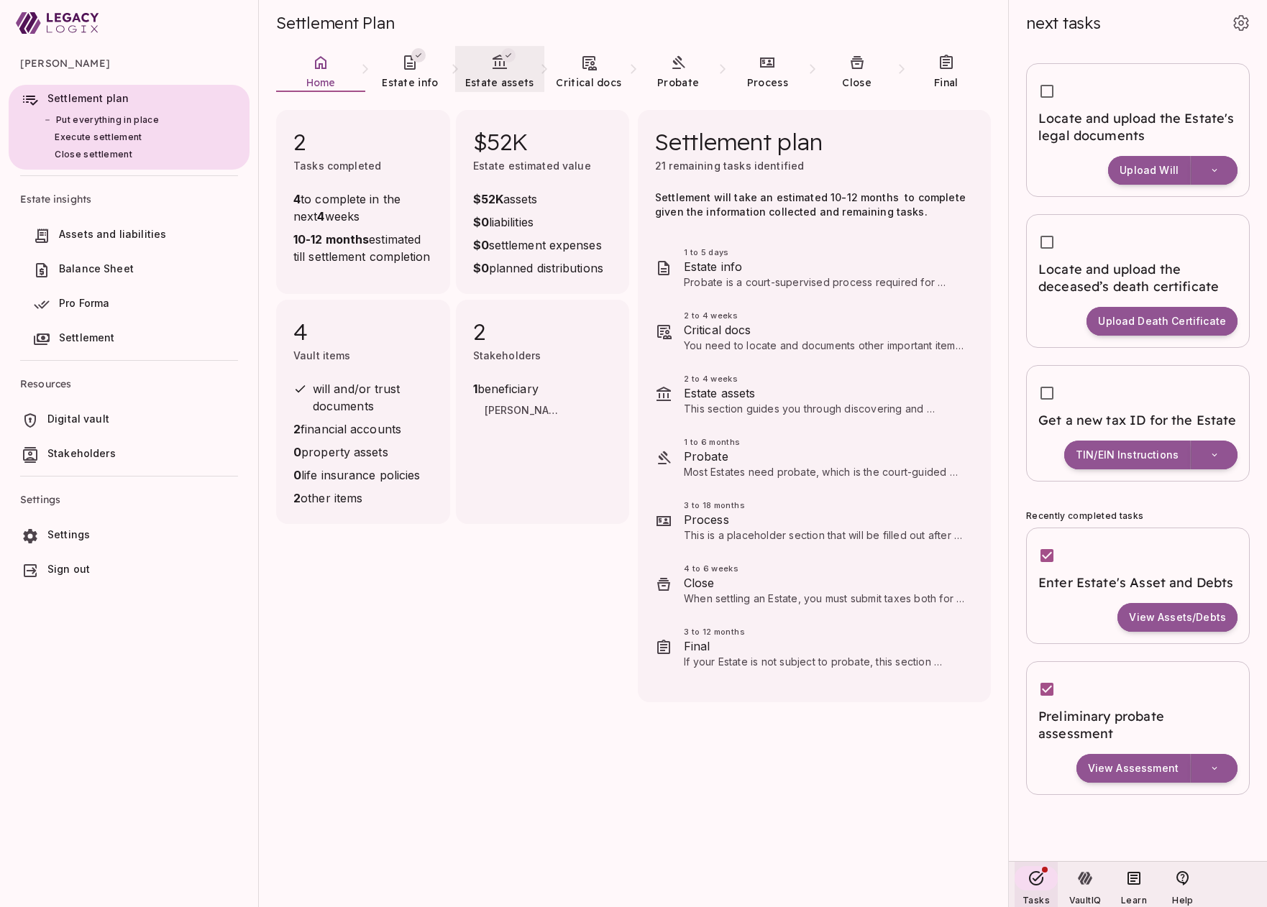
click at [499, 76] on span "Estate assets" at bounding box center [499, 82] width 69 height 13
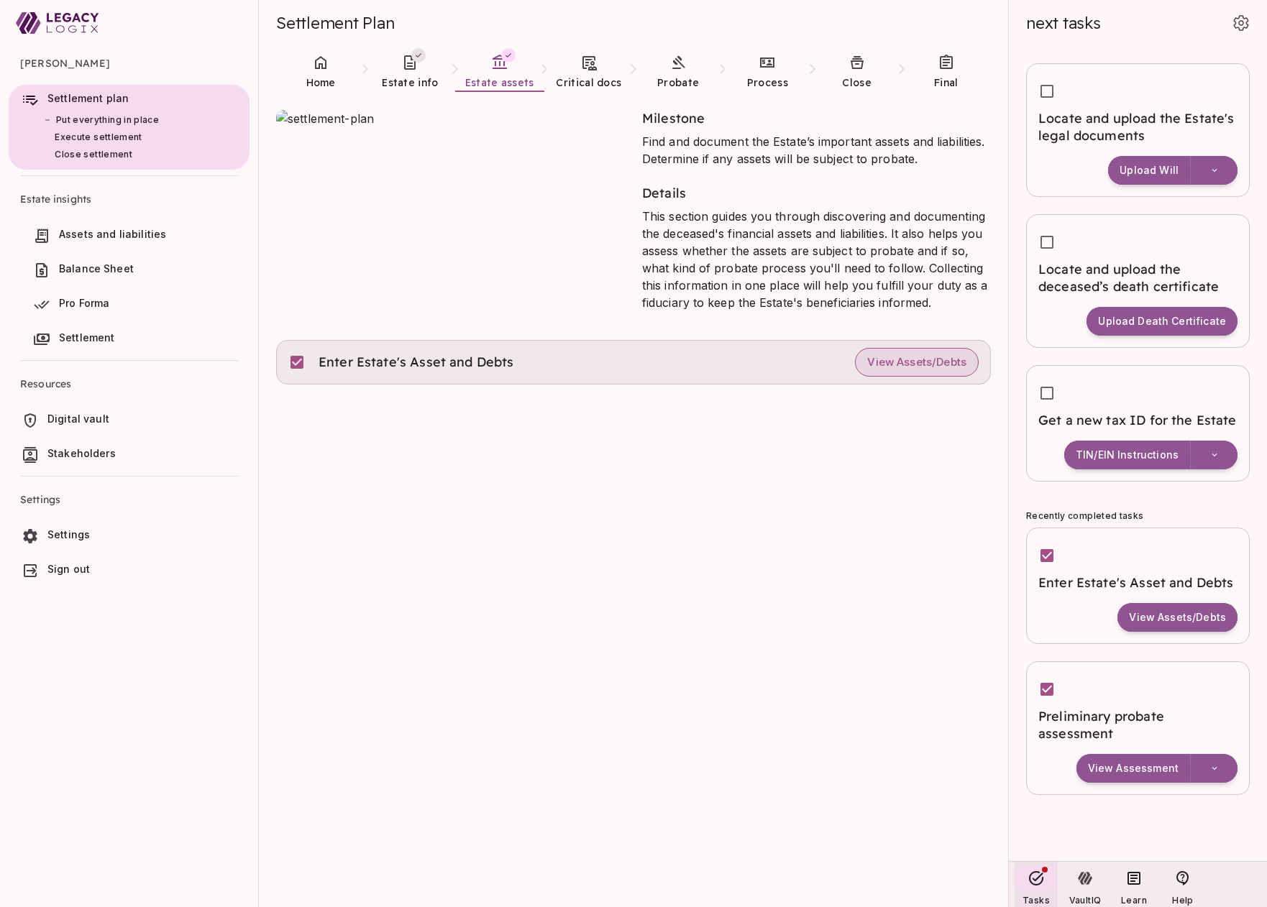
click at [908, 360] on span "View Assets/Debts" at bounding box center [916, 363] width 99 height 14
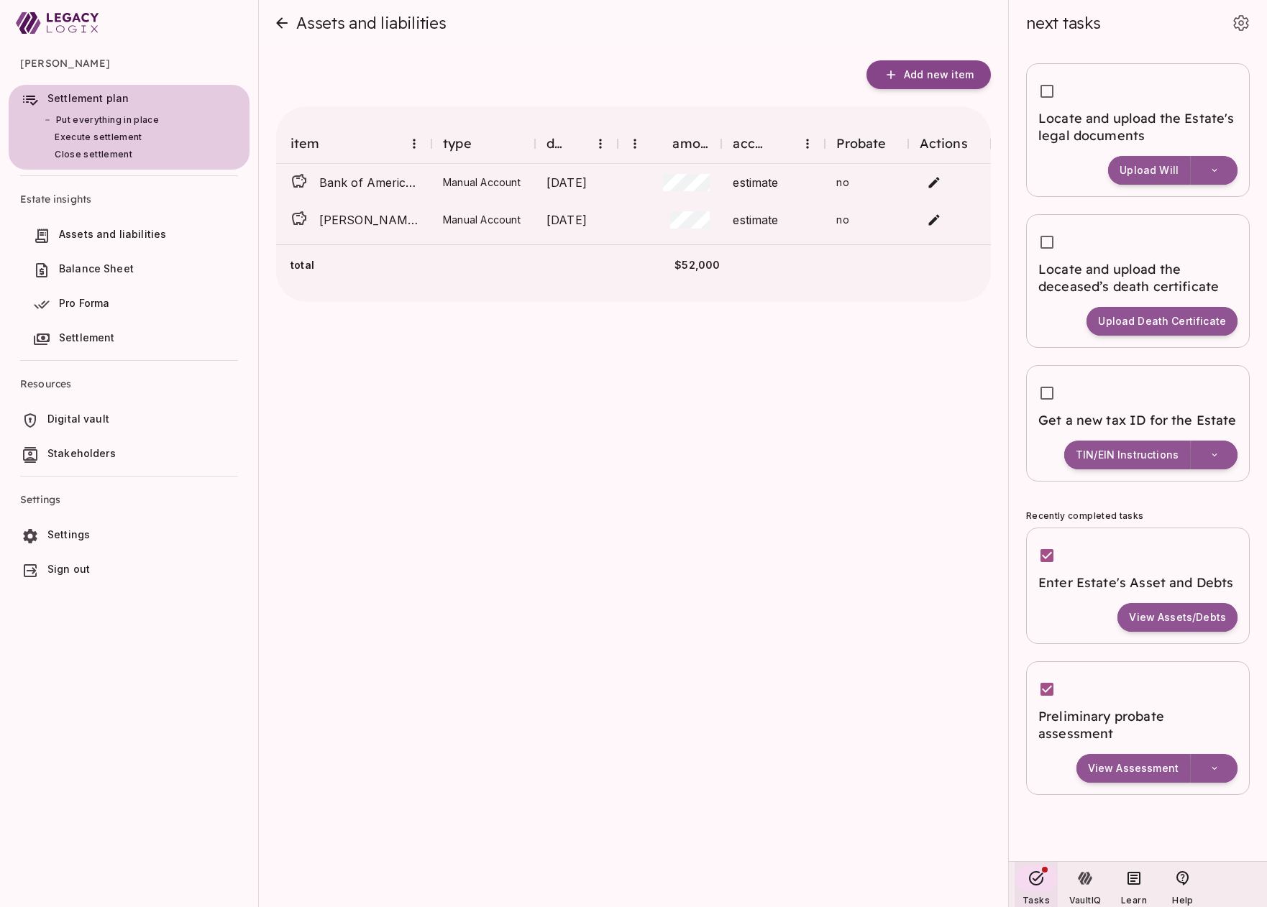
click at [119, 100] on span "Settlement plan" at bounding box center [87, 98] width 81 height 12
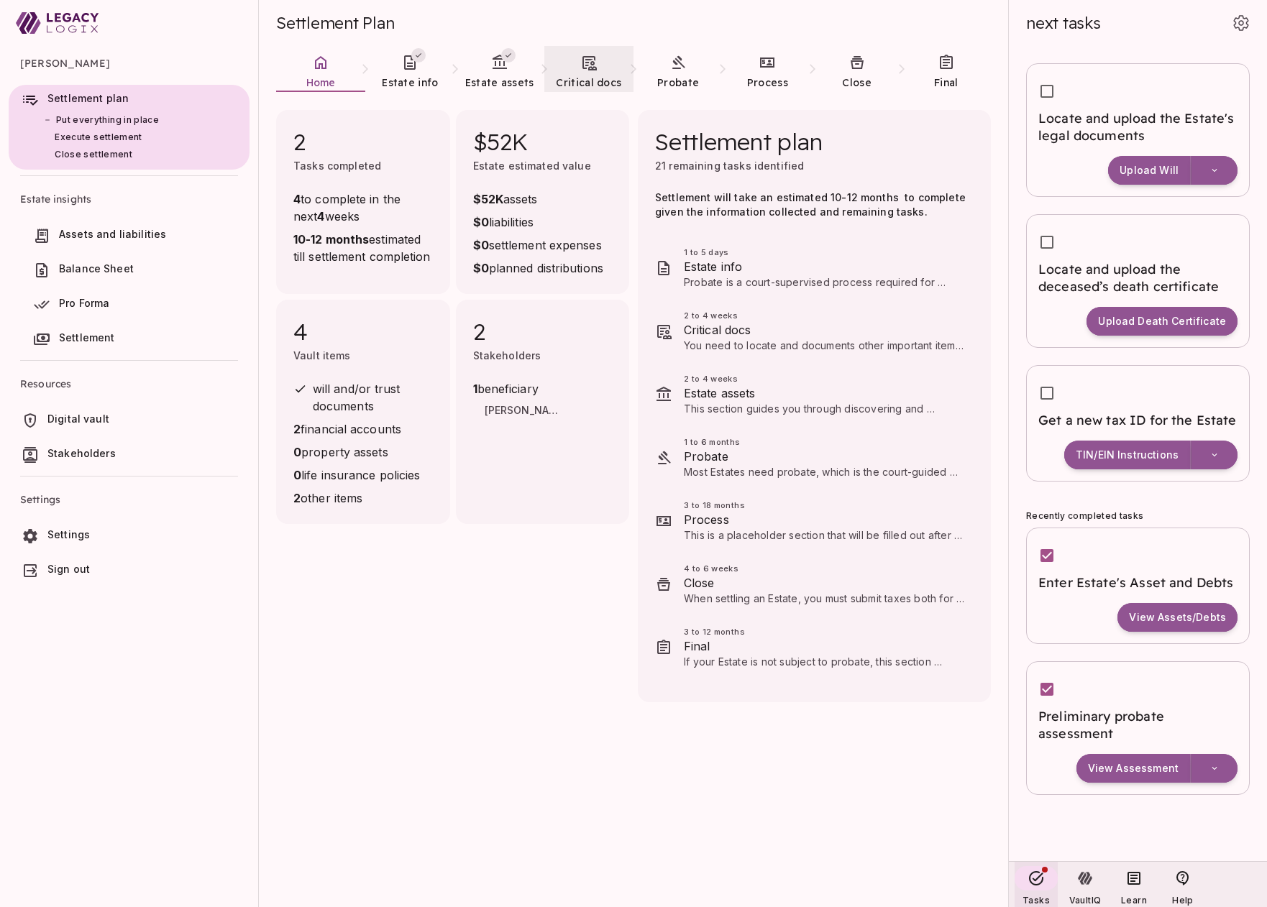
click at [579, 70] on link "Critical docs" at bounding box center [588, 72] width 89 height 52
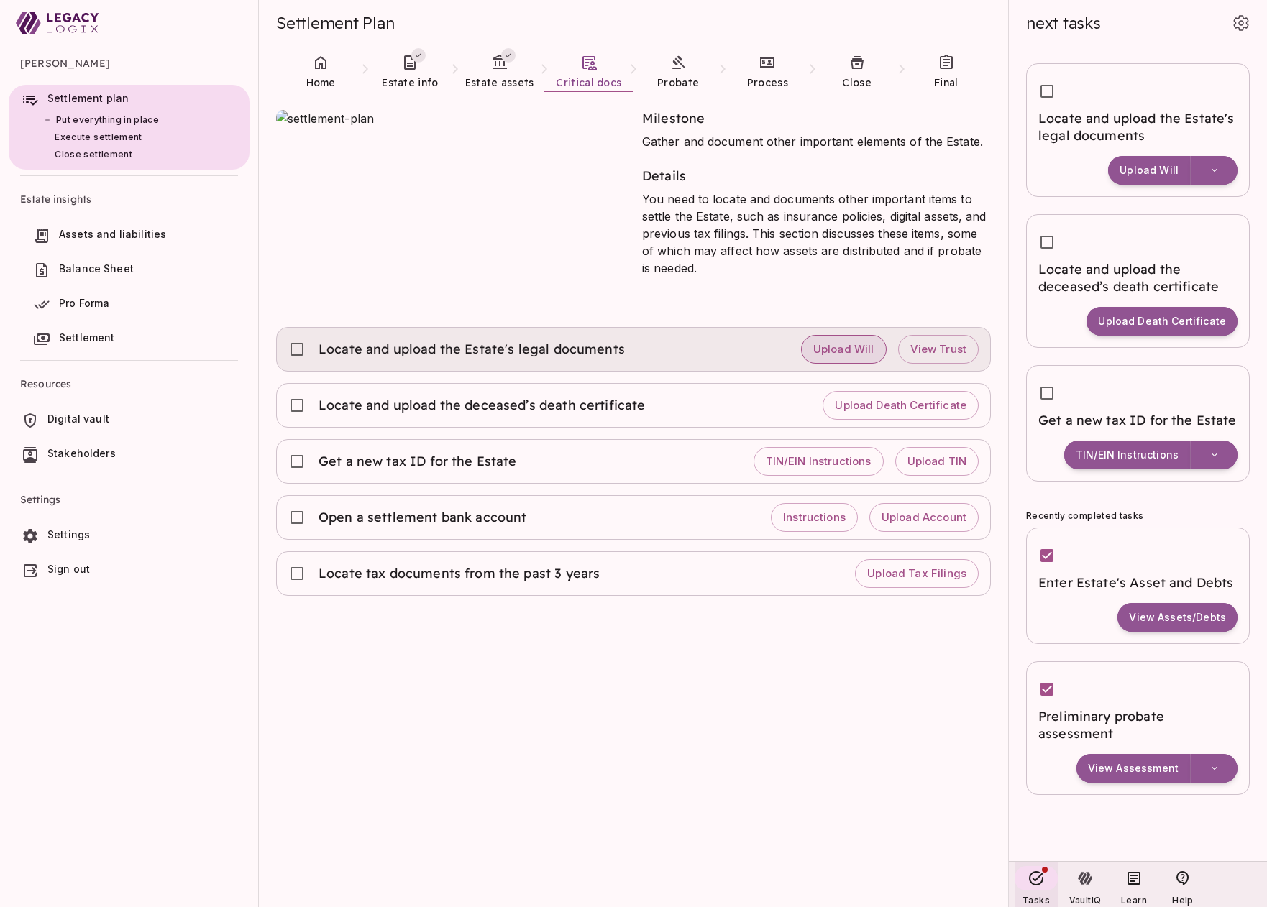
click at [857, 349] on span "Upload Will" at bounding box center [843, 350] width 61 height 14
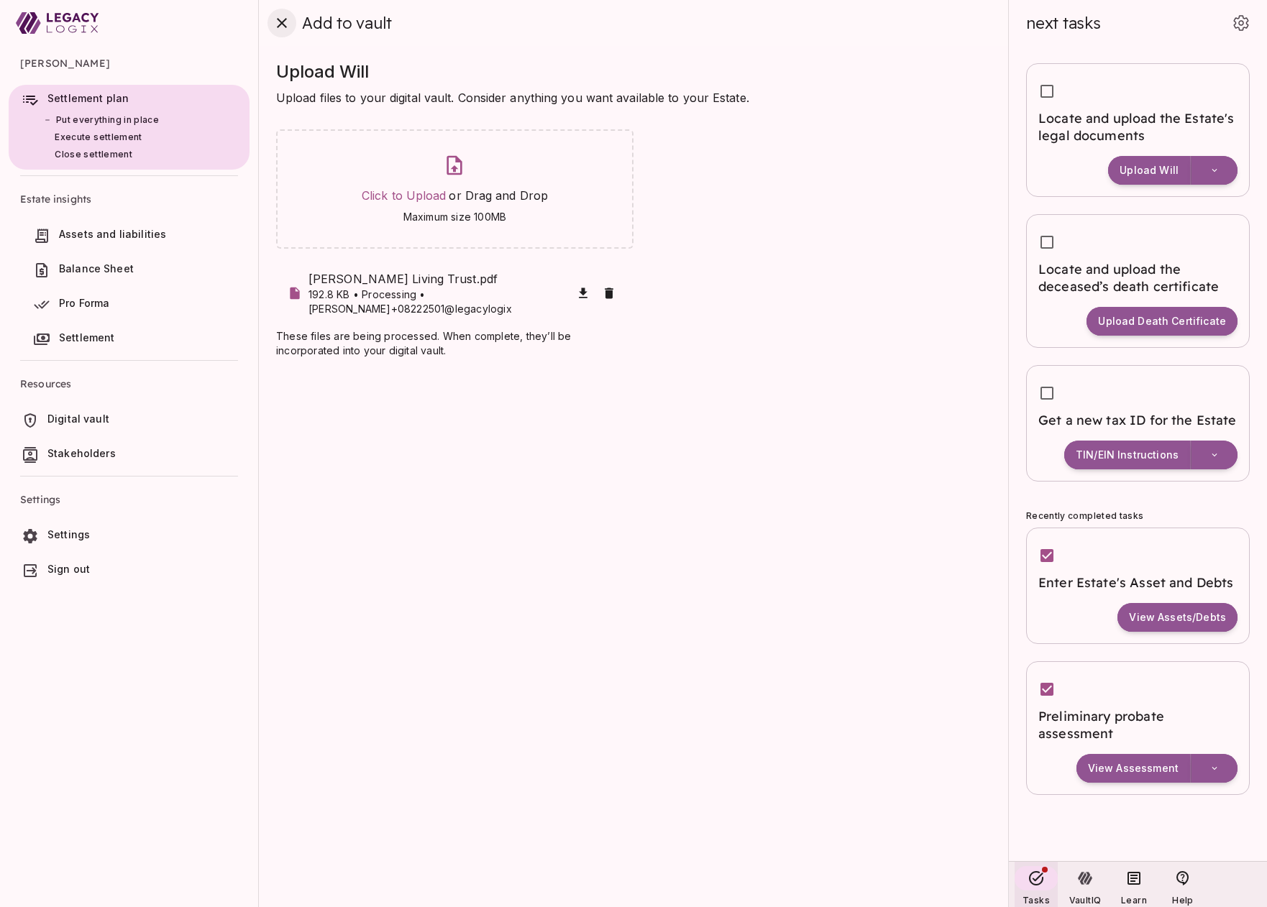
click at [282, 24] on icon "close" at bounding box center [281, 22] width 17 height 17
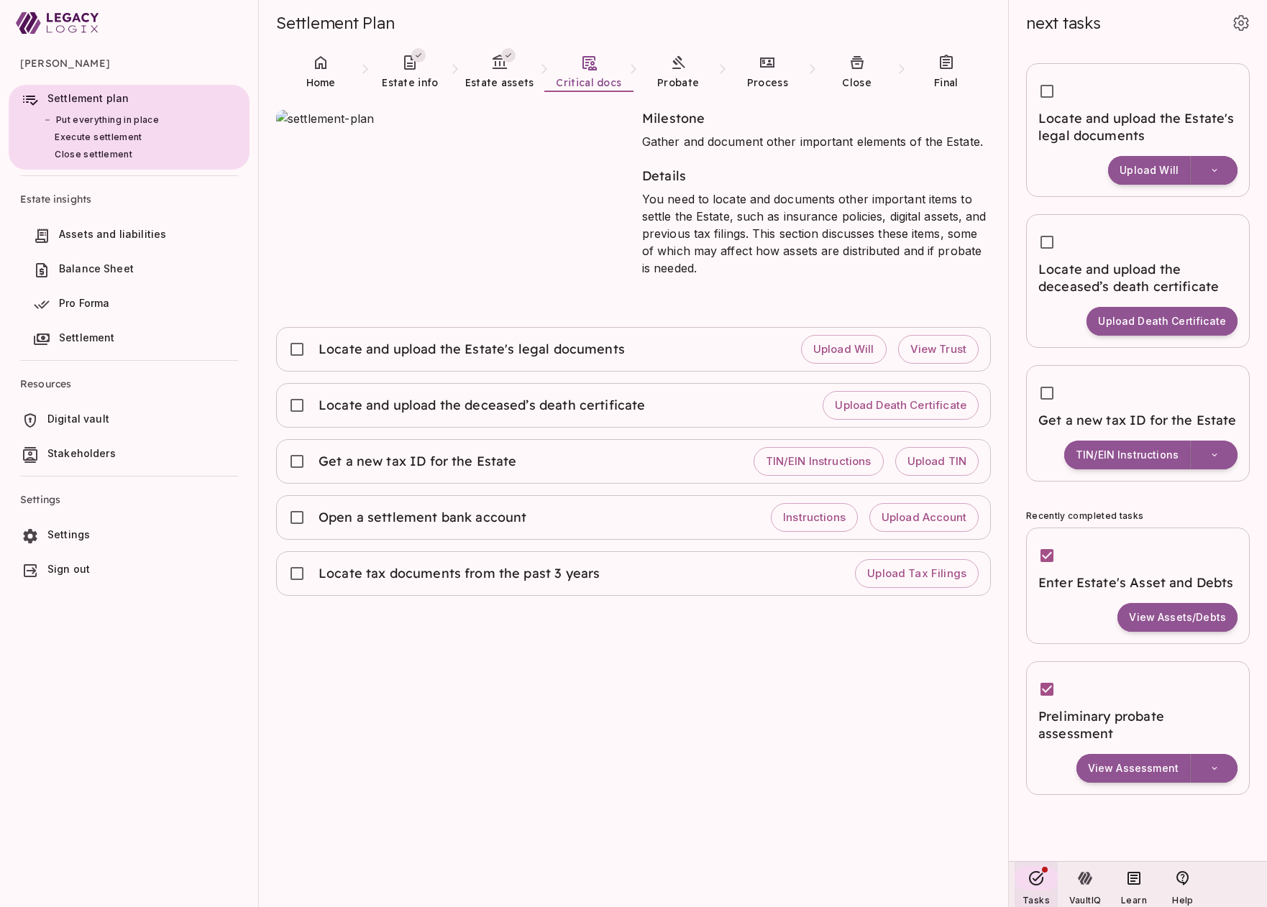
click at [96, 414] on span "Digital vault" at bounding box center [78, 419] width 62 height 12
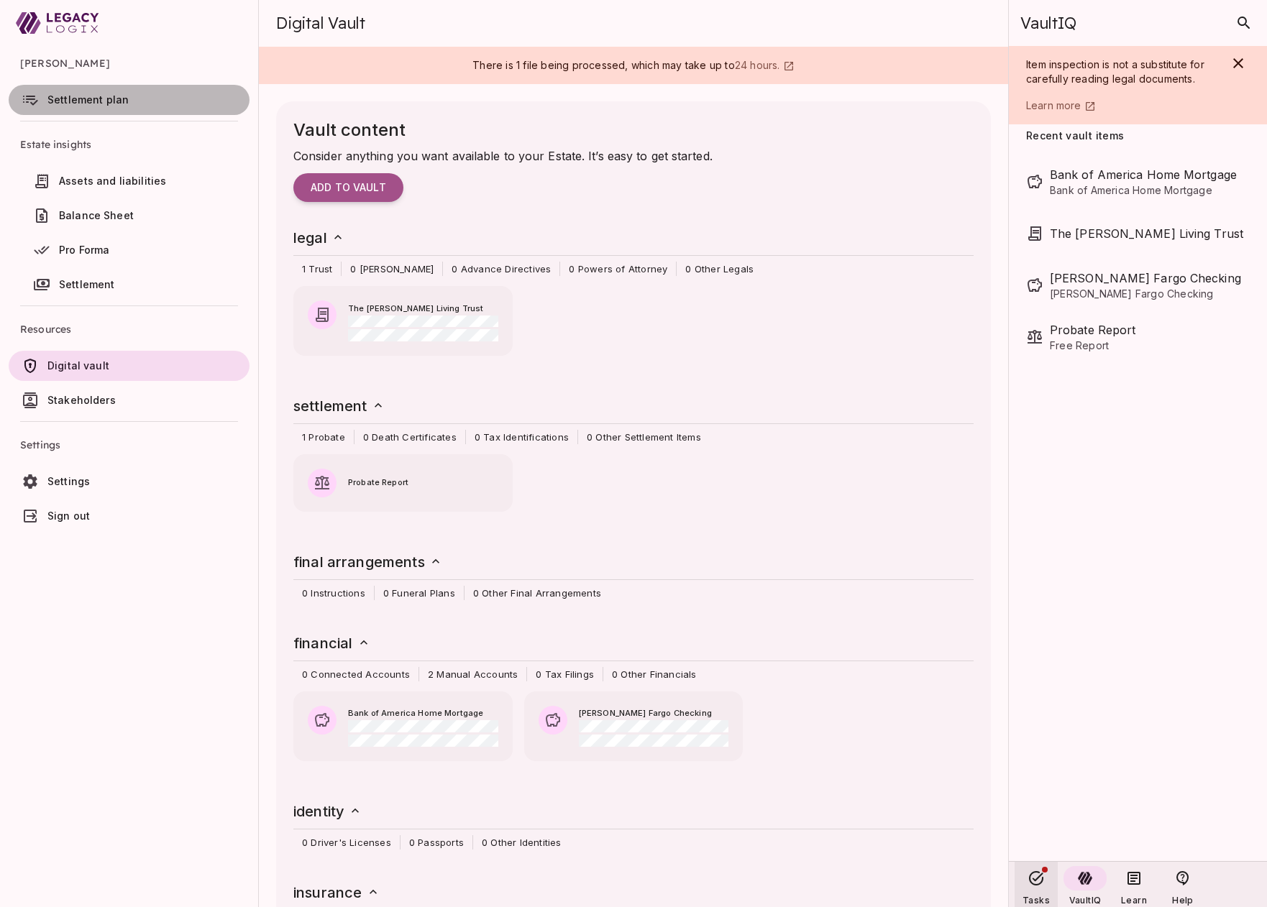
click at [116, 95] on span "Settlement plan" at bounding box center [87, 99] width 81 height 12
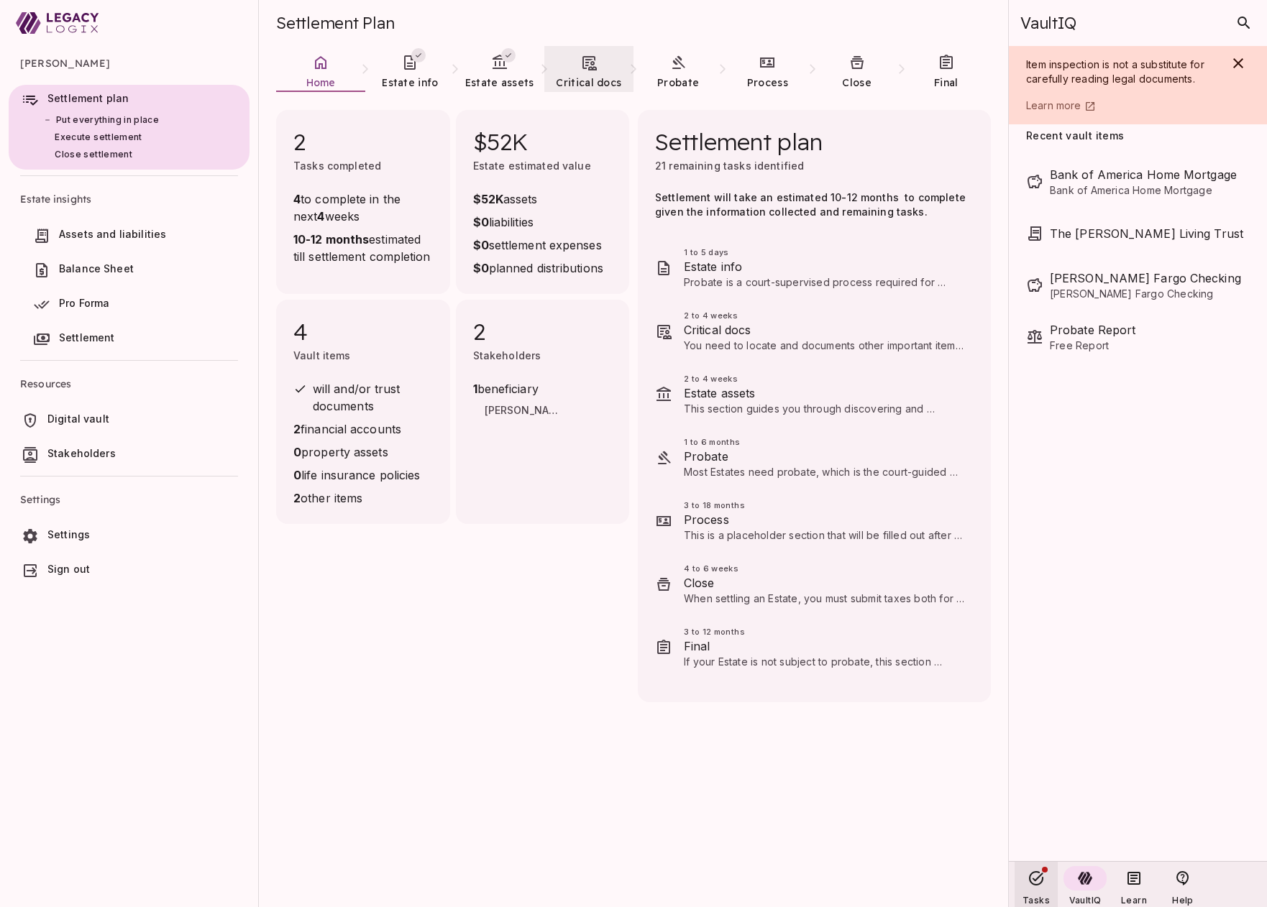
click at [591, 67] on icon at bounding box center [589, 63] width 14 height 14
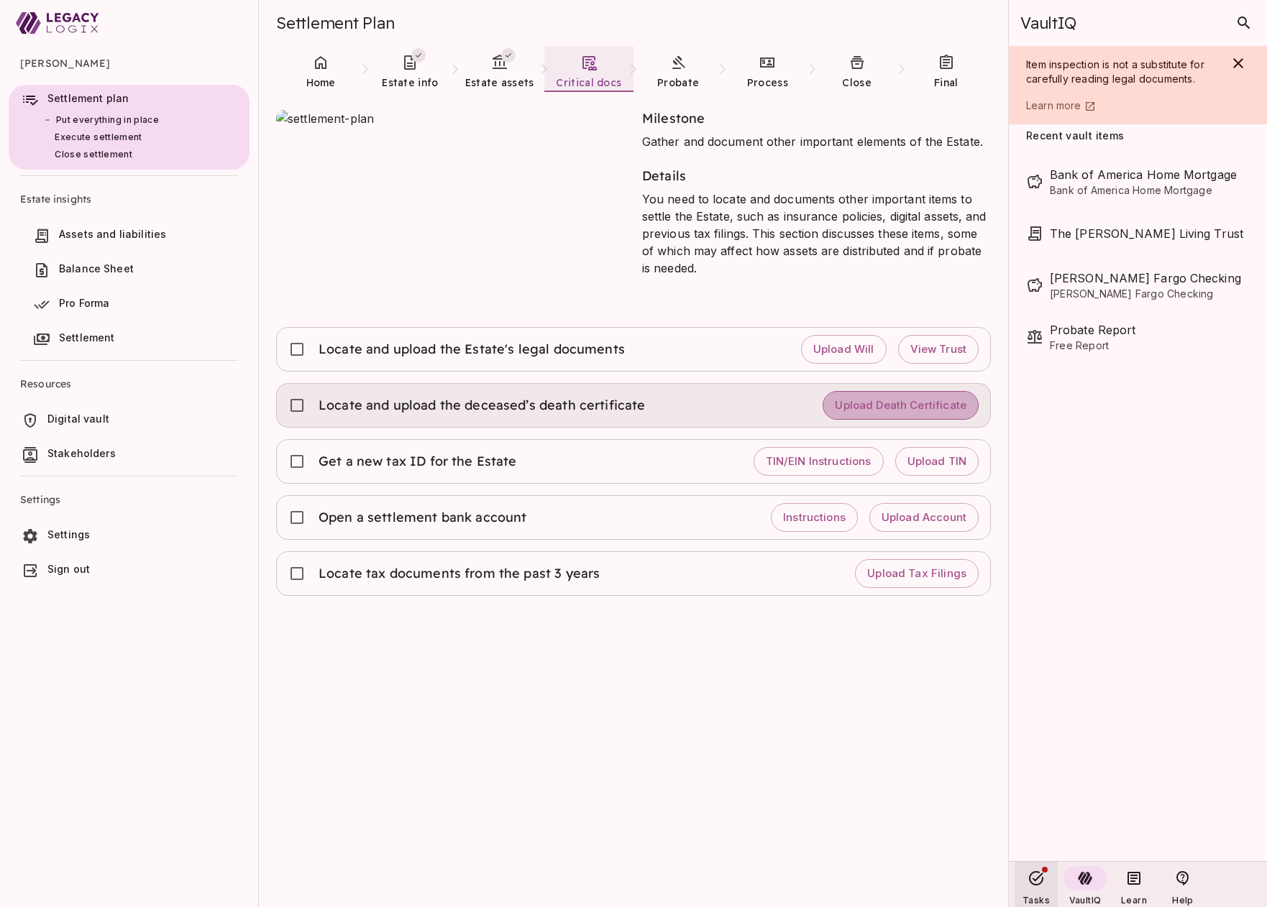
click at [895, 406] on span "Upload Death Certificate" at bounding box center [901, 406] width 132 height 14
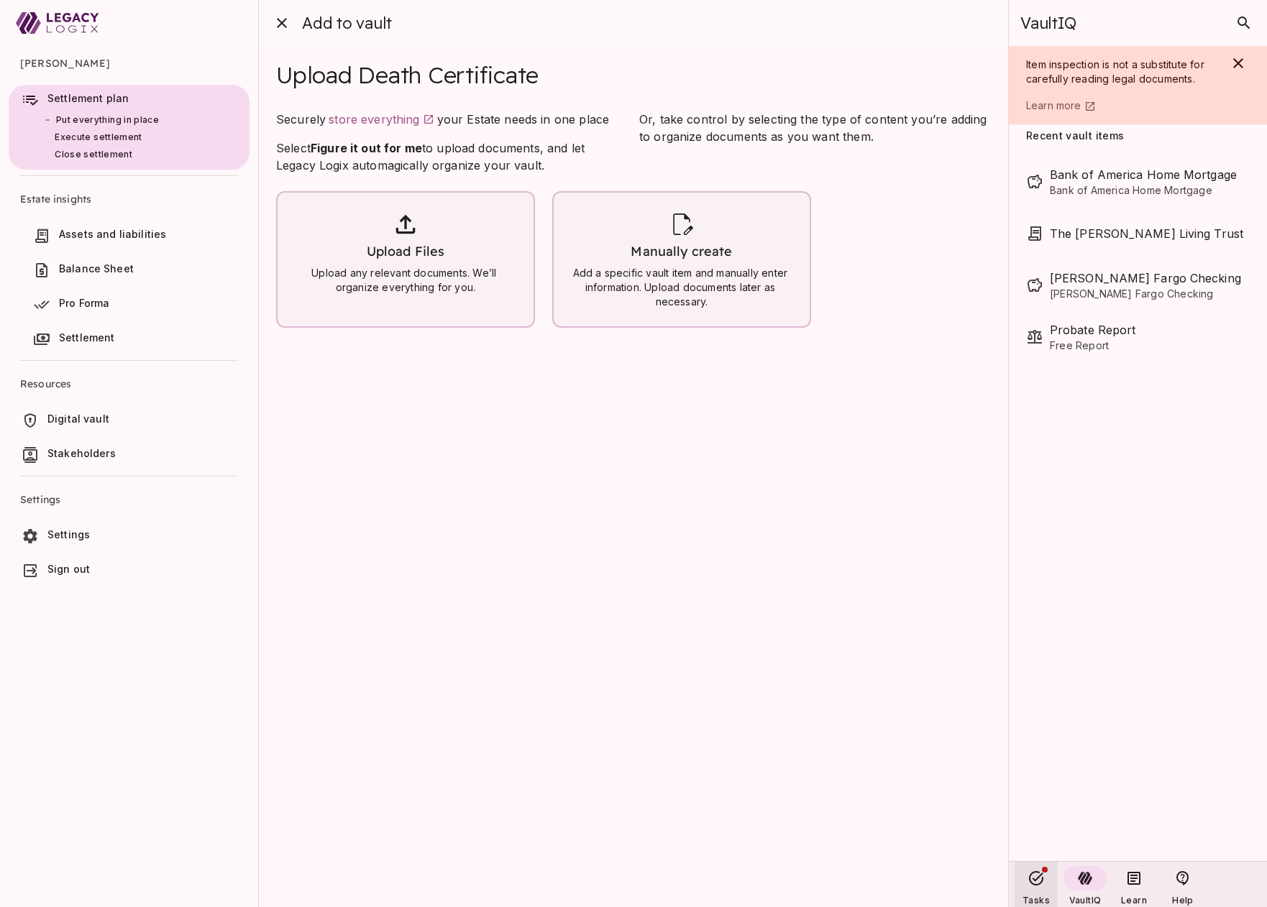
click at [408, 265] on div "Upload Files Upload any relevant documents. We’ll organize everything for you." at bounding box center [405, 252] width 233 height 85
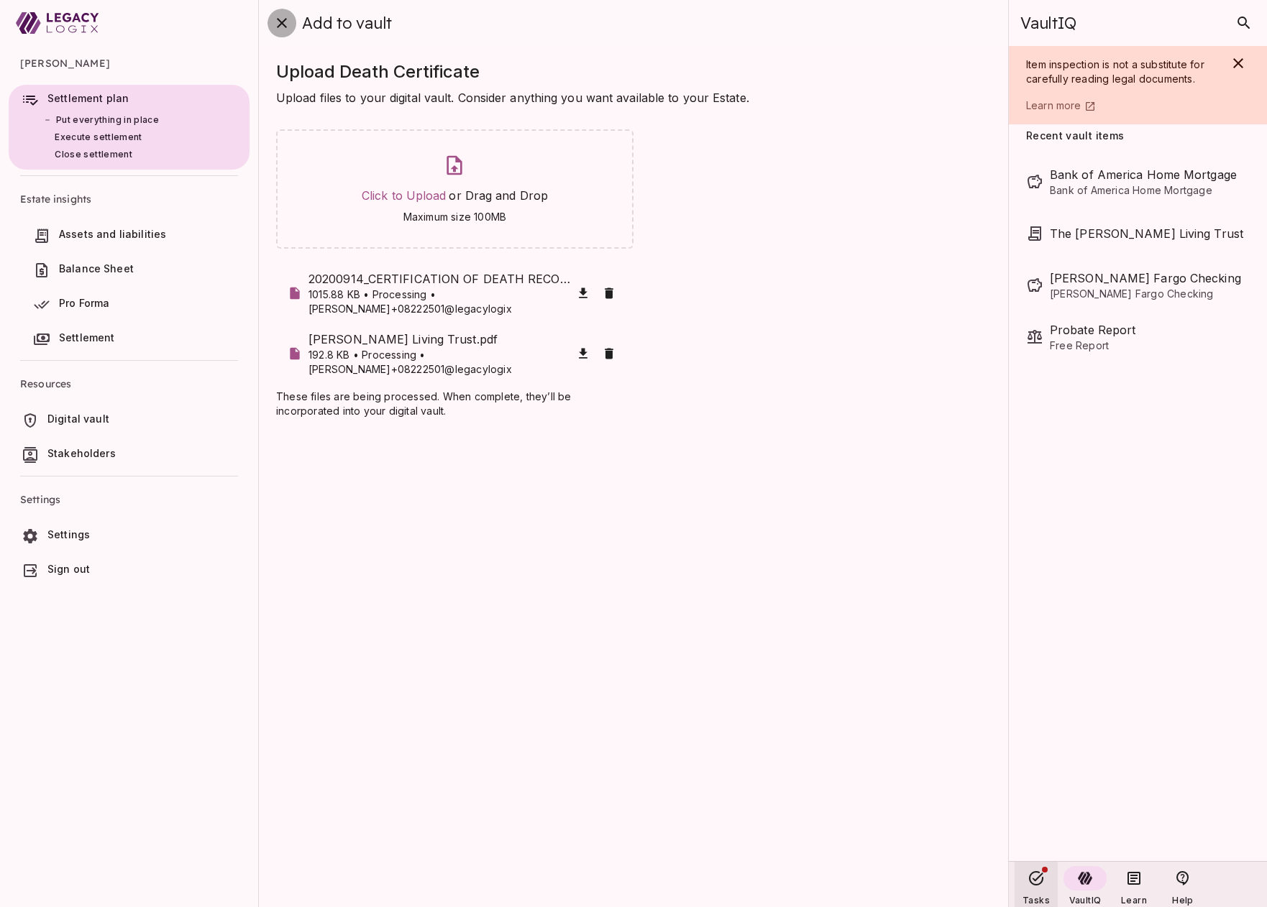
click at [283, 18] on icon "close" at bounding box center [281, 22] width 17 height 17
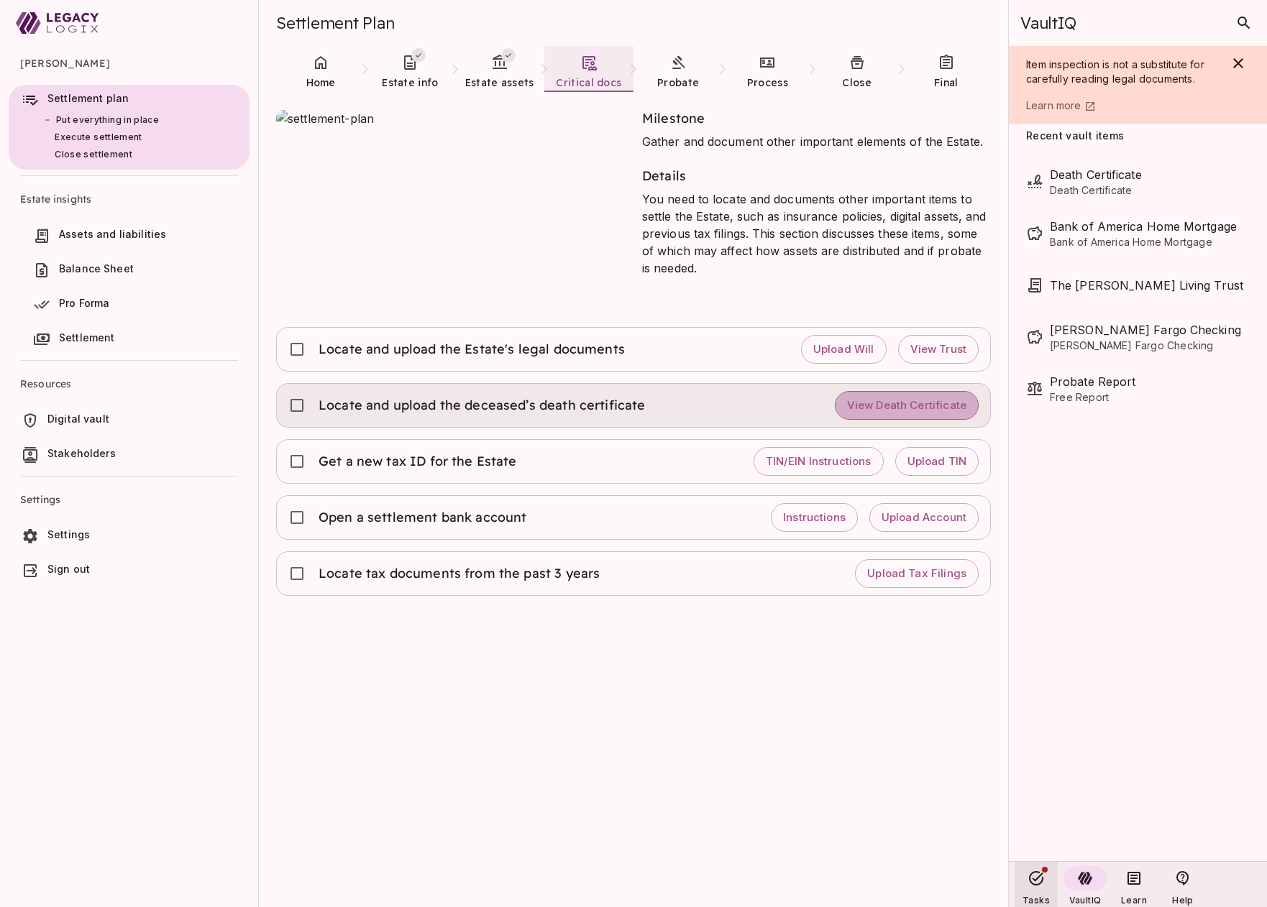
click at [903, 403] on span "View Death Certificate" at bounding box center [906, 406] width 119 height 14
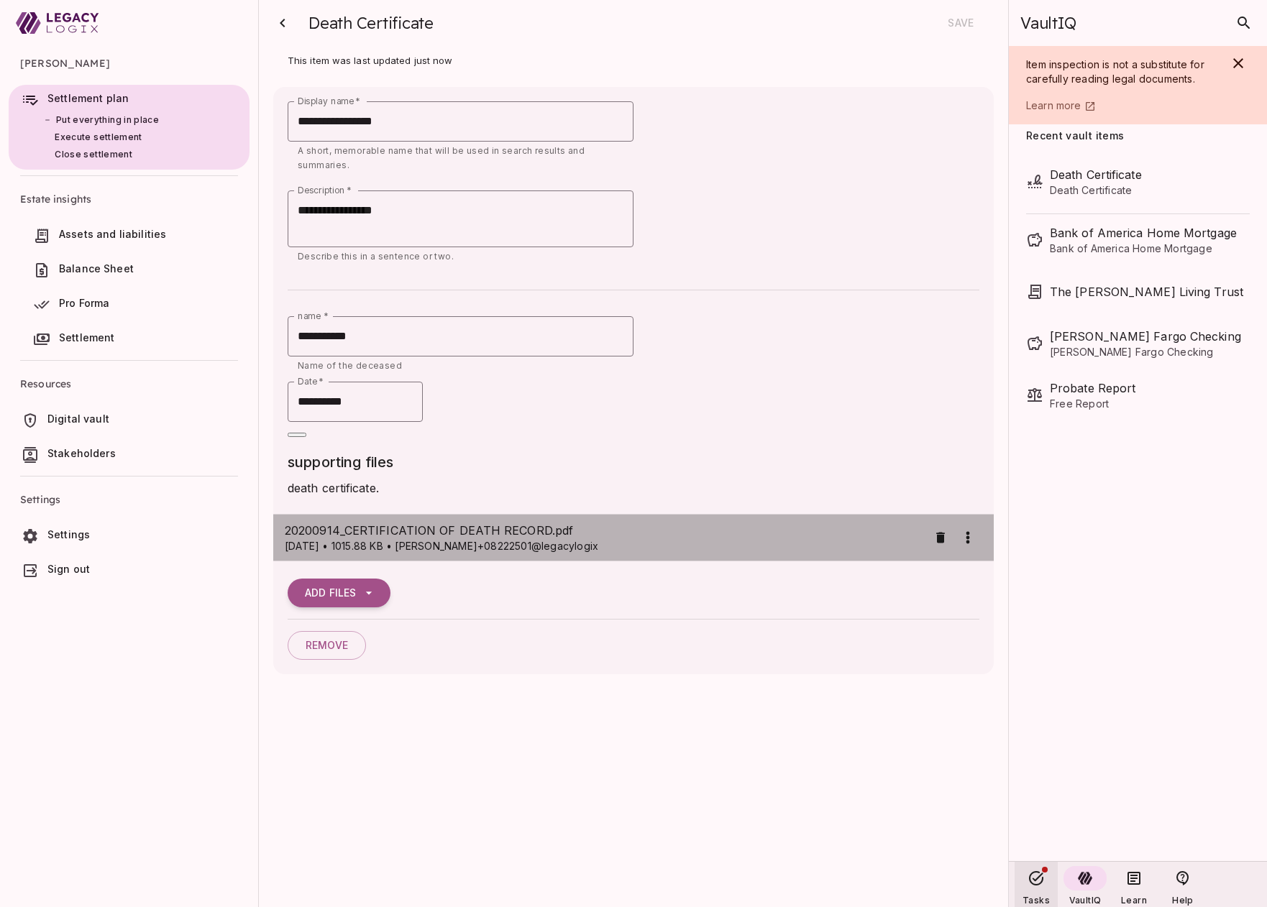
click at [454, 539] on p "08/22/2025 • 1015.88 KB • david+08222501@legacylogix" at bounding box center [606, 546] width 643 height 14
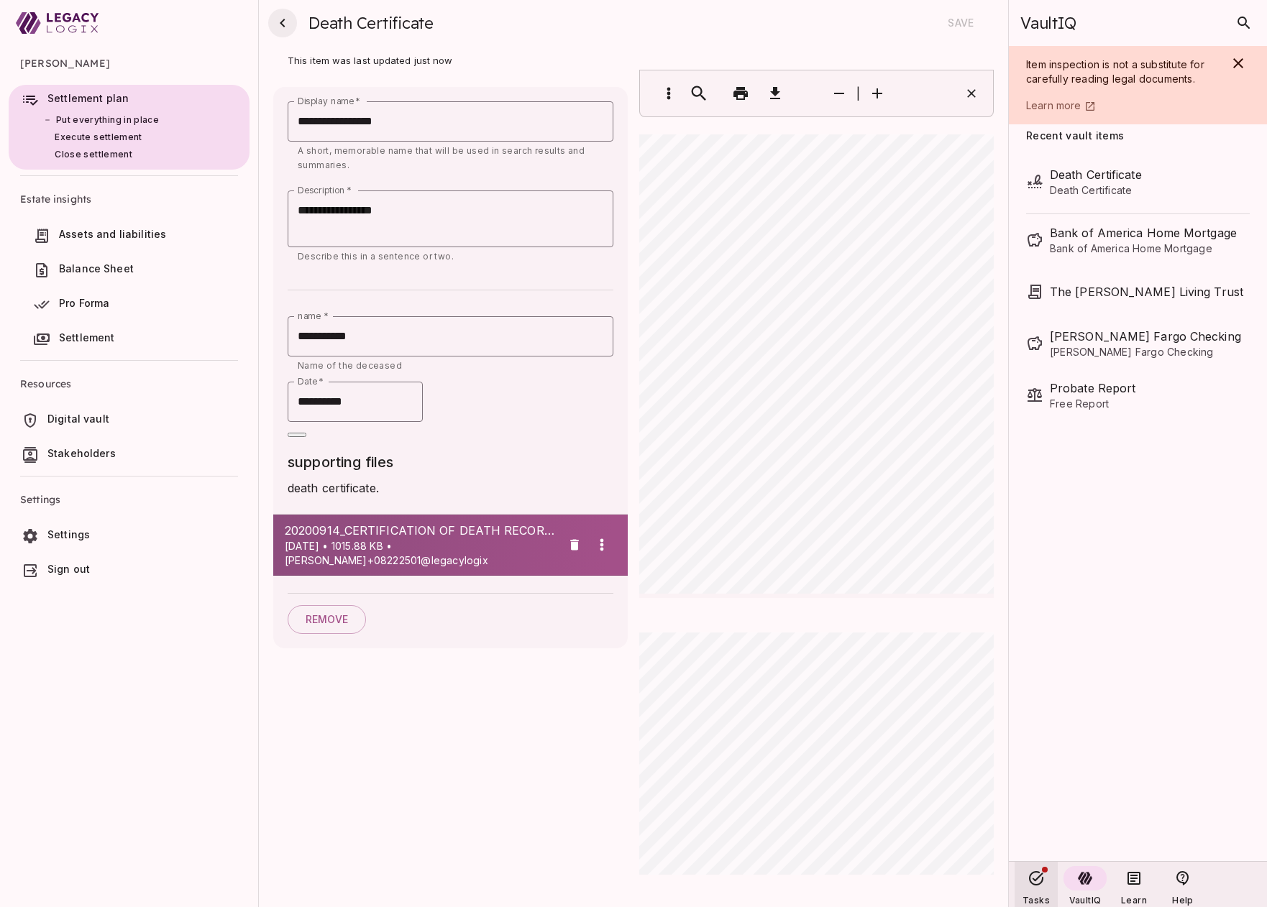
click at [283, 27] on icon "button" at bounding box center [282, 22] width 17 height 17
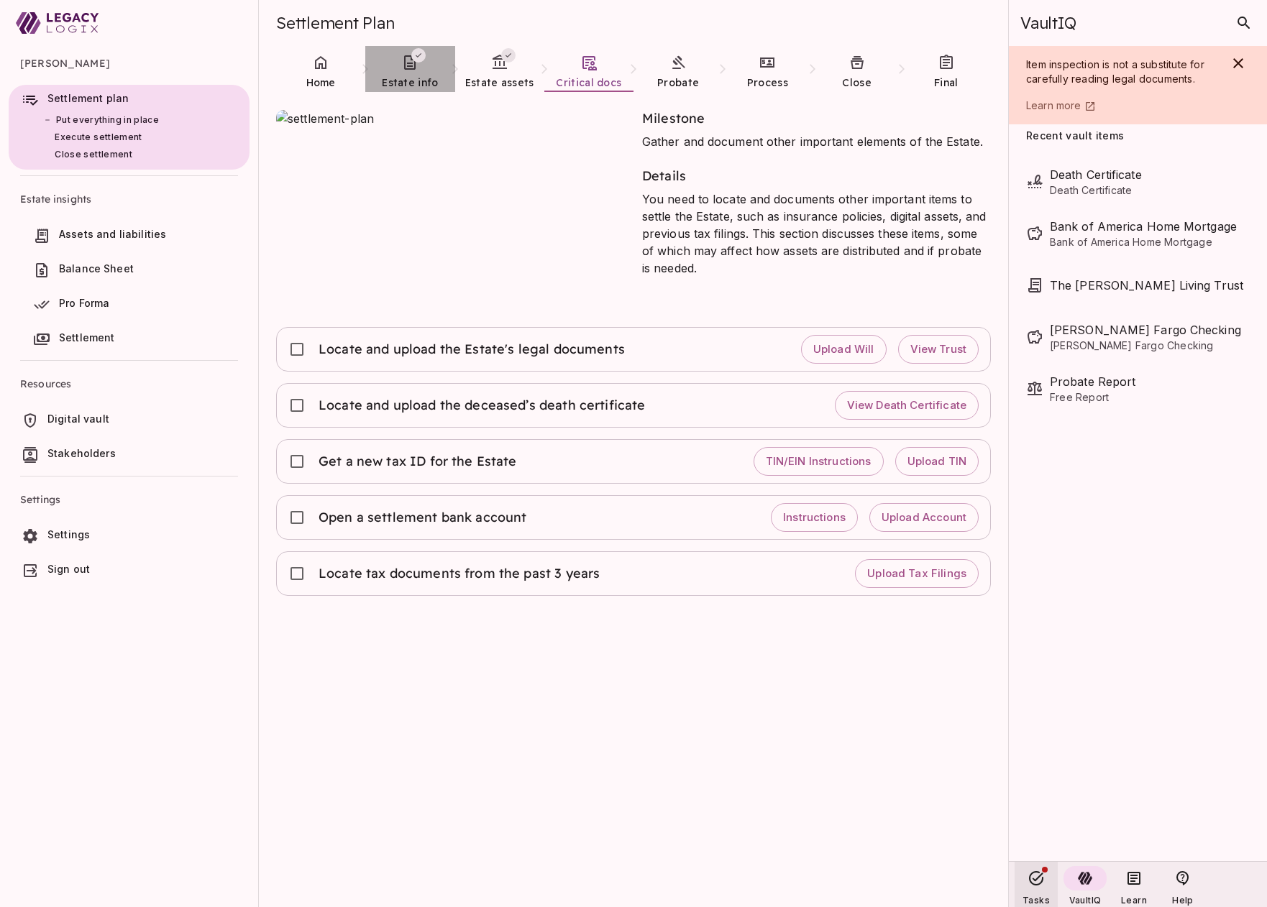
click at [417, 72] on link "Estate info" at bounding box center [409, 72] width 89 height 52
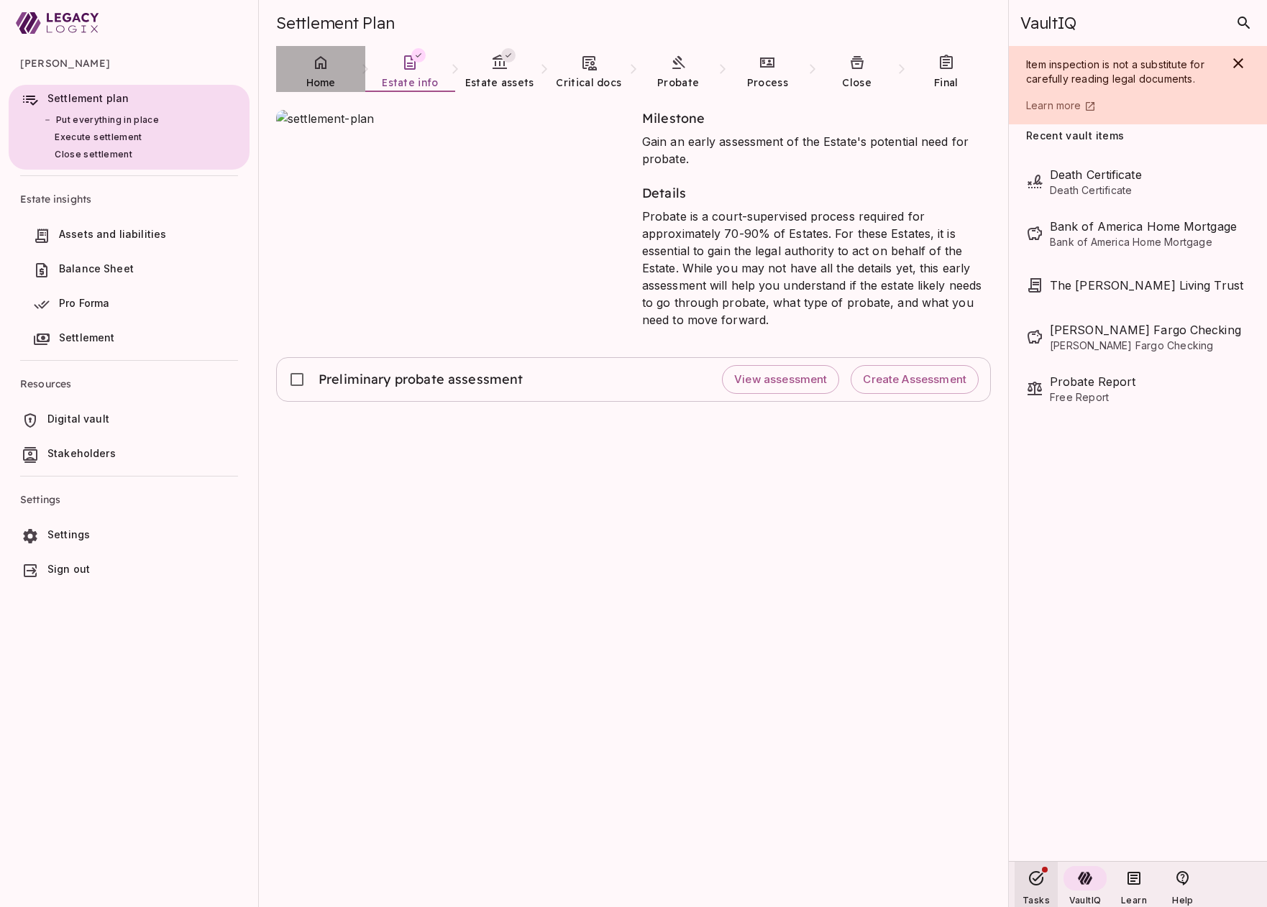
click at [313, 68] on icon at bounding box center [320, 62] width 17 height 17
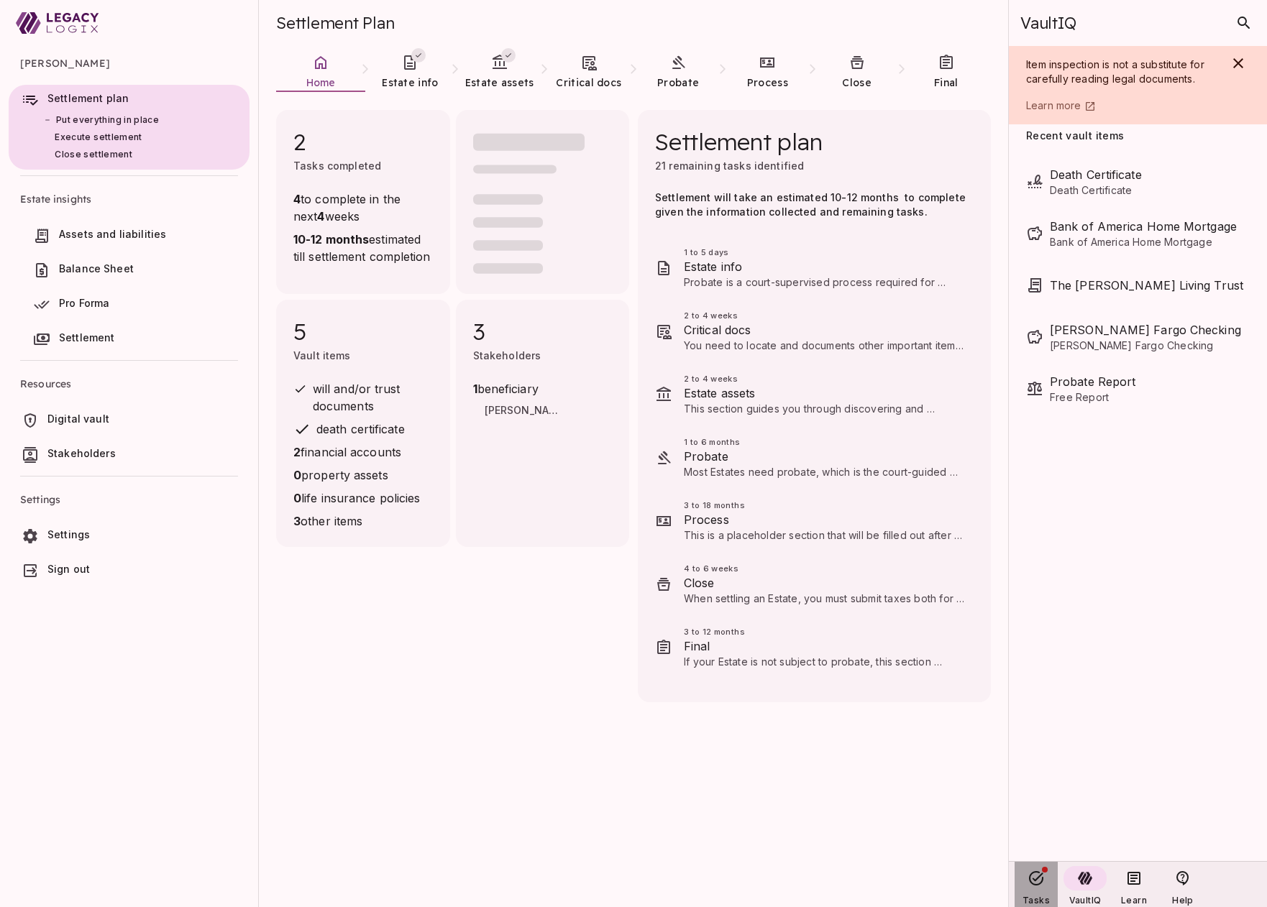
click at [1036, 879] on icon at bounding box center [1036, 878] width 14 height 14
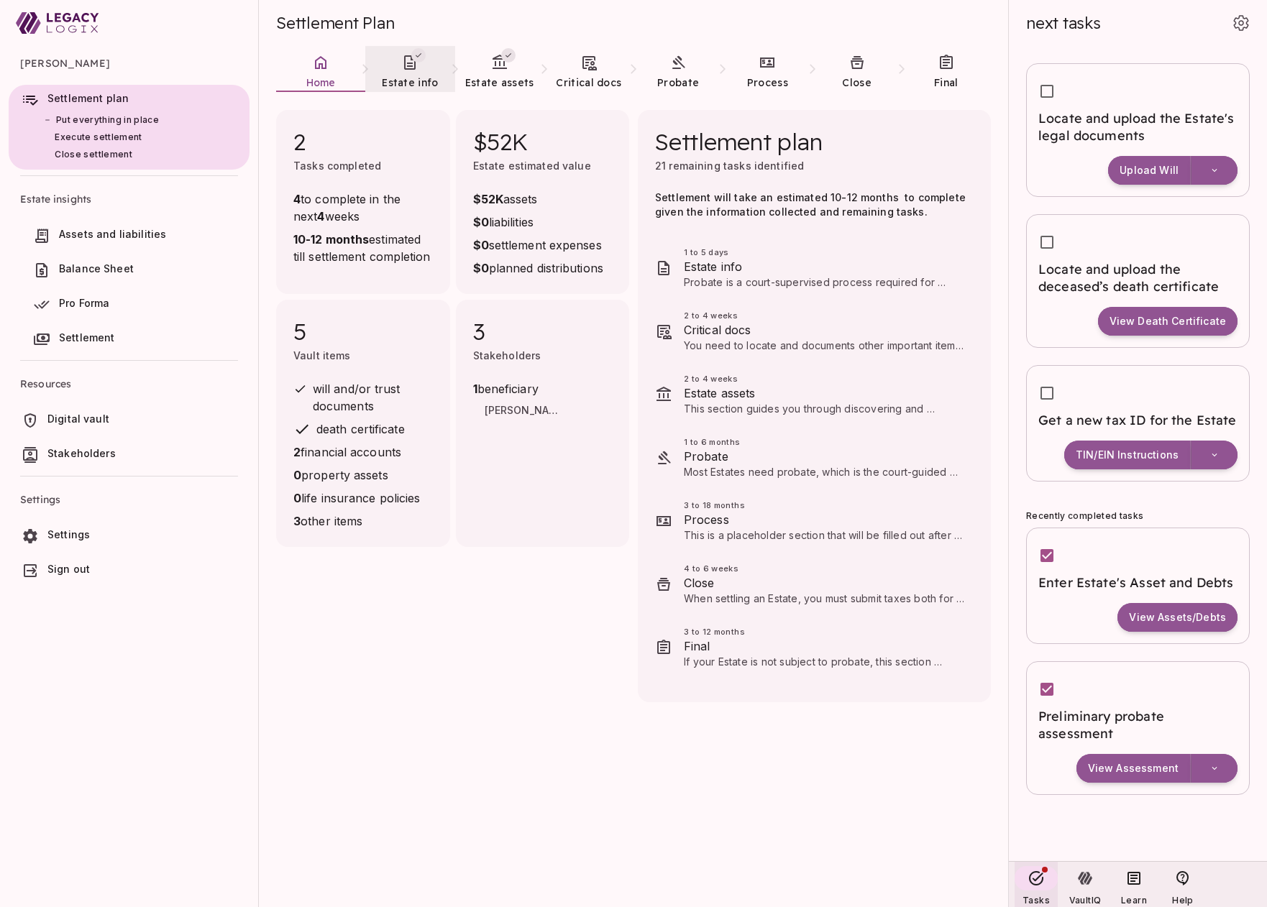
click at [411, 73] on link "Estate info" at bounding box center [409, 72] width 89 height 52
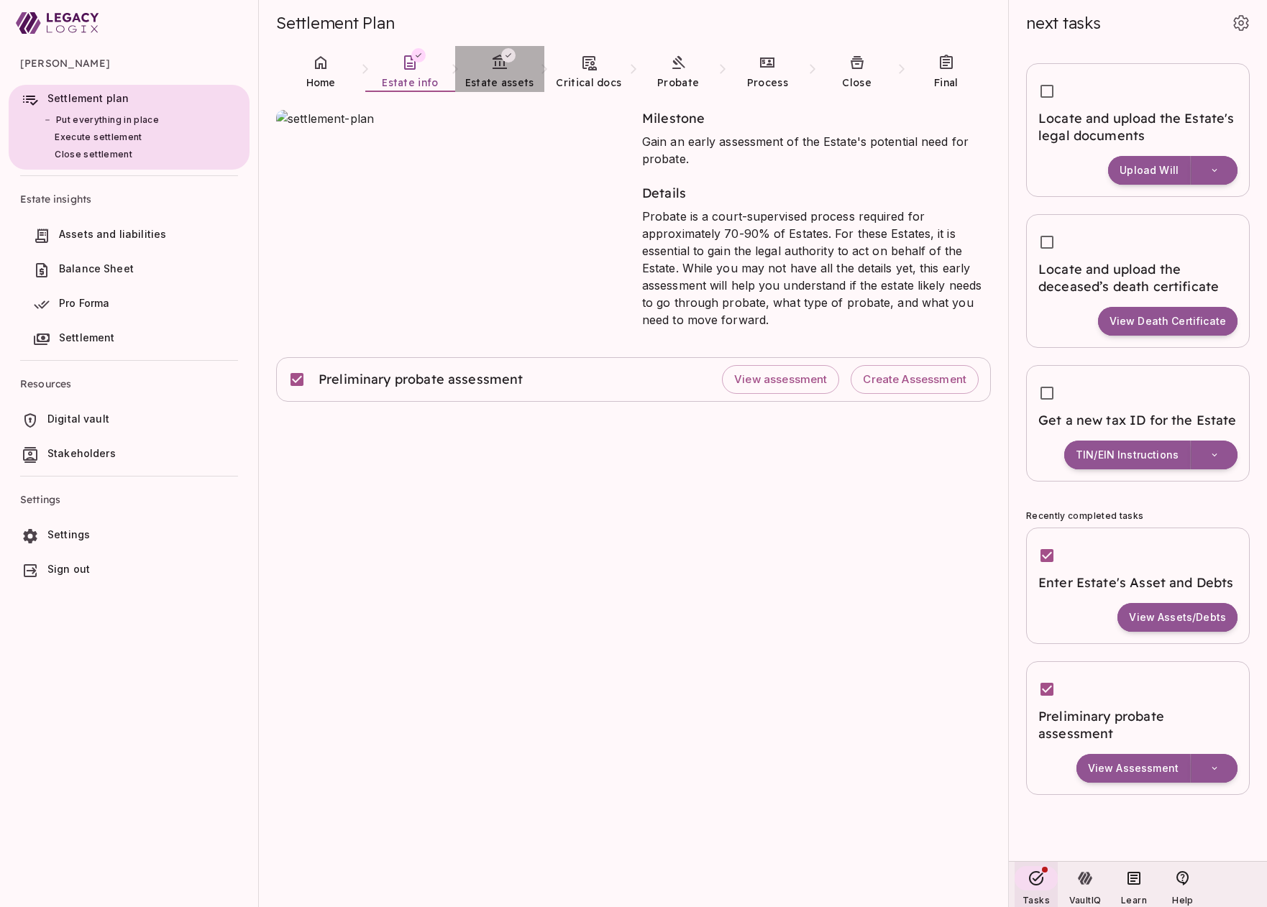
click at [498, 62] on icon at bounding box center [499, 62] width 14 height 14
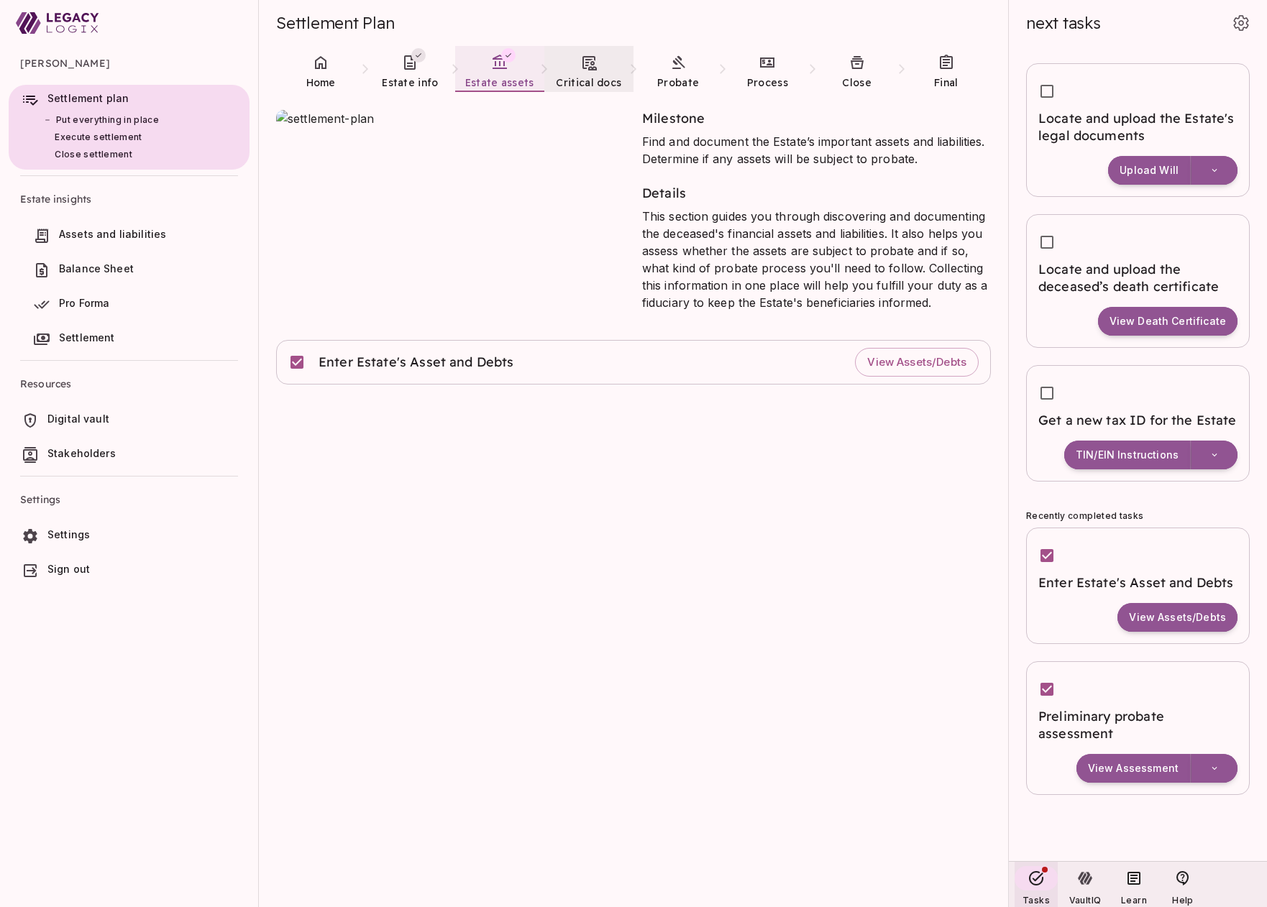
click at [589, 65] on icon at bounding box center [588, 62] width 17 height 17
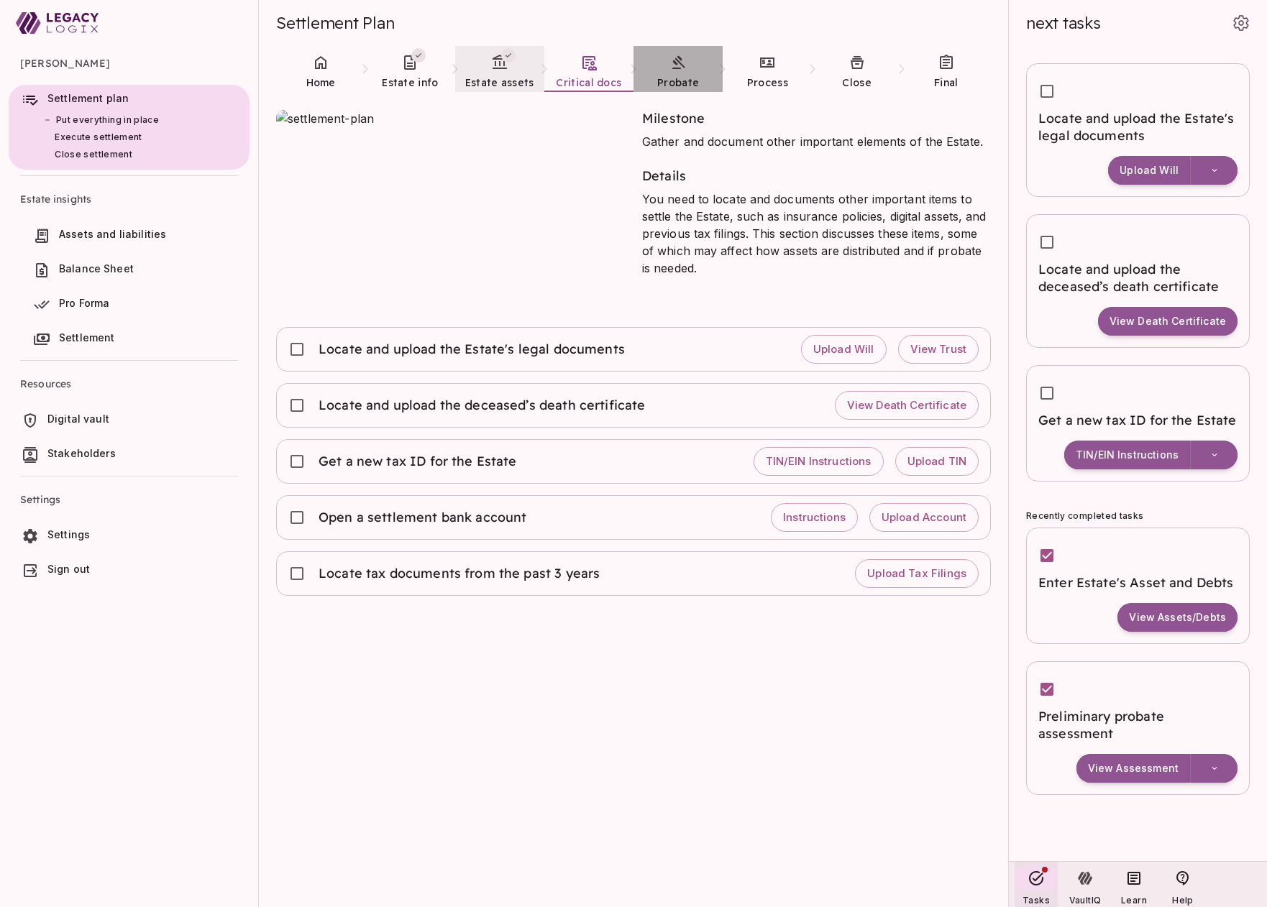
click at [691, 72] on link "Probate" at bounding box center [677, 72] width 89 height 52
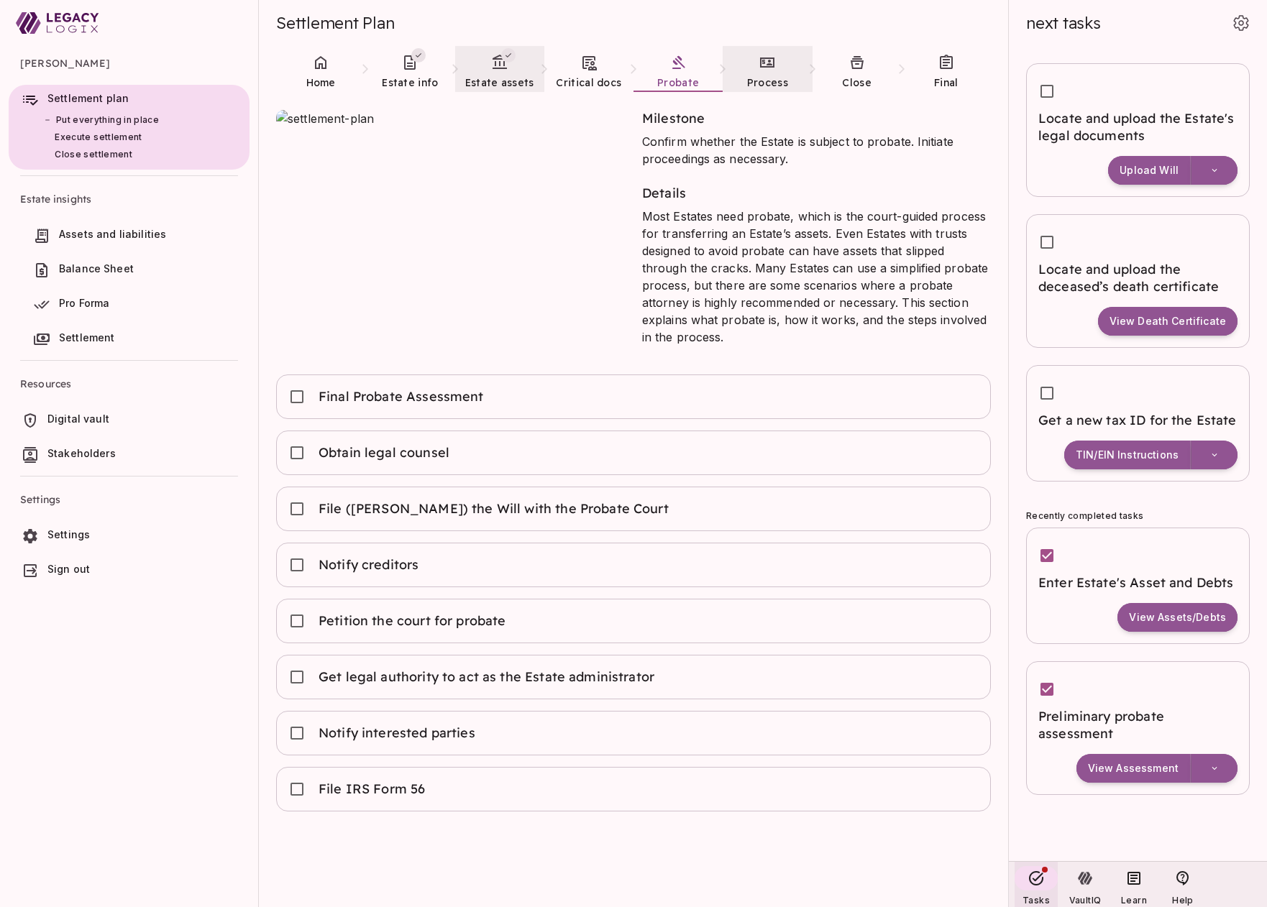
click at [766, 76] on span "Process" at bounding box center [767, 82] width 41 height 13
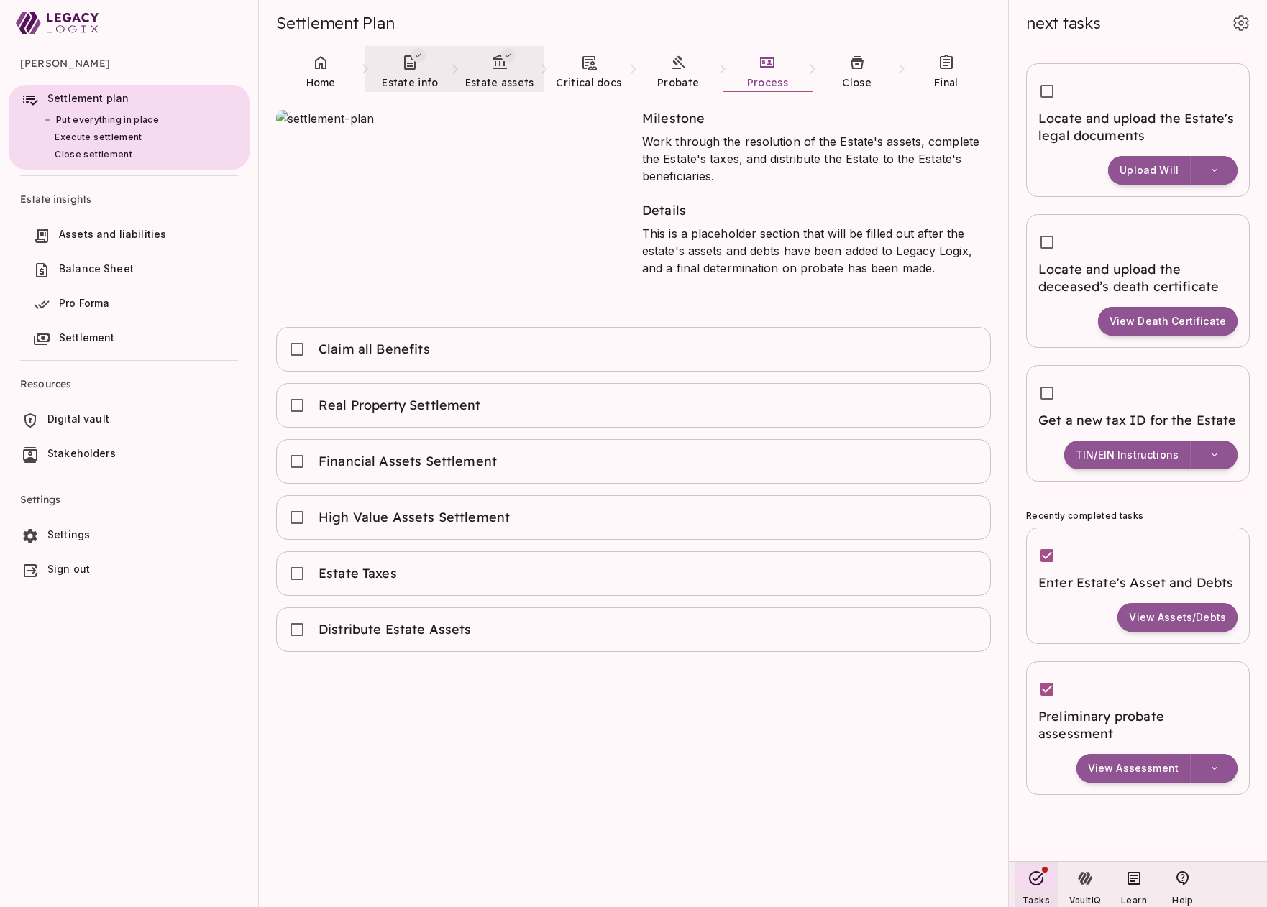
click at [406, 75] on span "Estate info" at bounding box center [410, 82] width 56 height 14
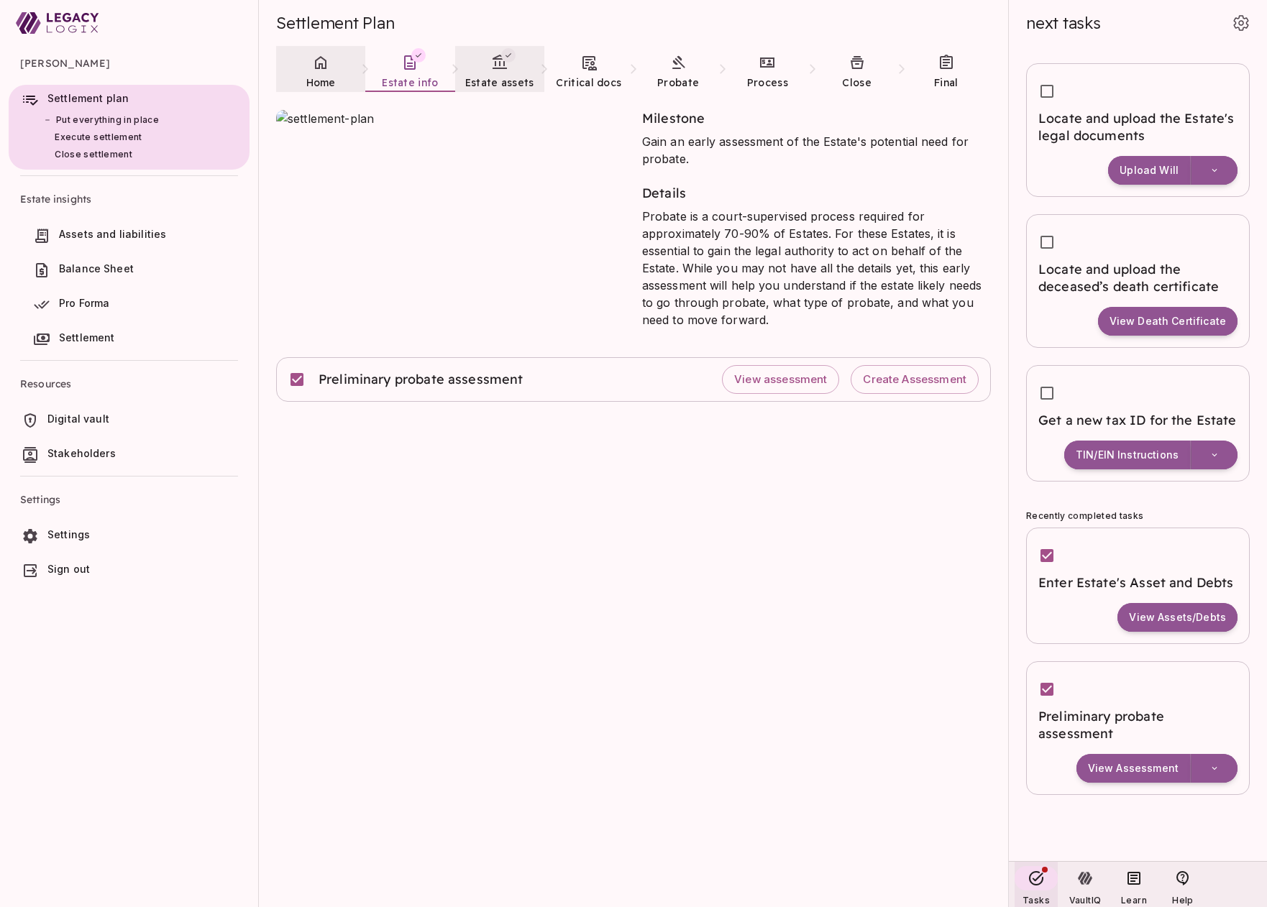
click at [331, 73] on link "Home" at bounding box center [320, 72] width 89 height 52
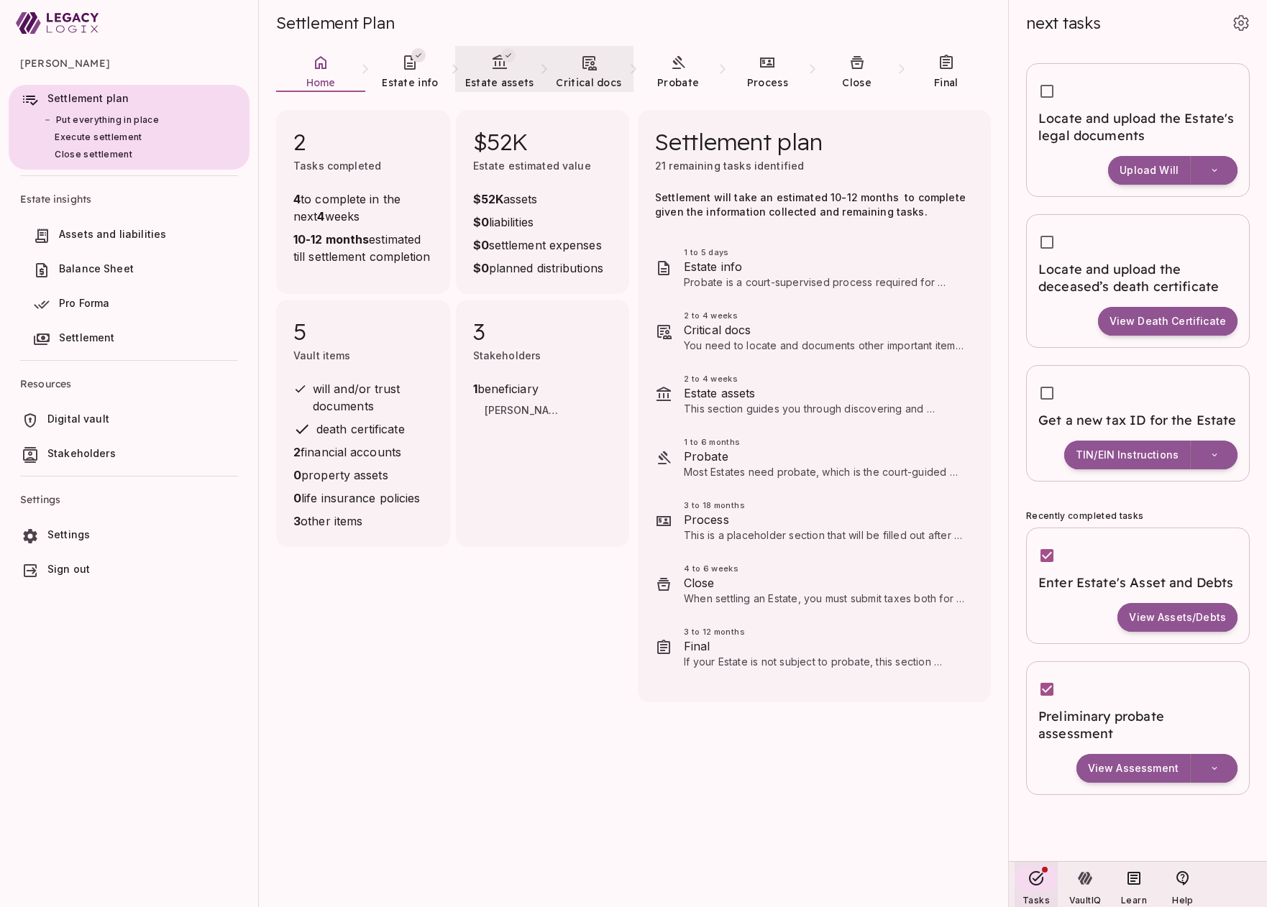
click at [590, 72] on link "Critical docs" at bounding box center [588, 72] width 89 height 52
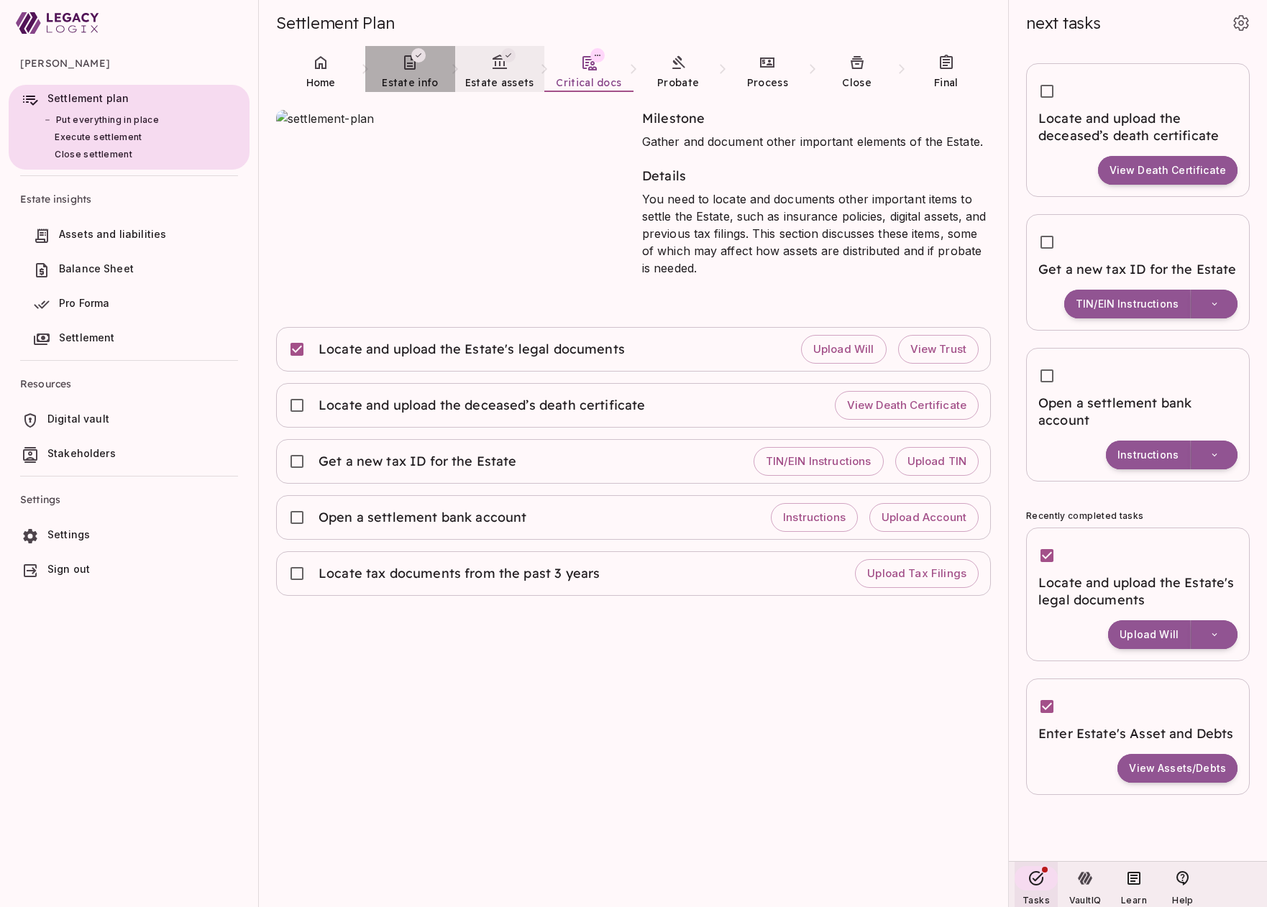
click at [409, 67] on icon at bounding box center [409, 62] width 17 height 17
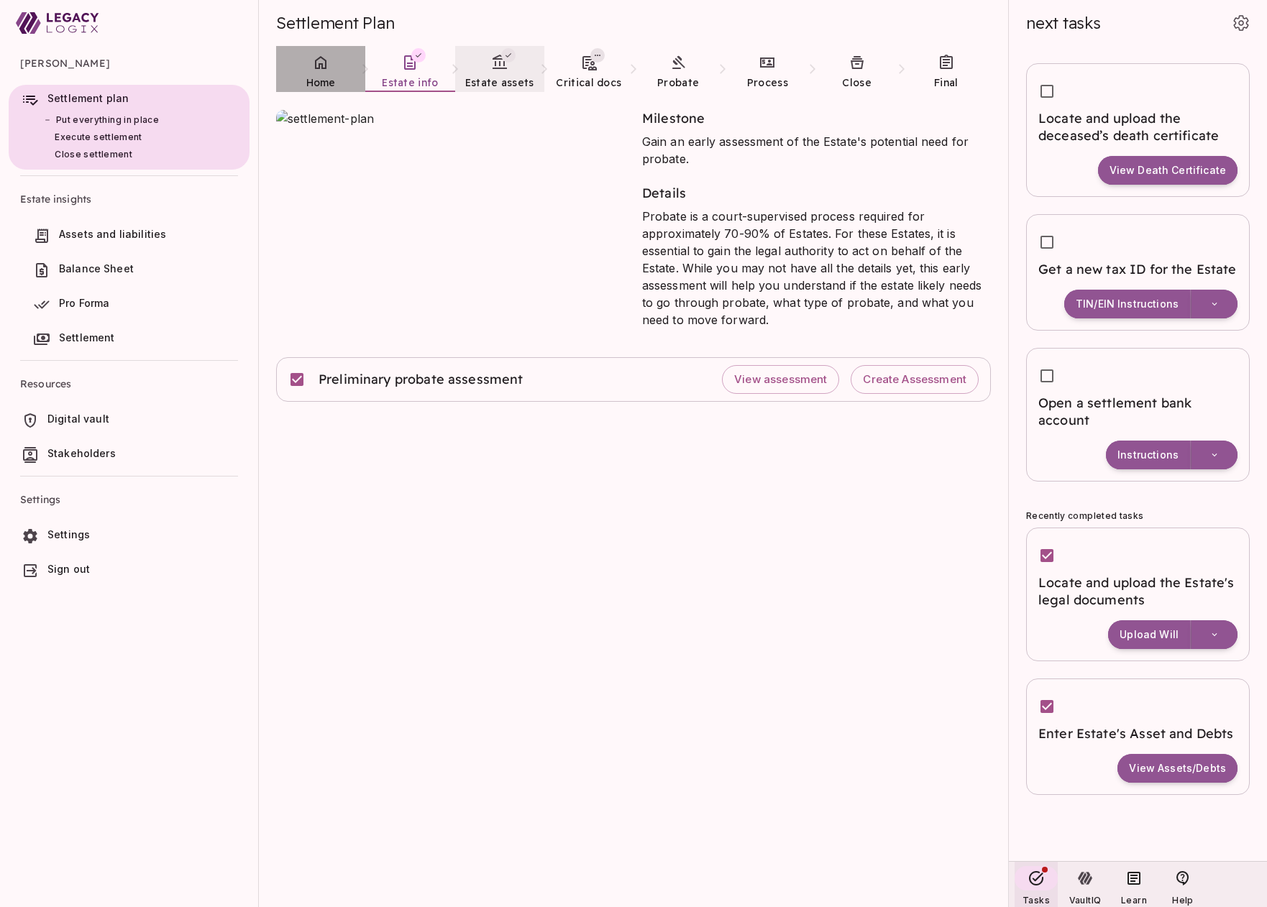
click at [326, 71] on link "Home" at bounding box center [320, 72] width 89 height 52
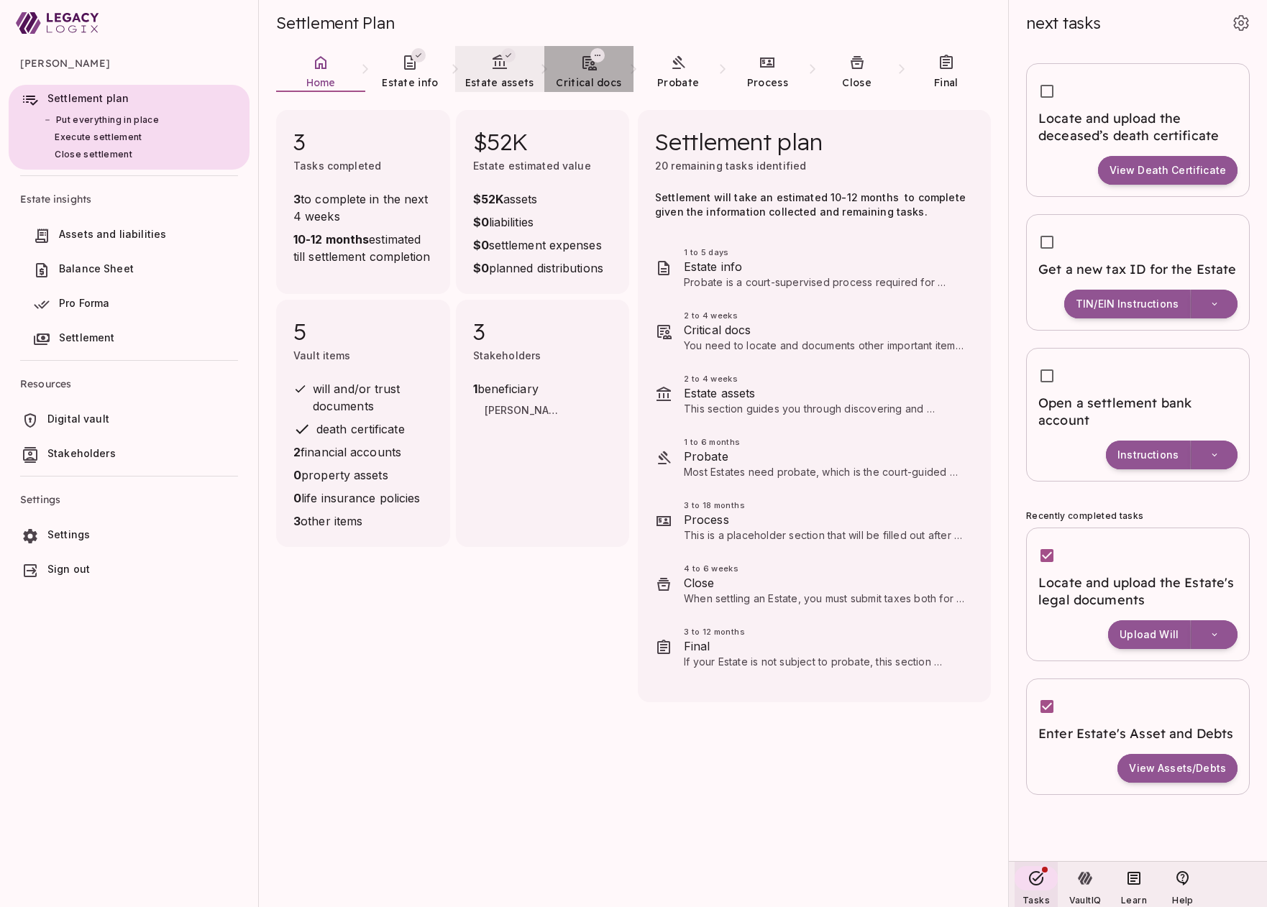
click at [592, 81] on span "Critical docs" at bounding box center [588, 82] width 65 height 13
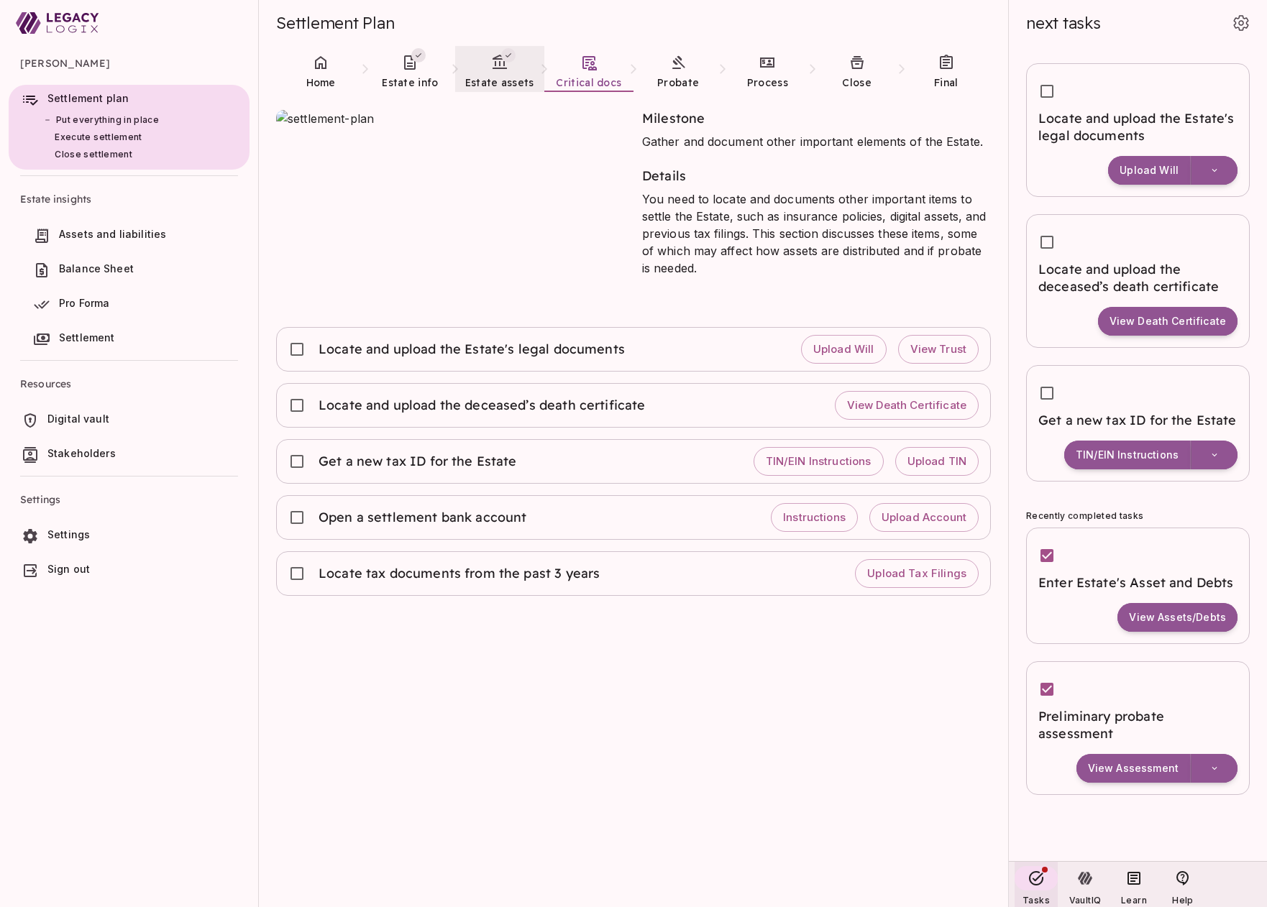
click at [499, 62] on icon at bounding box center [499, 62] width 14 height 14
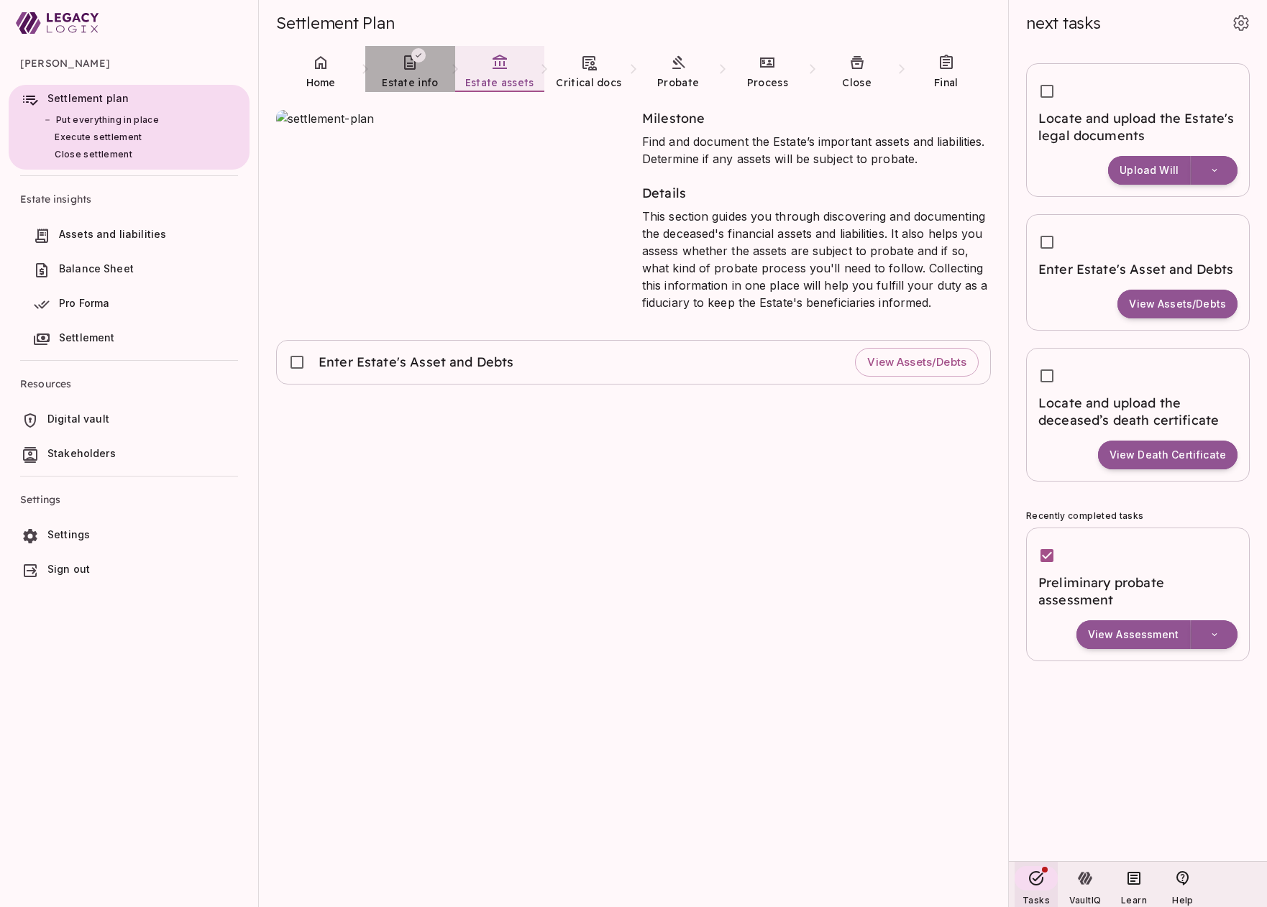
click at [410, 75] on link "Estate info" at bounding box center [409, 72] width 89 height 52
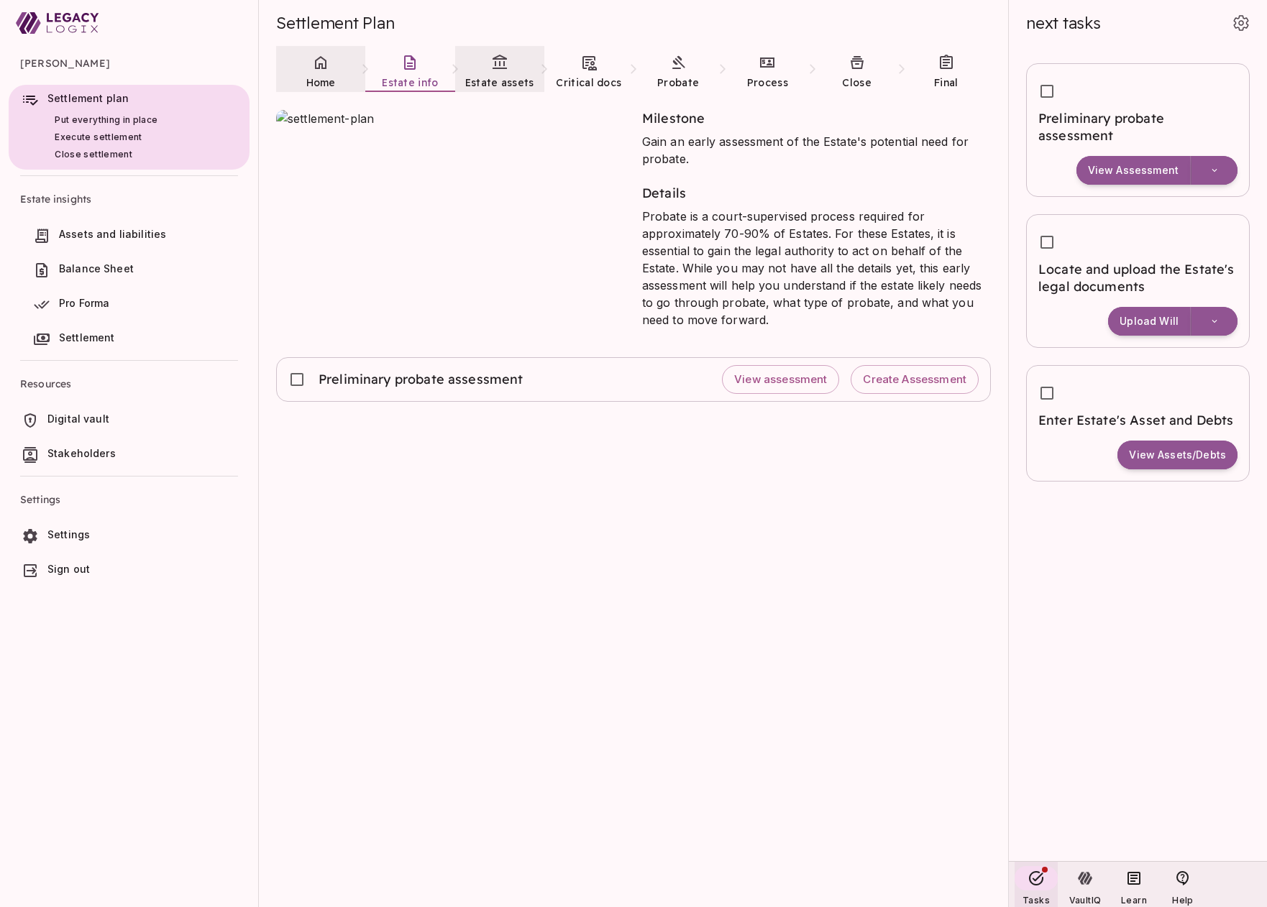
click at [321, 64] on icon at bounding box center [321, 62] width 12 height 13
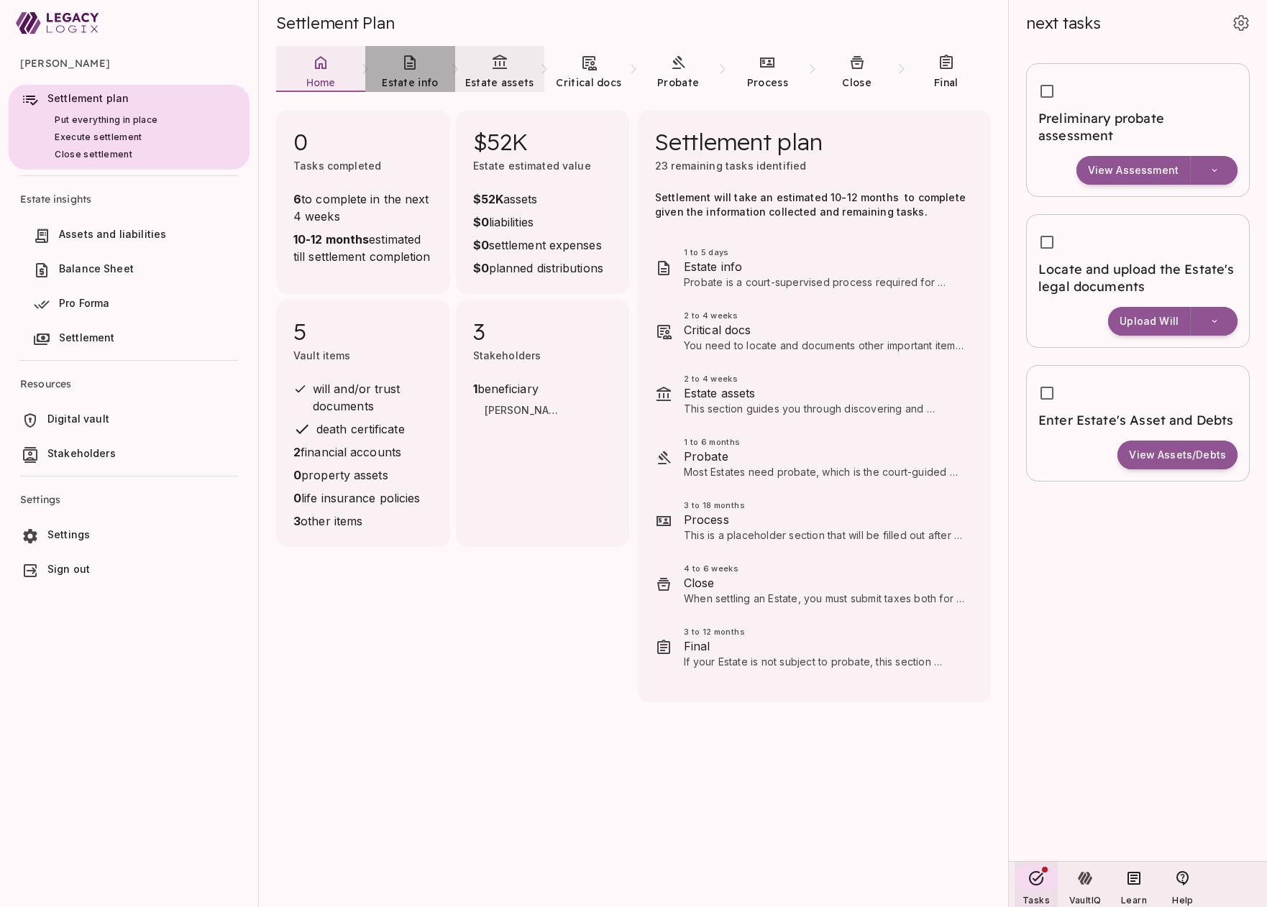
click at [409, 72] on link "Estate info" at bounding box center [409, 72] width 89 height 52
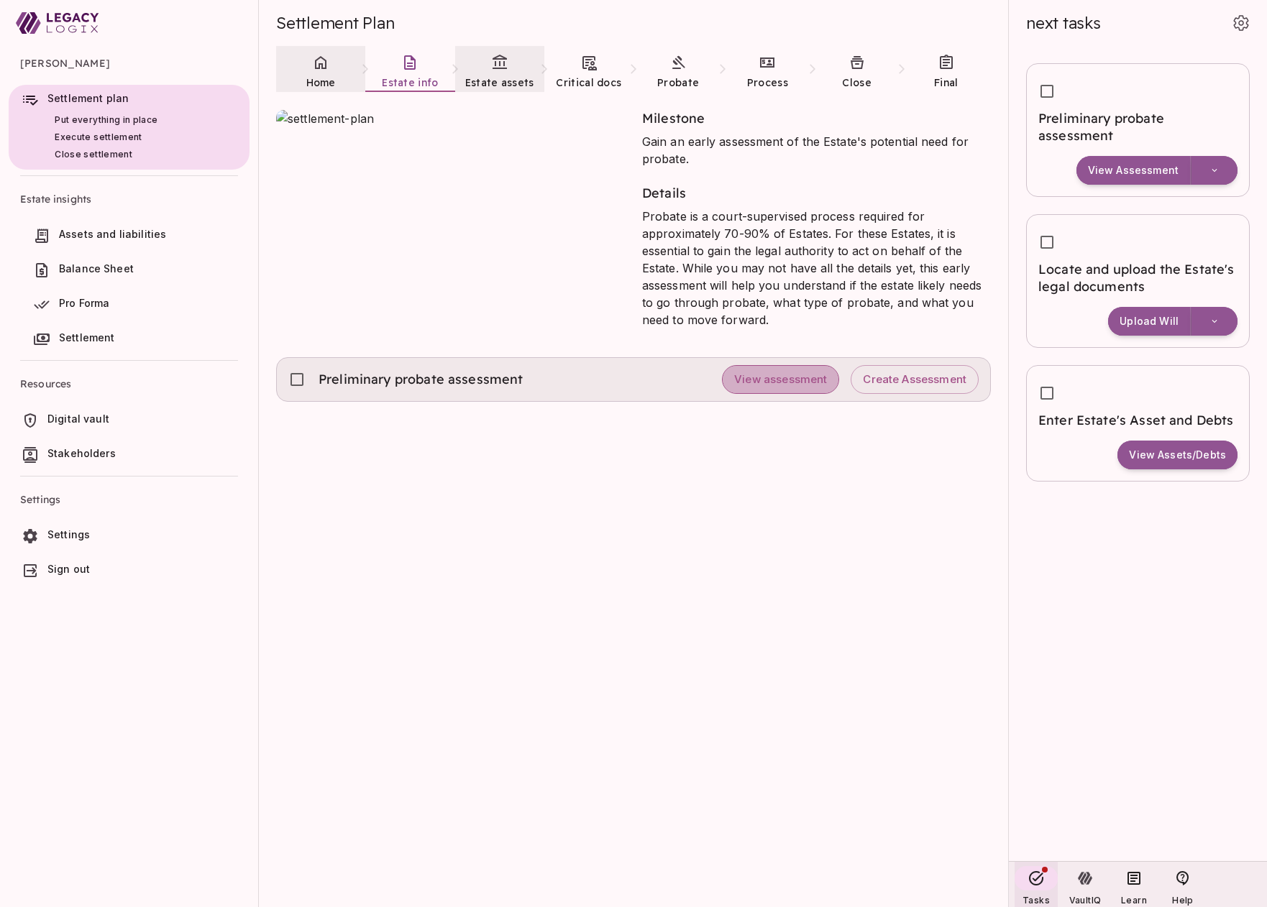
click at [779, 375] on span "View assessment" at bounding box center [780, 380] width 93 height 14
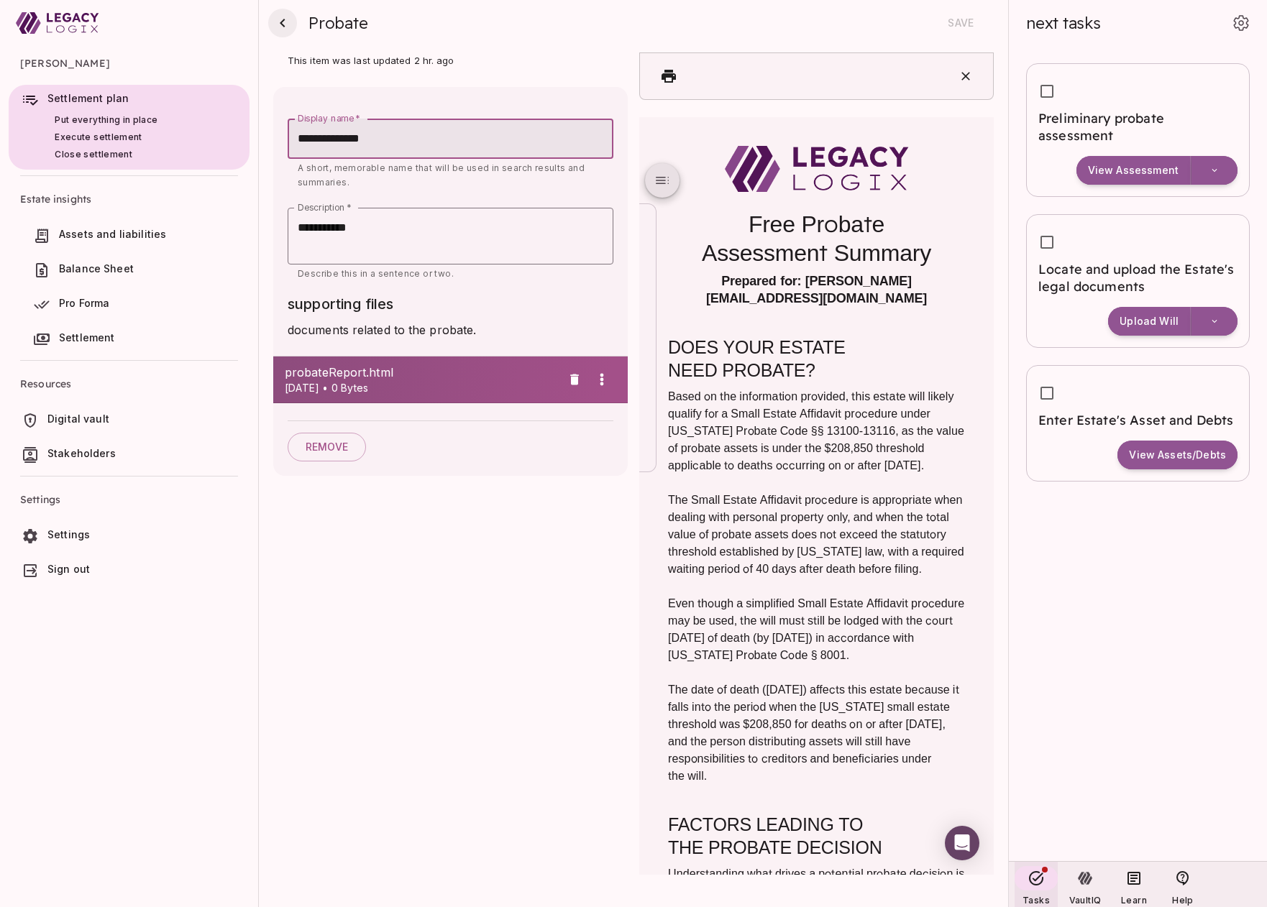
click at [278, 24] on icon "button" at bounding box center [282, 22] width 17 height 17
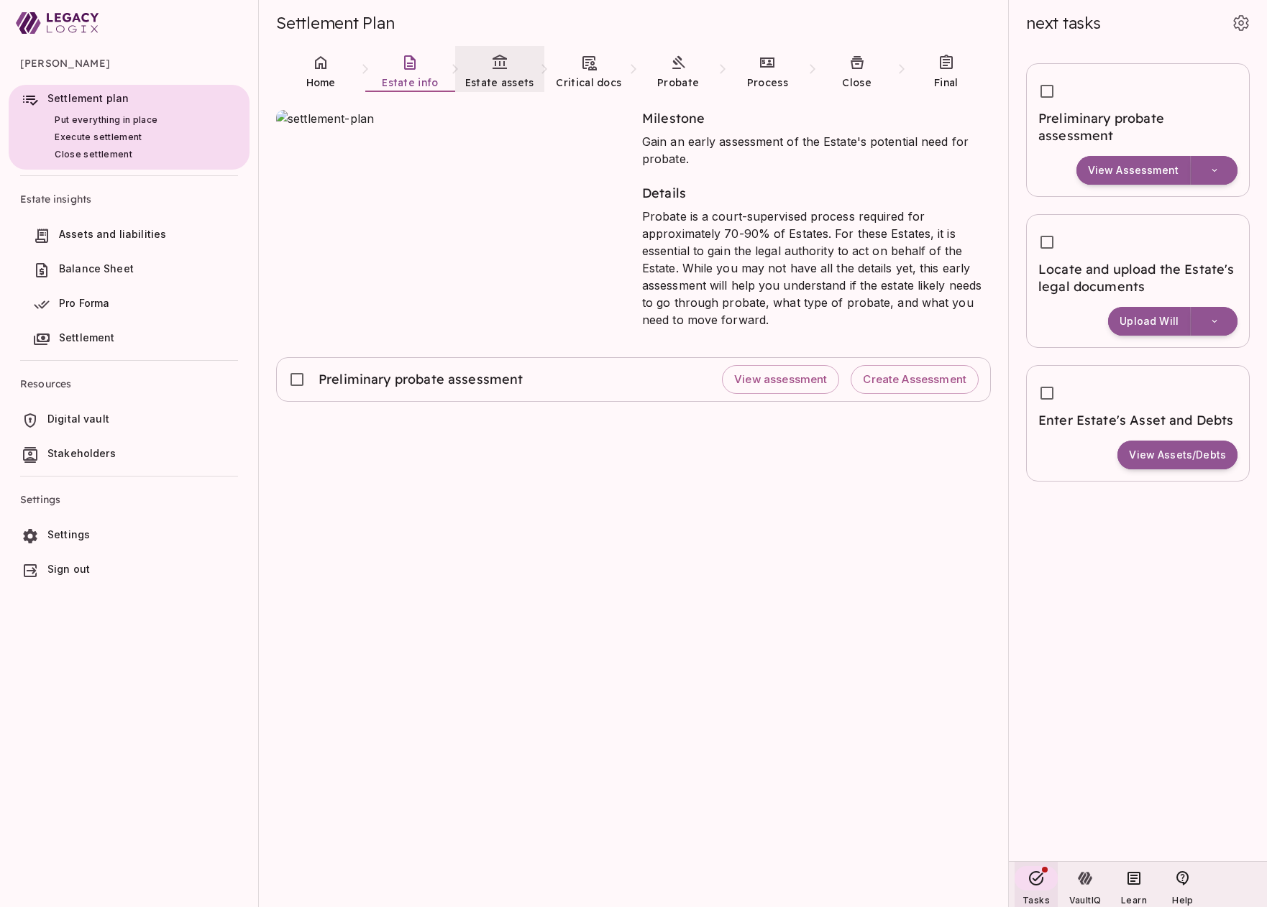
click at [500, 75] on span "Estate assets" at bounding box center [499, 82] width 69 height 14
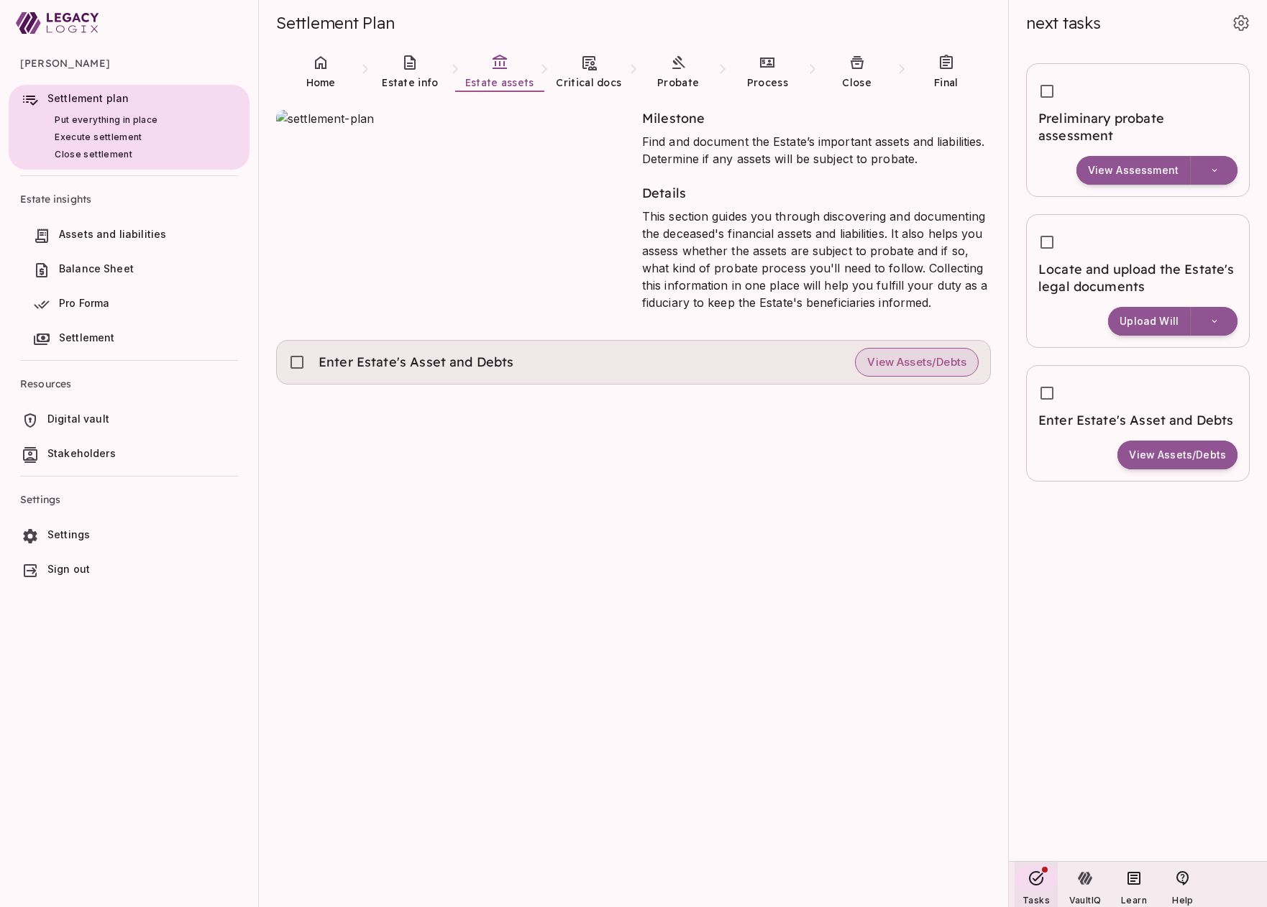
click at [922, 363] on span "View Assets/Debts" at bounding box center [916, 363] width 99 height 14
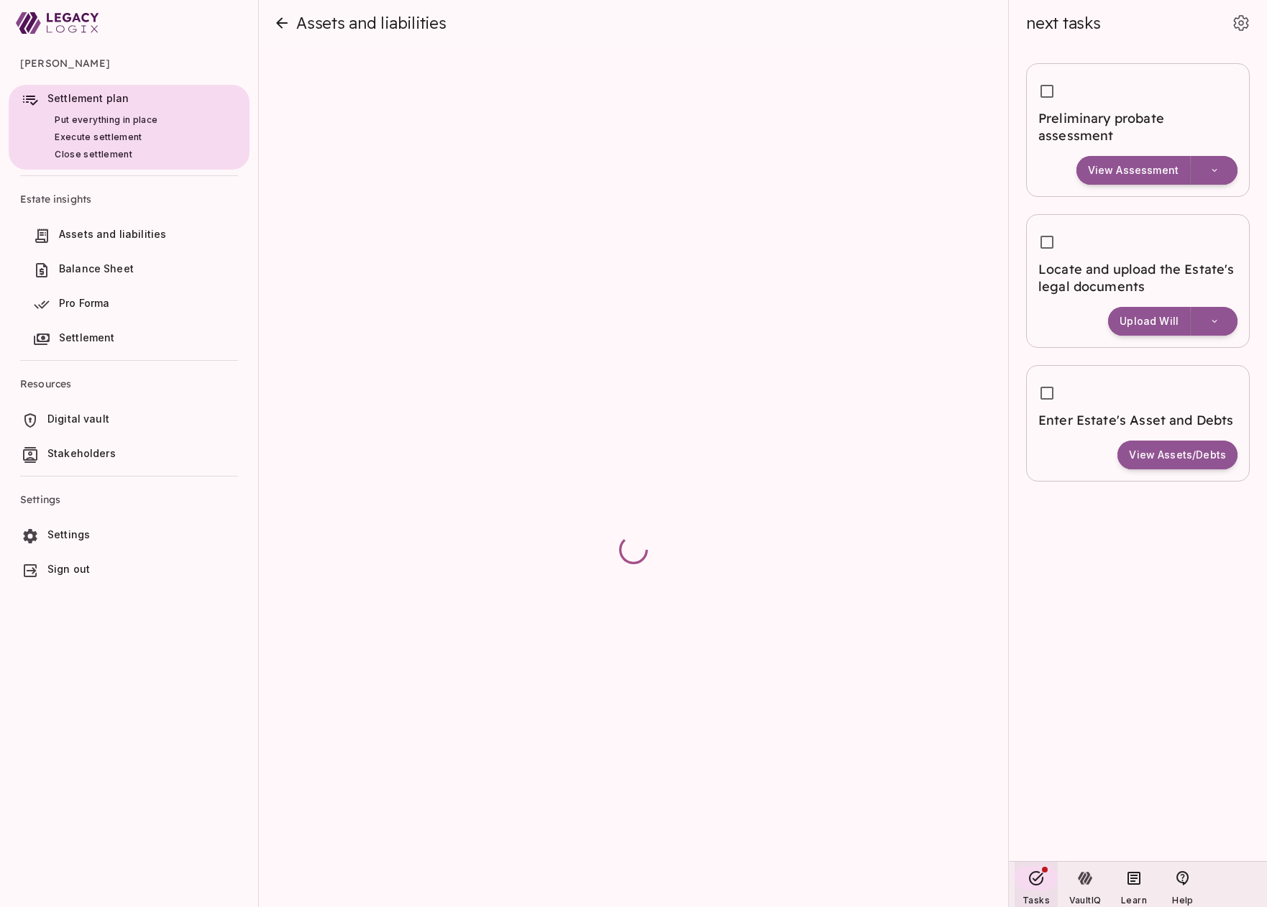
click at [208, 19] on div at bounding box center [129, 23] width 258 height 46
click at [58, 24] on icon at bounding box center [57, 23] width 83 height 35
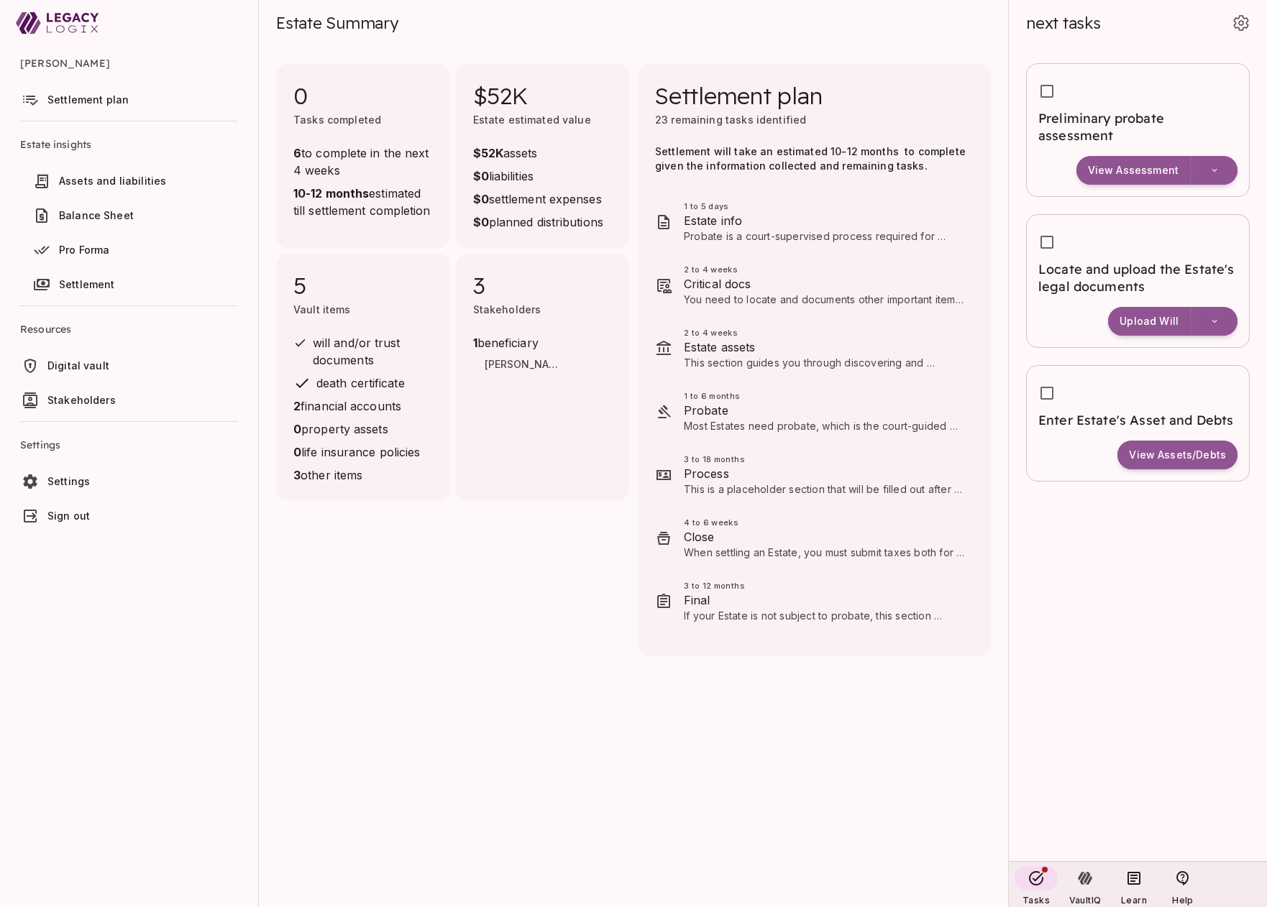
click at [100, 104] on span "Settlement plan" at bounding box center [87, 99] width 81 height 12
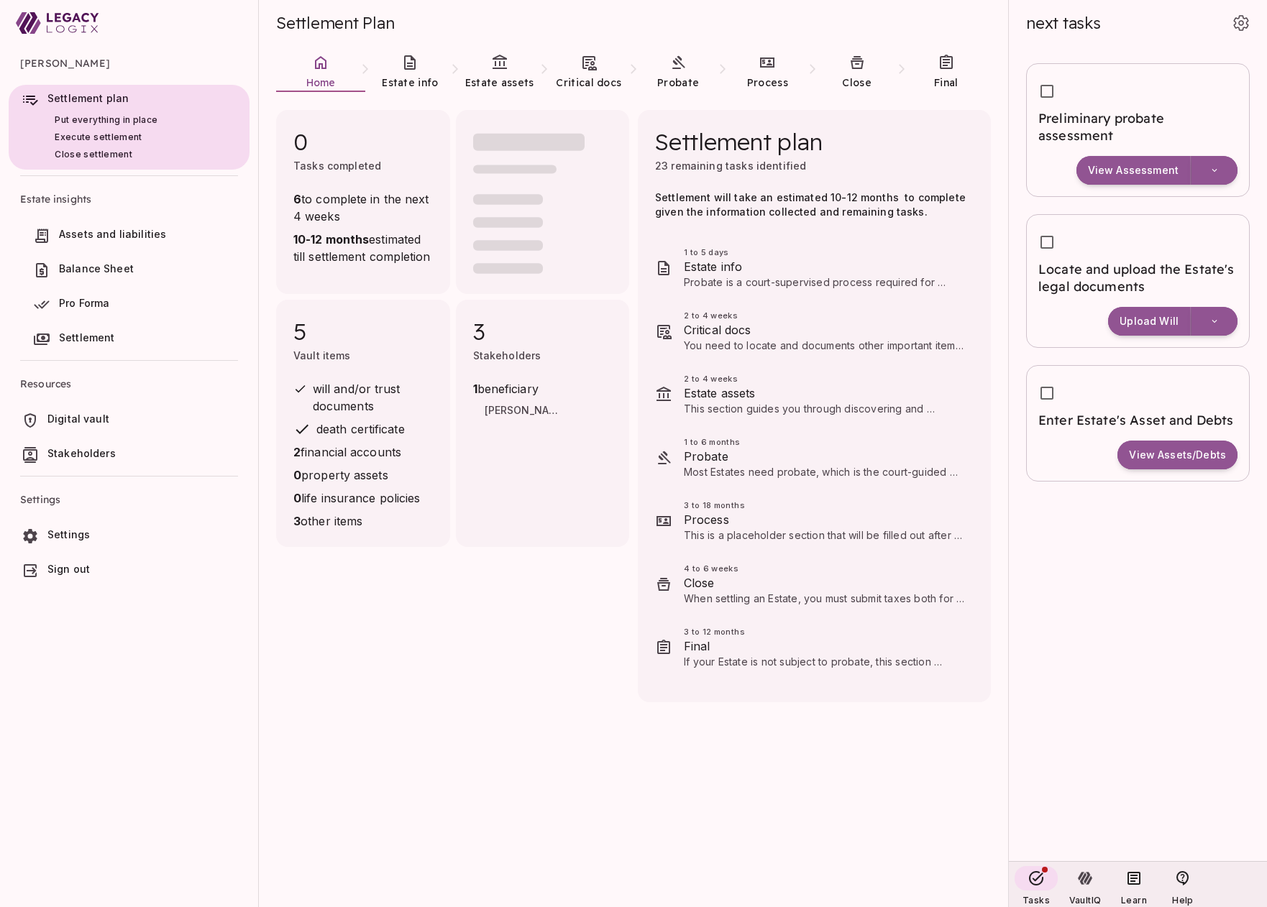
click at [77, 21] on icon at bounding box center [57, 23] width 83 height 35
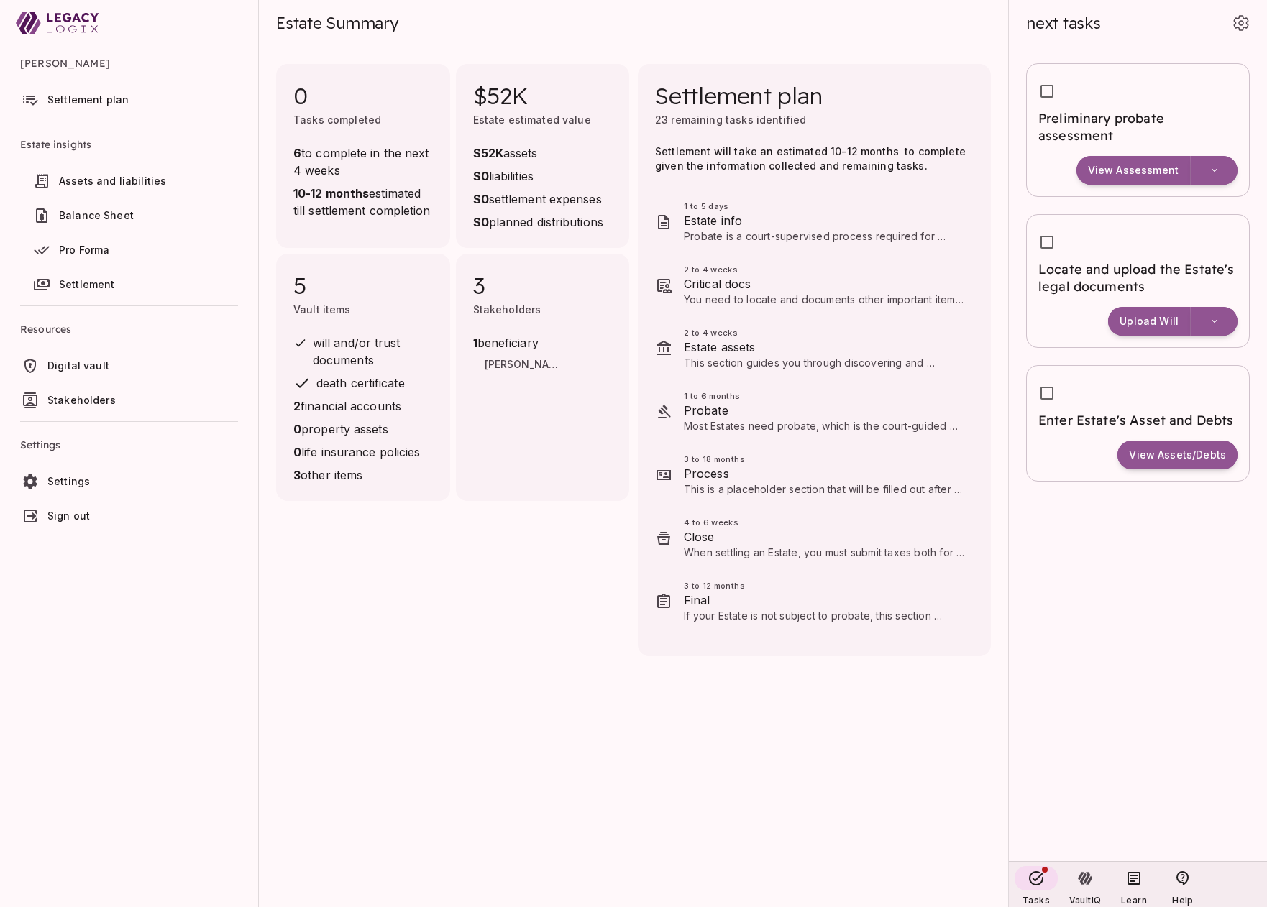
click at [89, 98] on span "Settlement plan" at bounding box center [87, 99] width 81 height 12
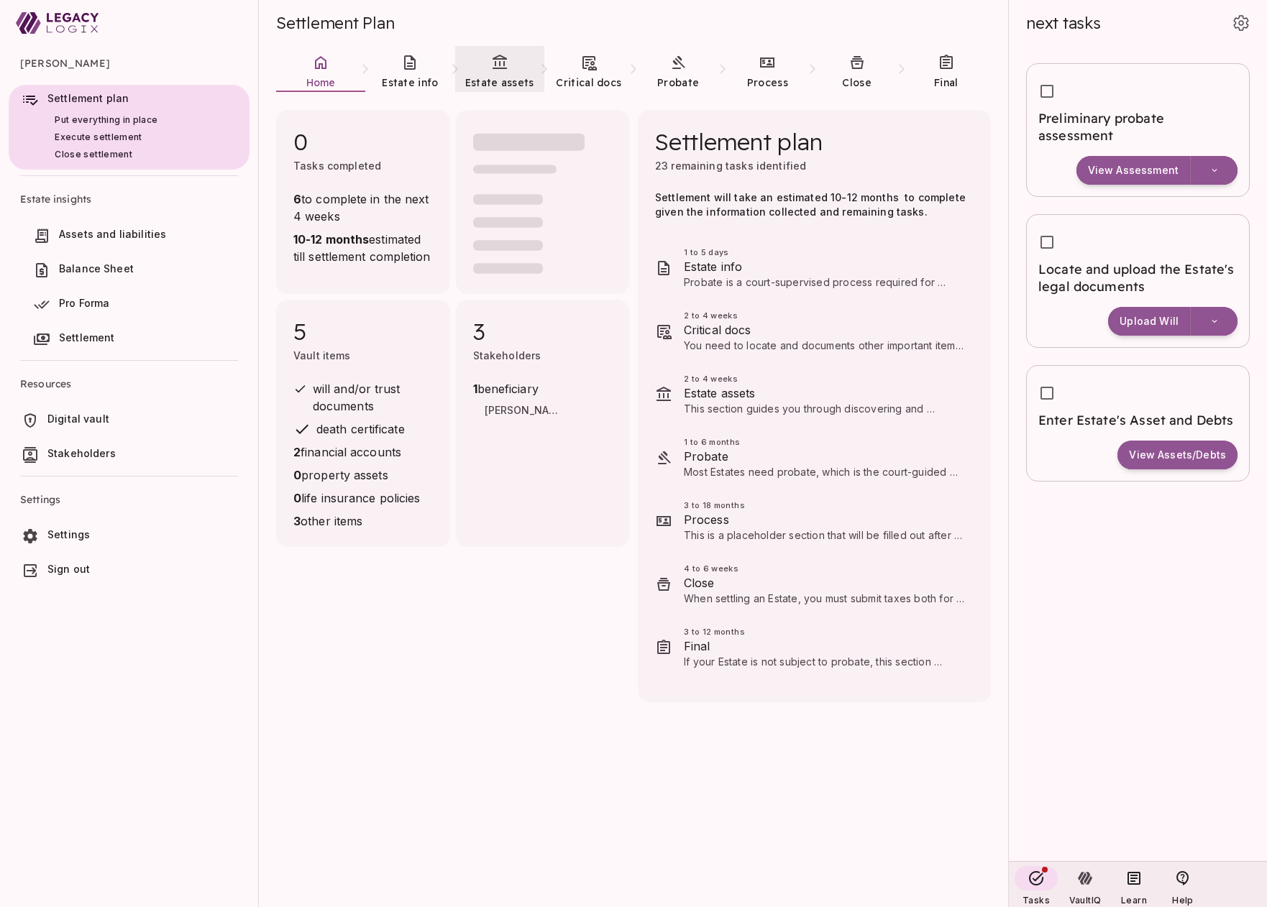
click at [492, 81] on span "Estate assets" at bounding box center [499, 82] width 69 height 13
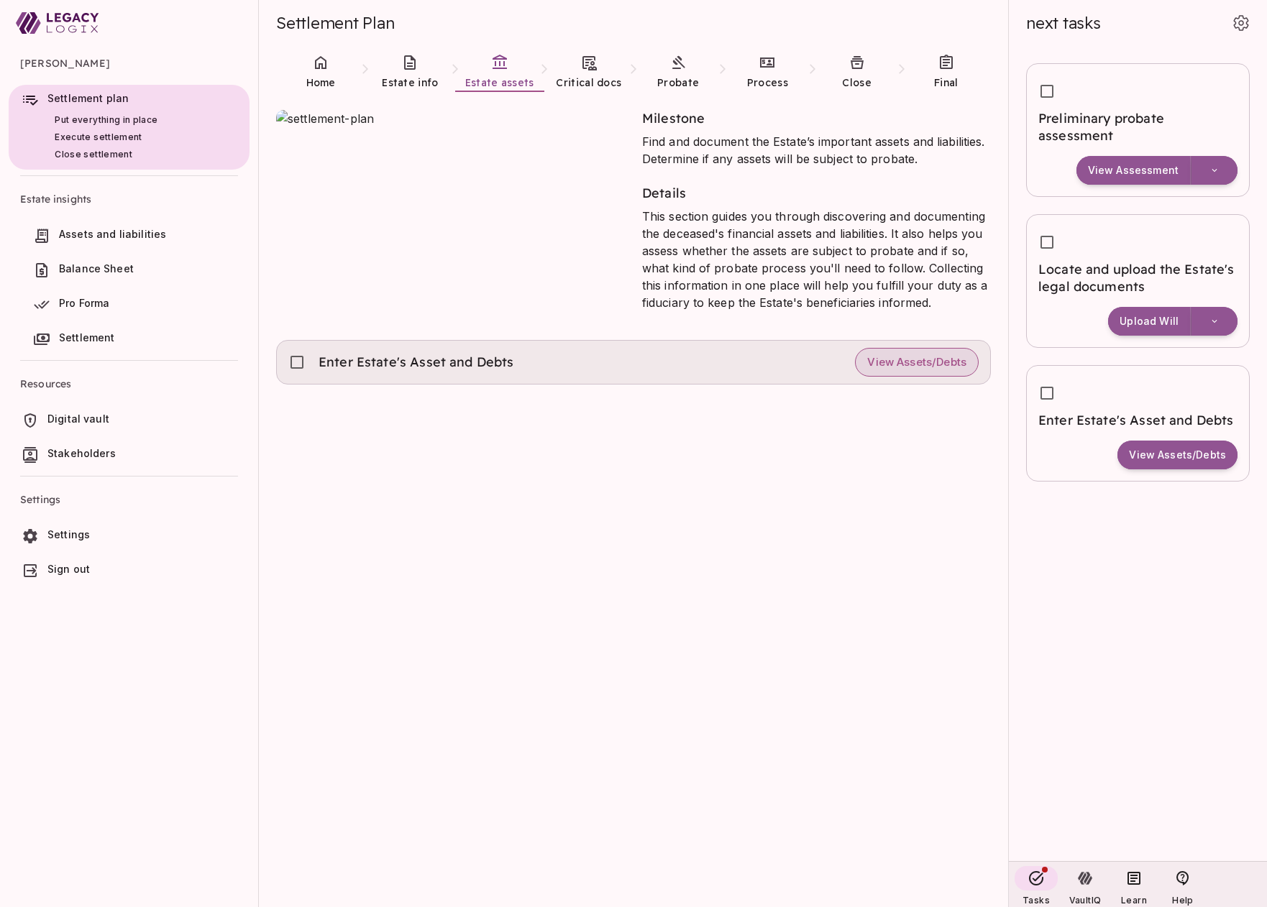
click at [919, 356] on span "View Assets/Debts" at bounding box center [916, 363] width 99 height 14
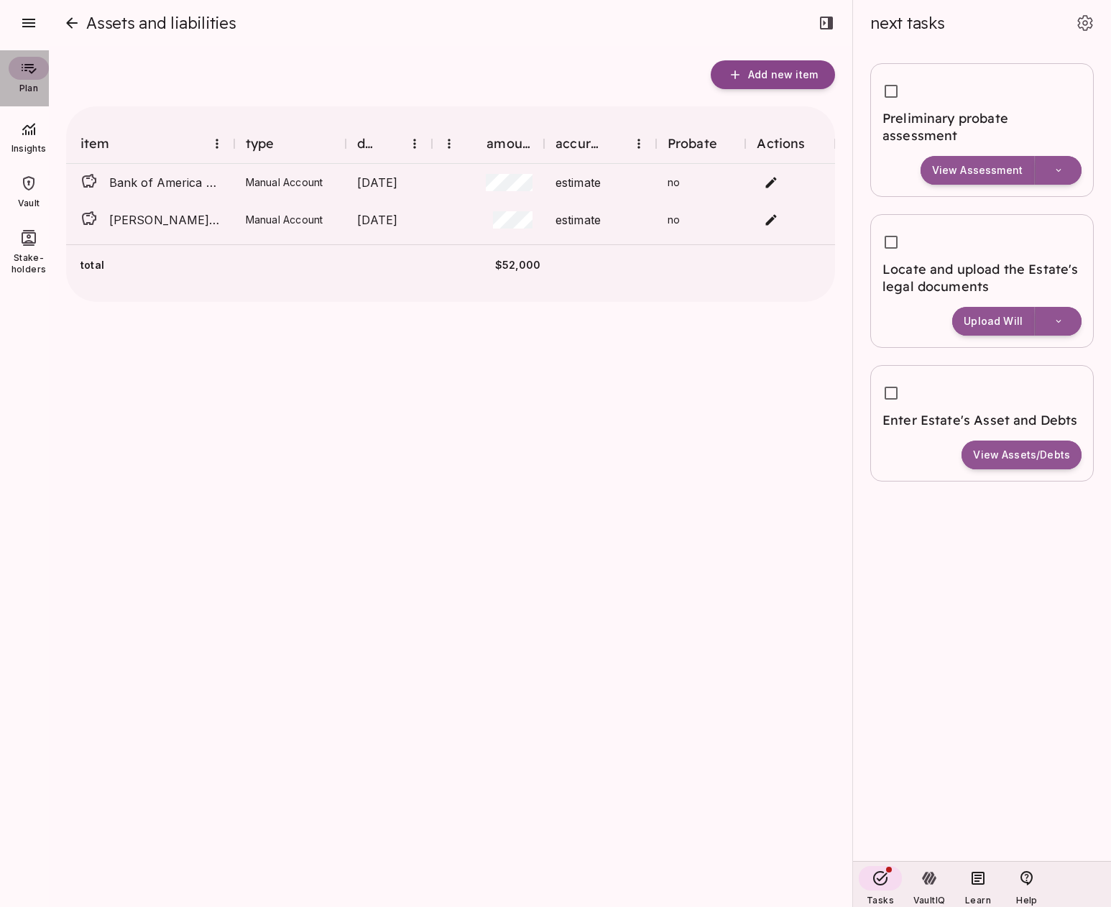
click at [33, 64] on icon at bounding box center [29, 69] width 15 height 10
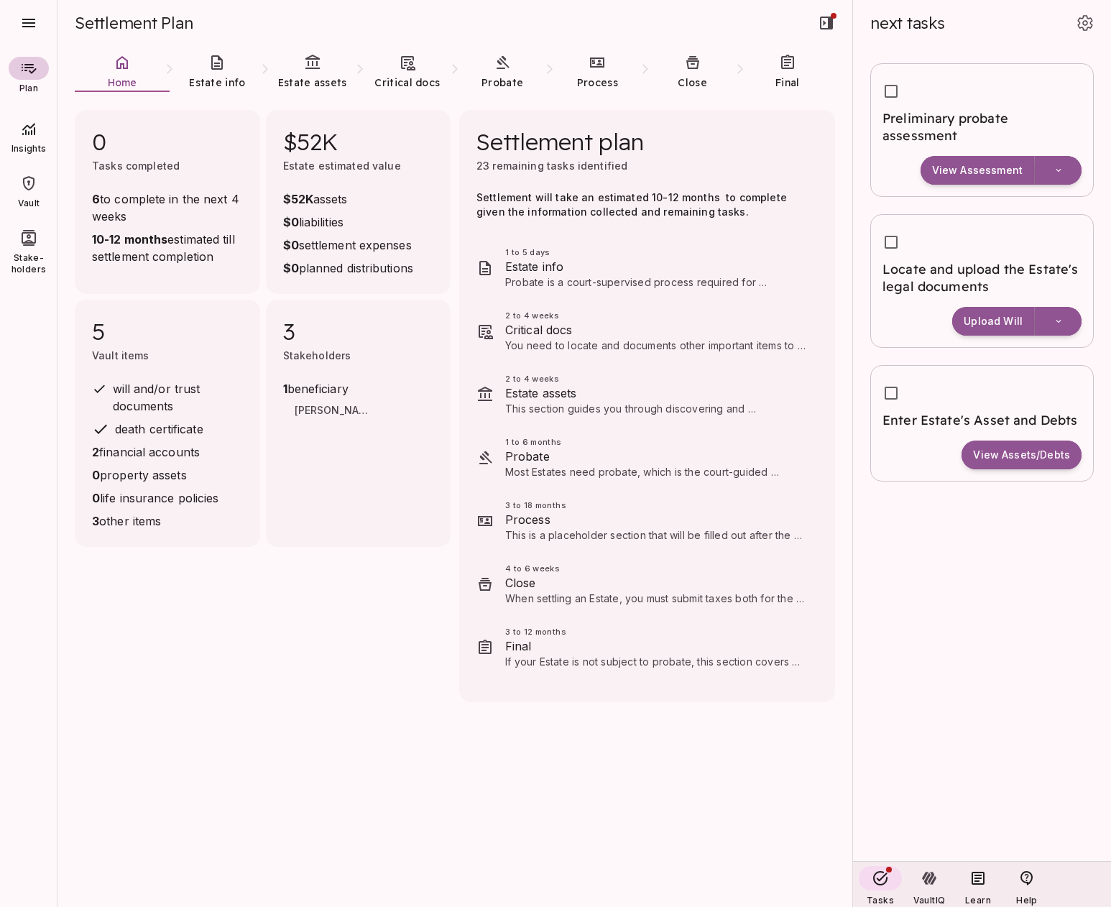
click at [31, 140] on div "Insights" at bounding box center [29, 136] width 52 height 50
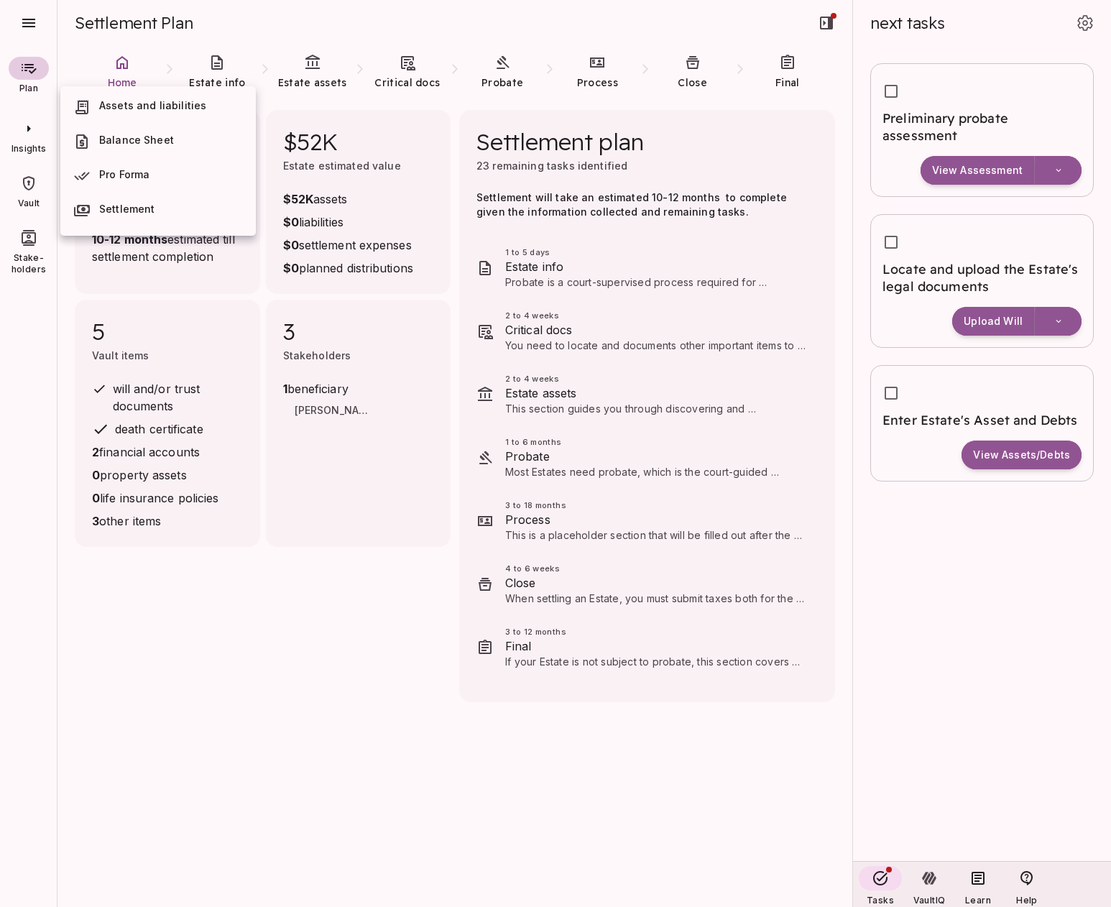
click at [191, 109] on span "Assets and liabilities" at bounding box center [152, 105] width 107 height 12
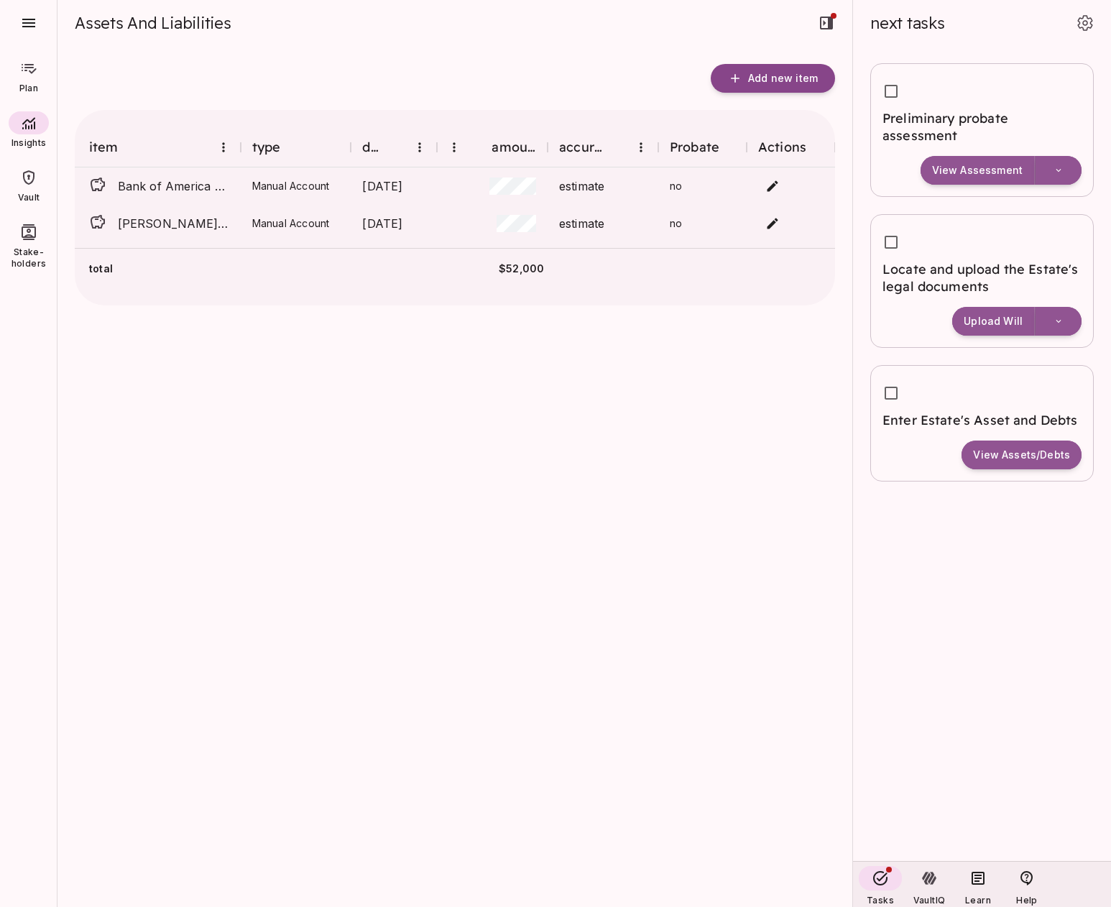
click at [29, 70] on icon at bounding box center [29, 69] width 15 height 10
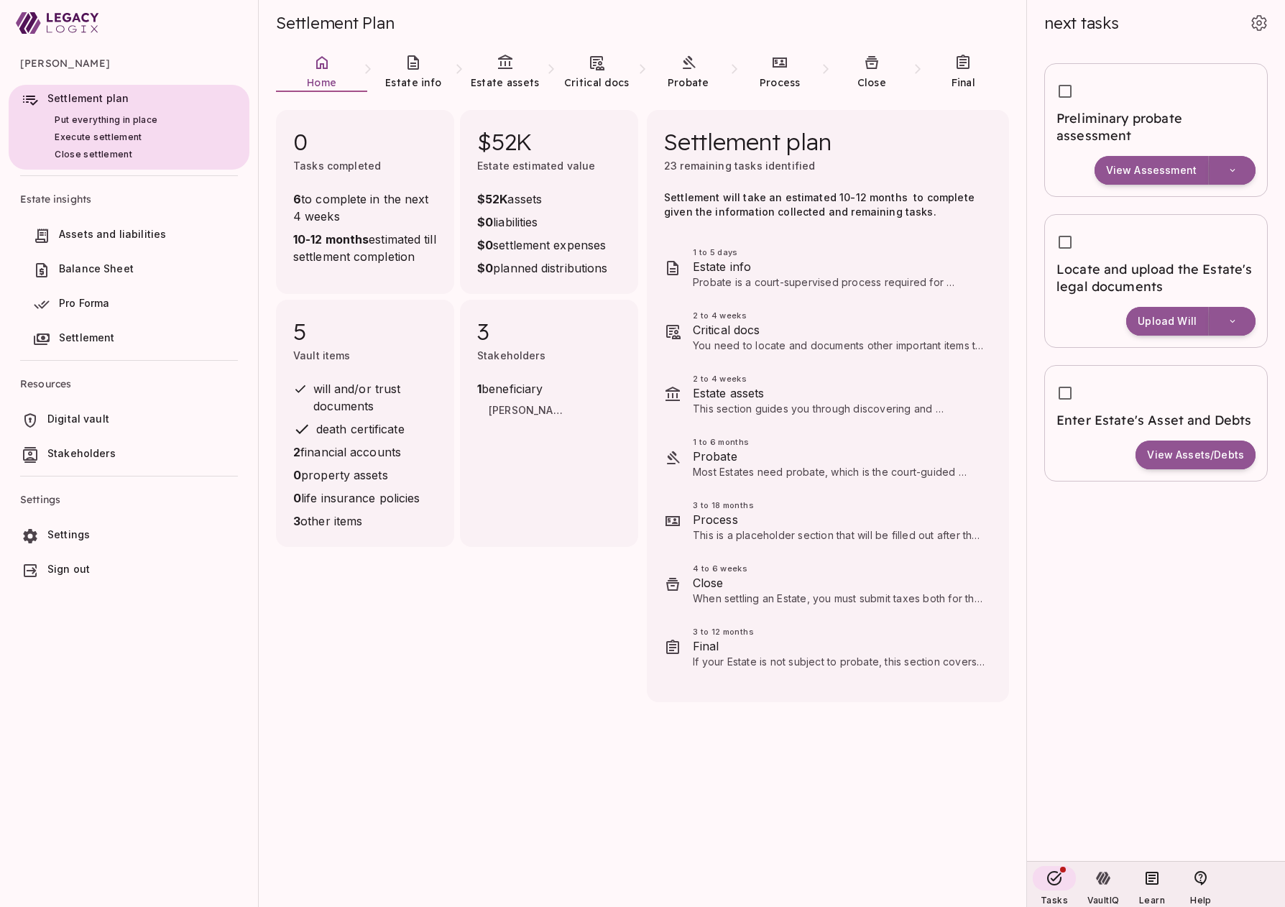
click at [77, 413] on span "Digital vault" at bounding box center [78, 419] width 62 height 12
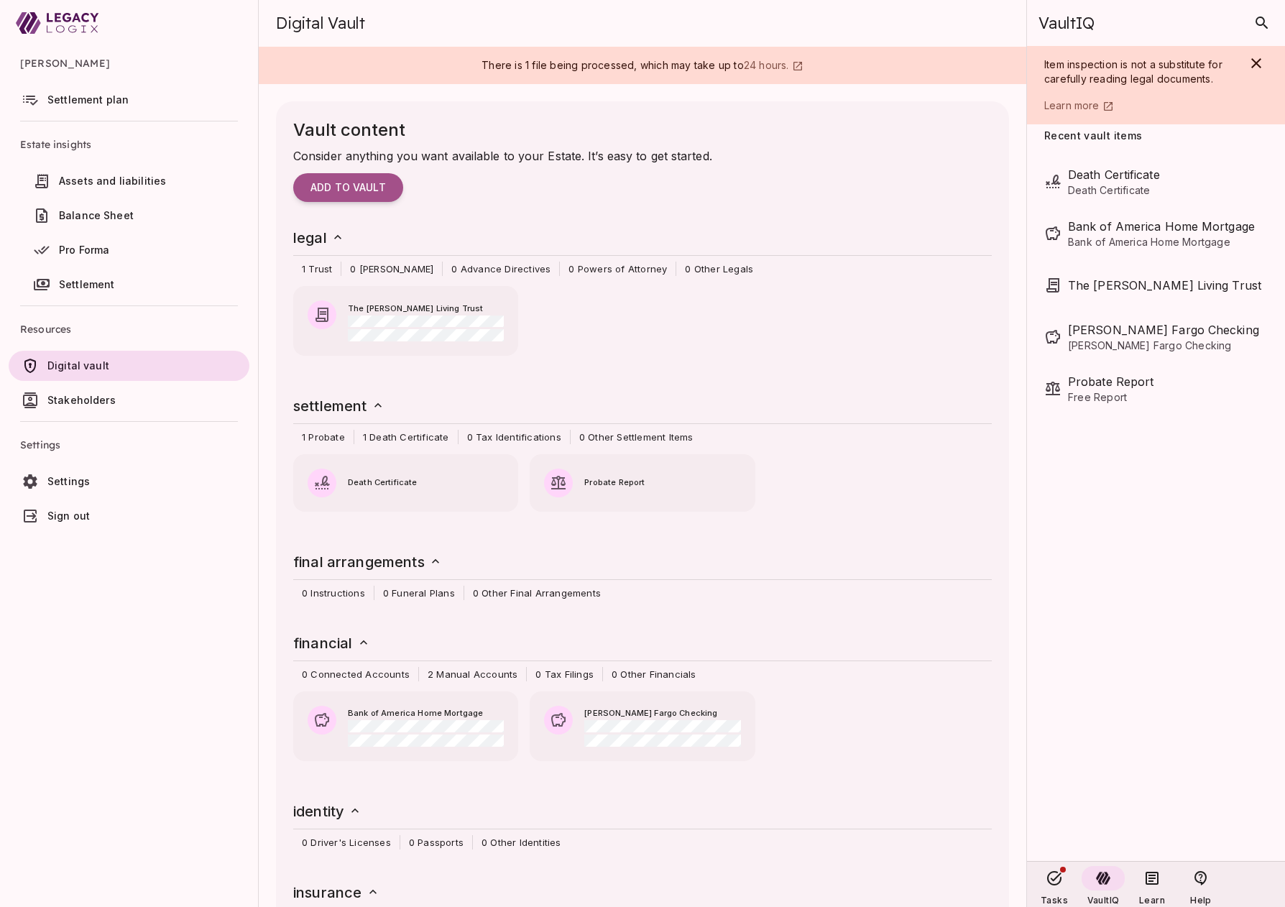
click at [81, 98] on span "Settlement plan" at bounding box center [87, 99] width 81 height 12
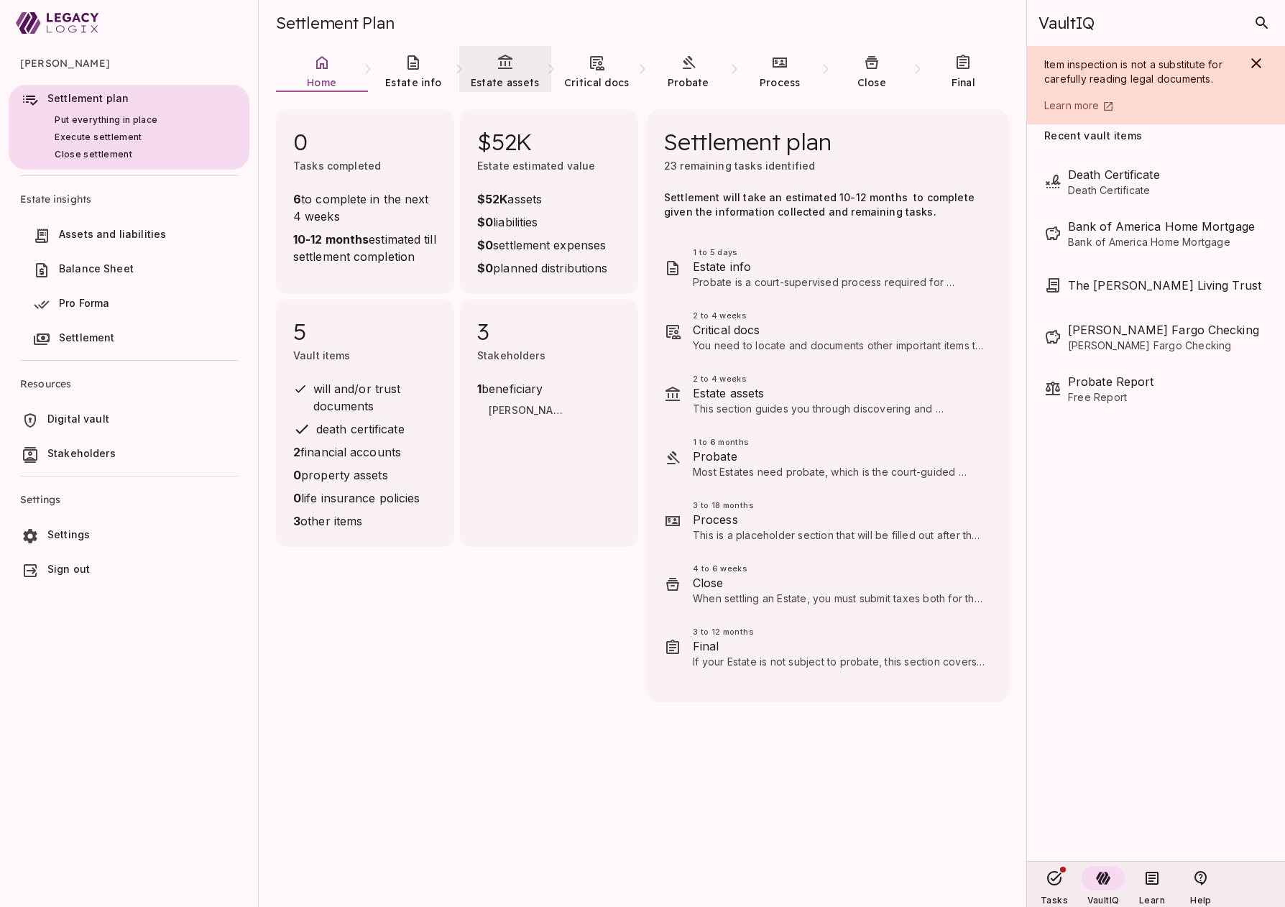
click at [508, 68] on icon at bounding box center [505, 62] width 14 height 14
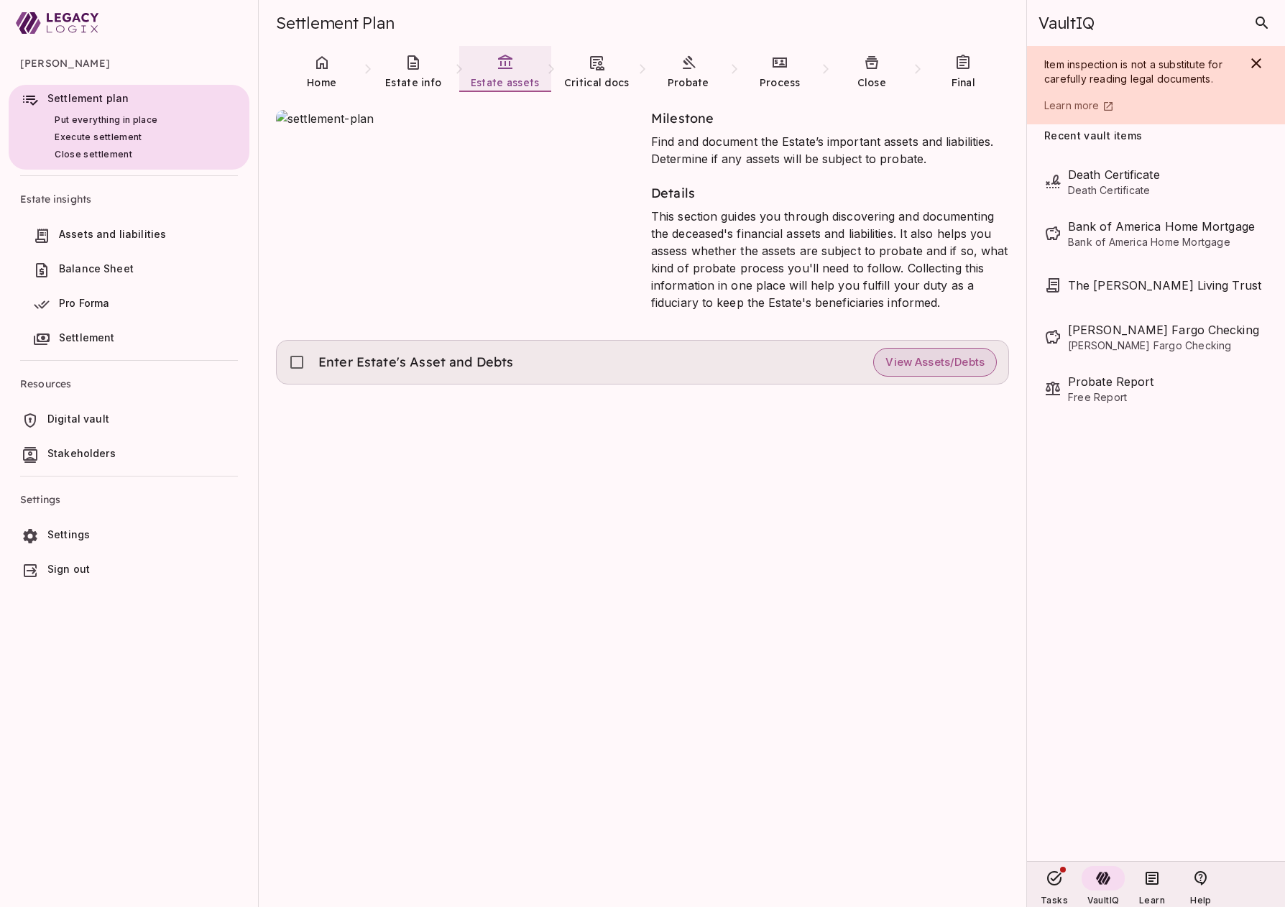
click at [937, 358] on span "View Assets/Debts" at bounding box center [935, 363] width 99 height 14
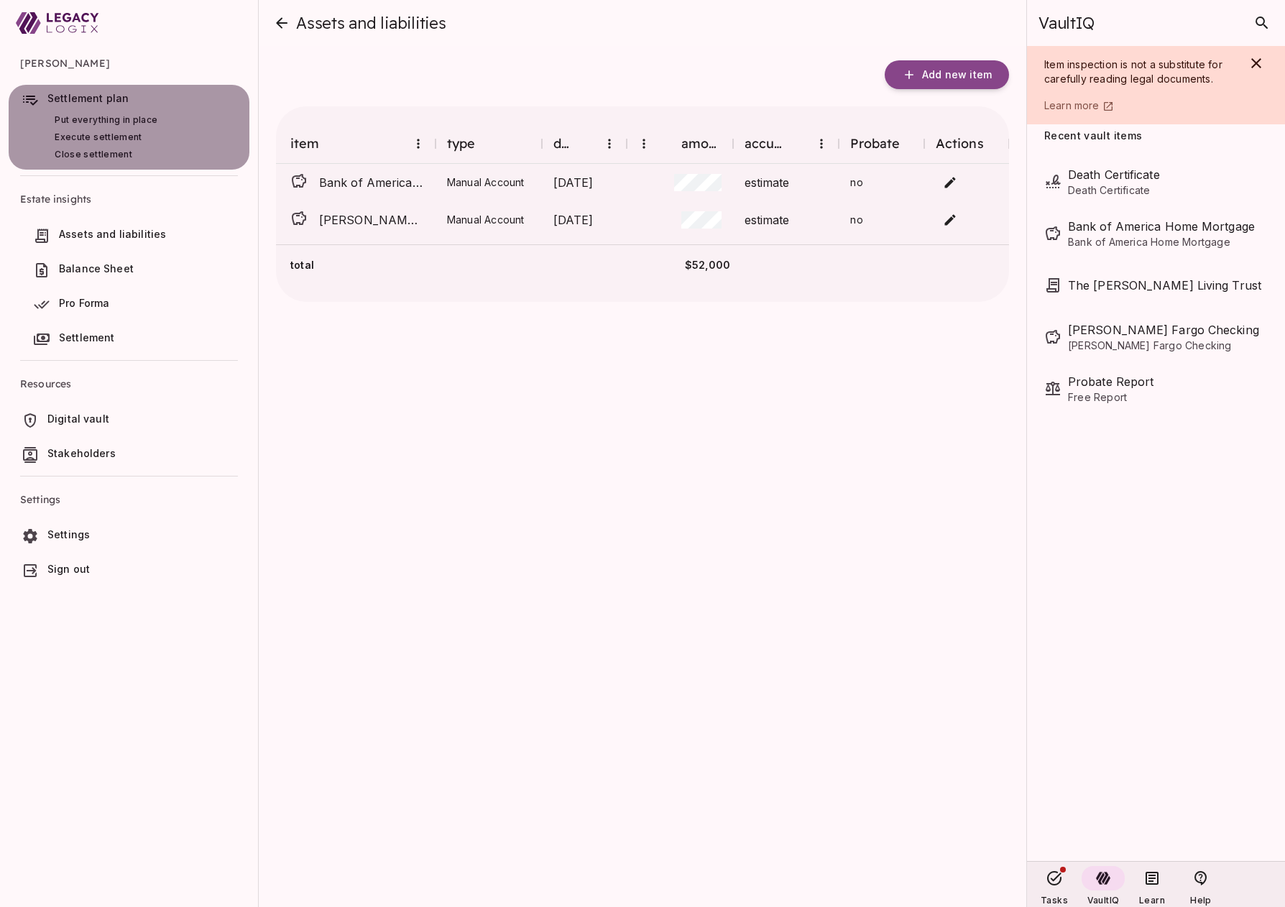
click at [111, 98] on span "Settlement plan" at bounding box center [87, 98] width 81 height 12
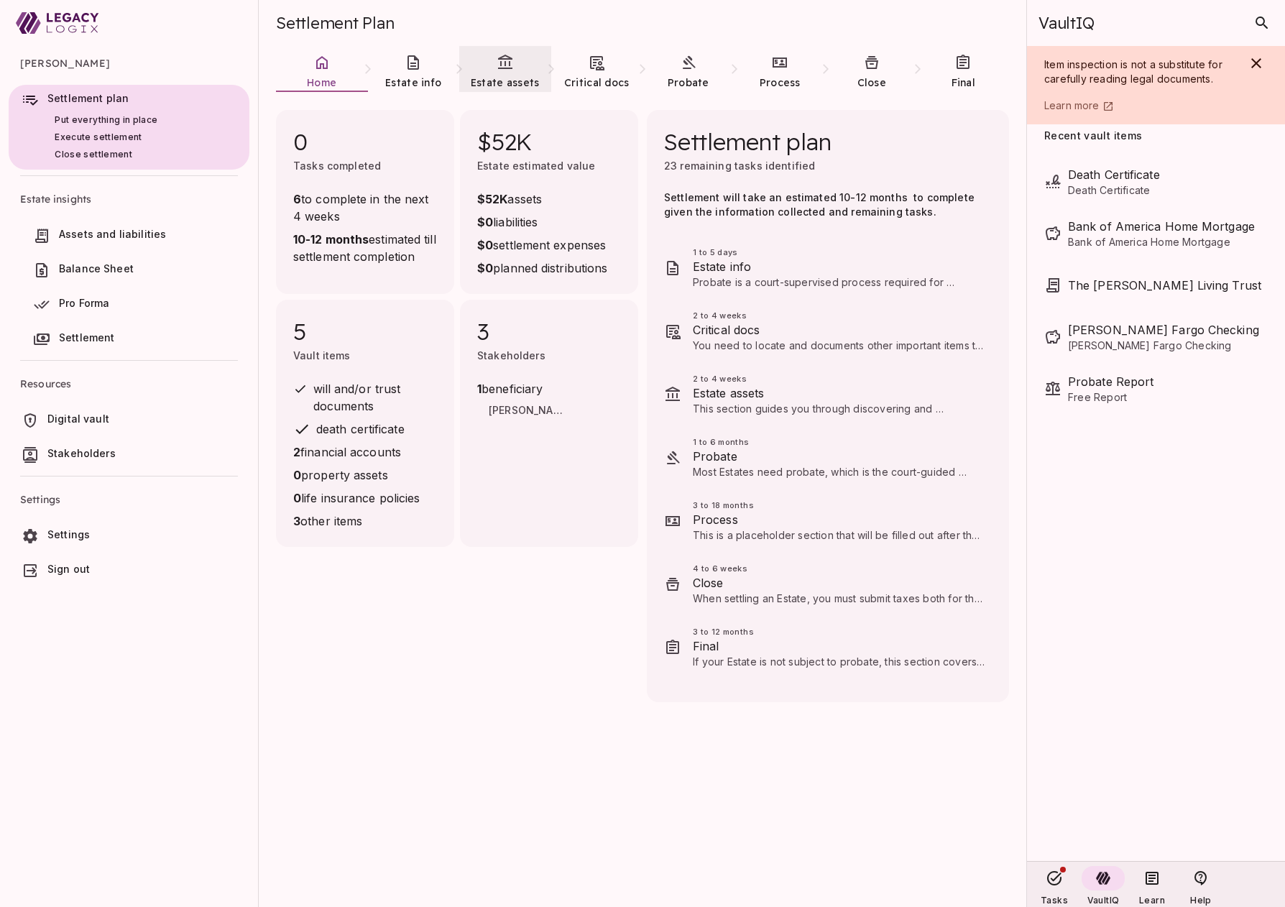
click at [524, 73] on link "Estate assets" at bounding box center [505, 72] width 92 height 52
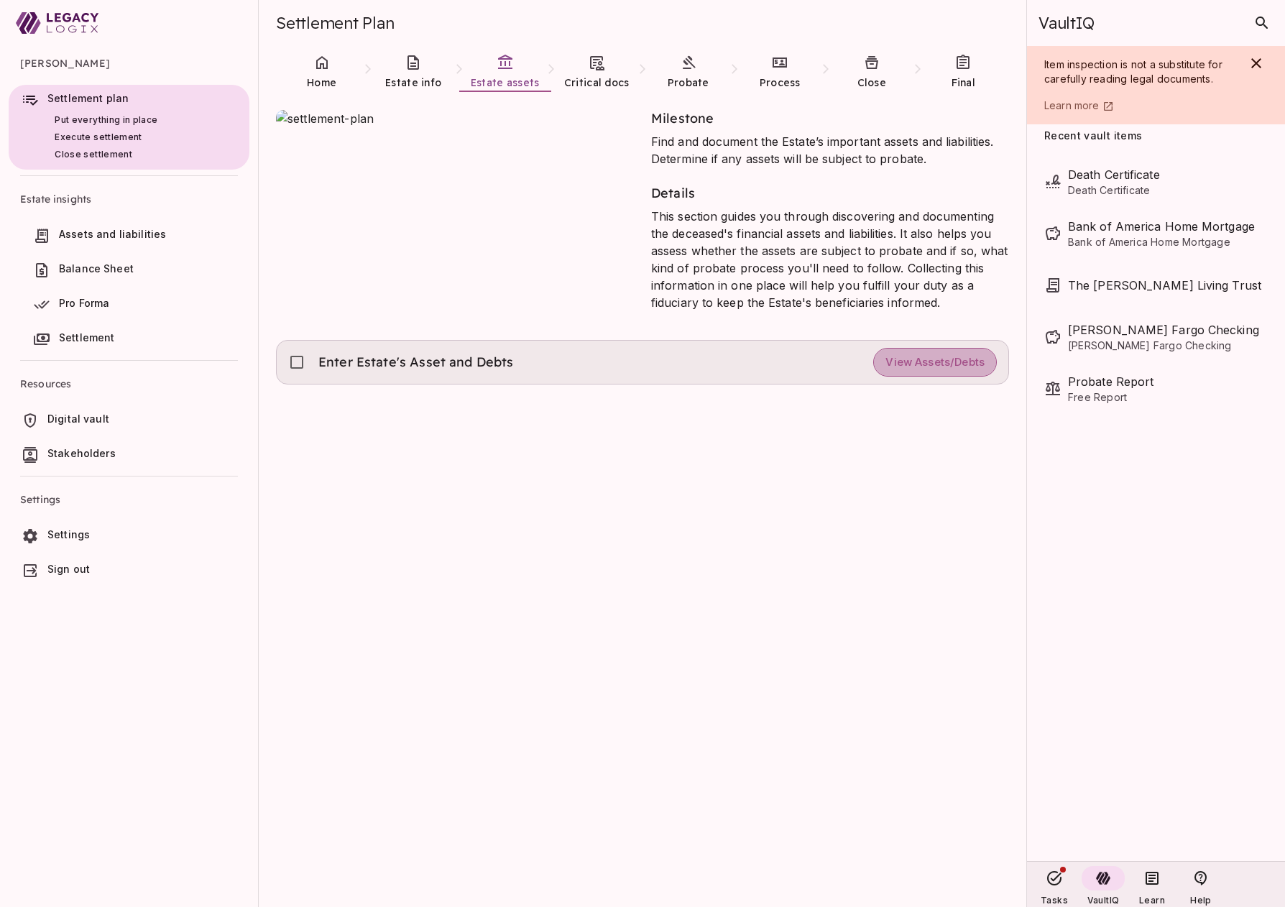
click at [919, 360] on span "View Assets/Debts" at bounding box center [935, 363] width 99 height 14
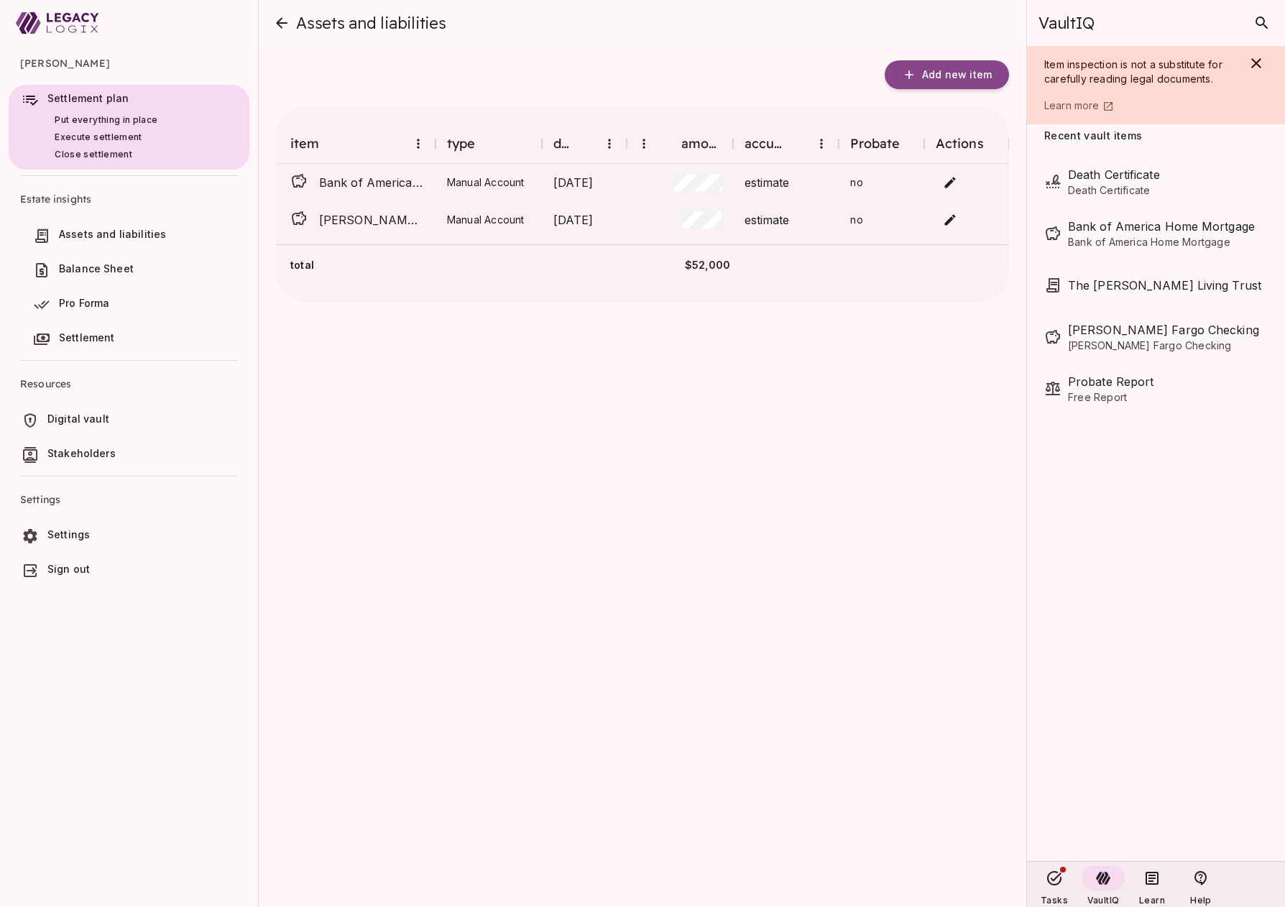
click at [280, 19] on icon "close" at bounding box center [282, 22] width 12 height 11
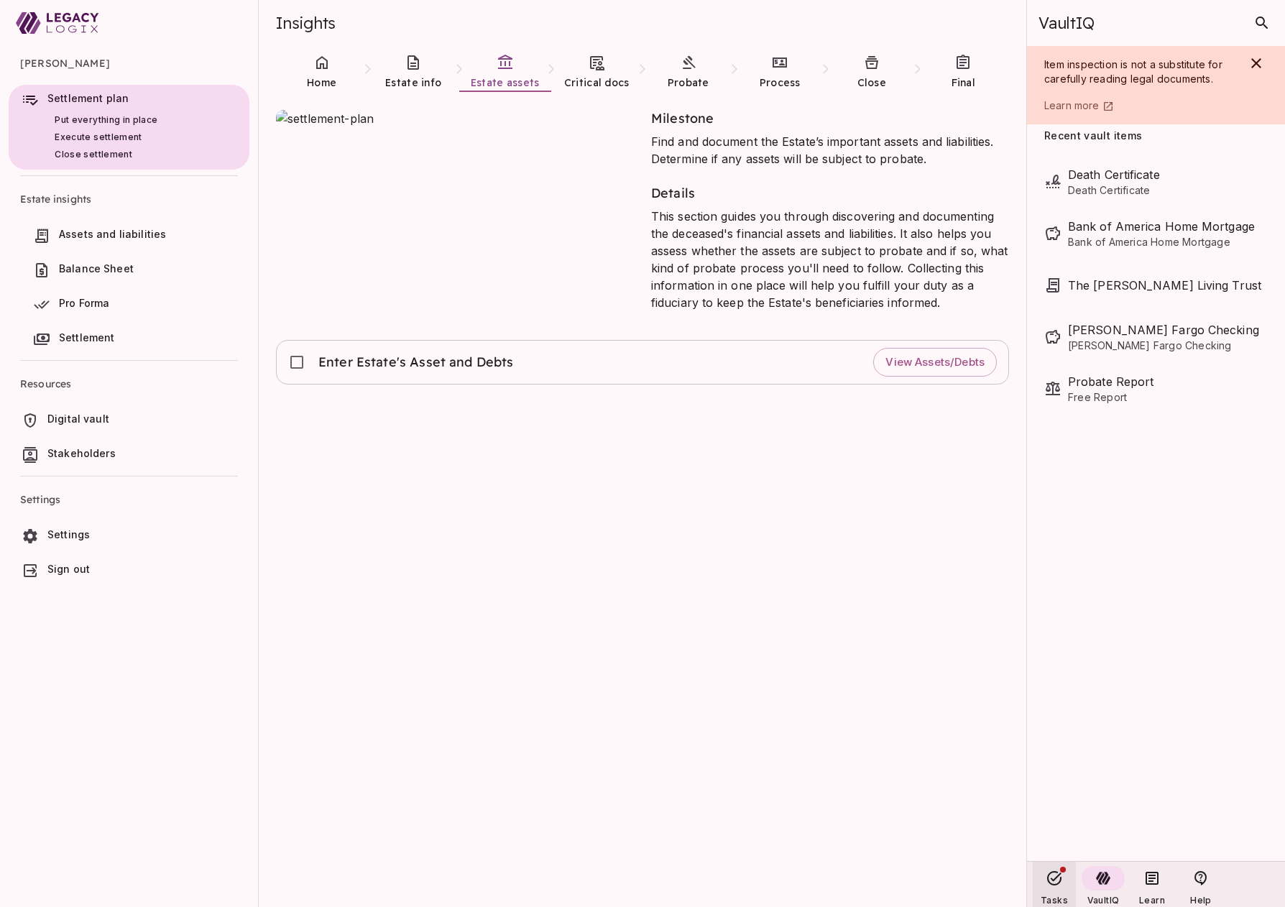
click at [1054, 877] on icon at bounding box center [1054, 878] width 17 height 17
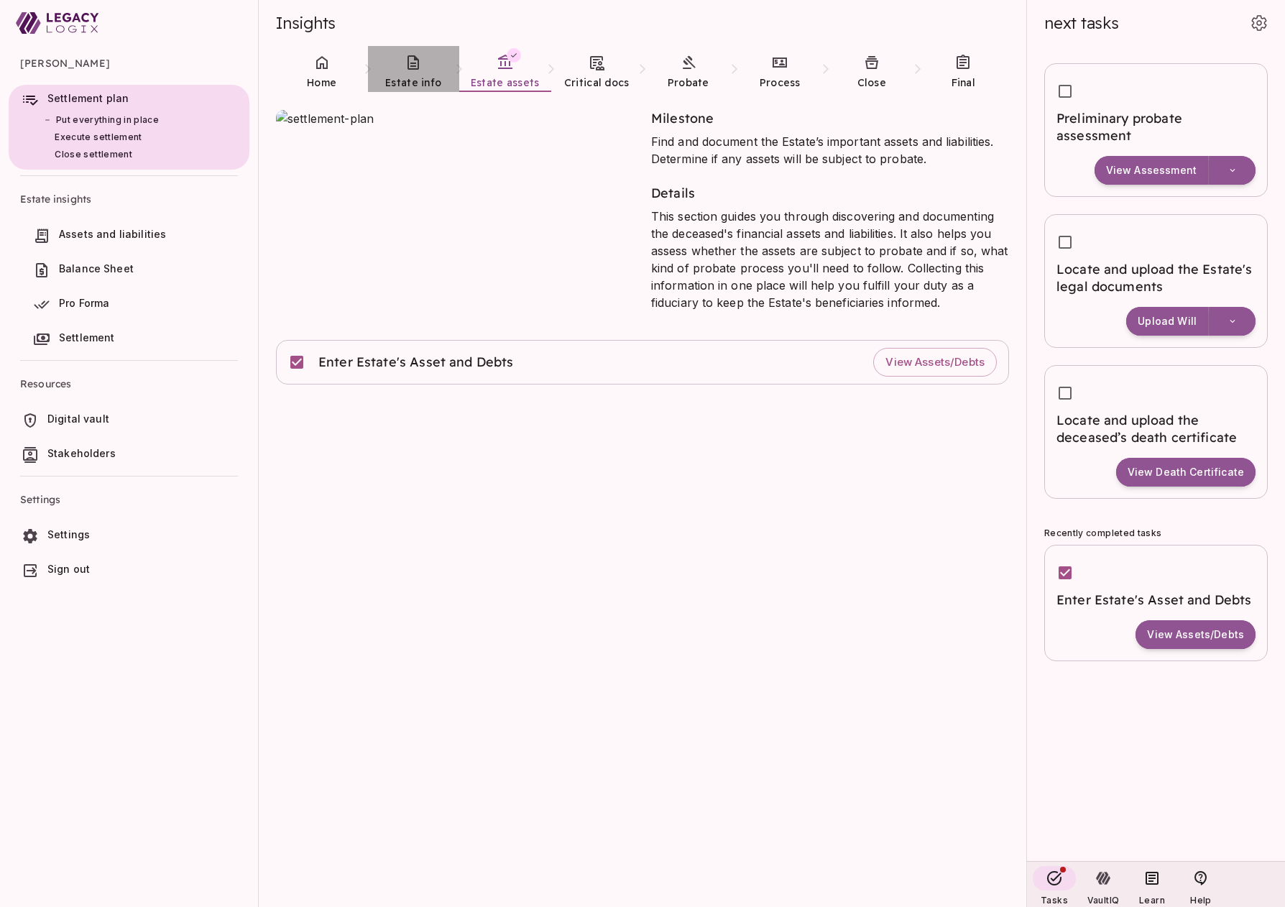
click at [403, 77] on span "Estate info" at bounding box center [413, 82] width 56 height 13
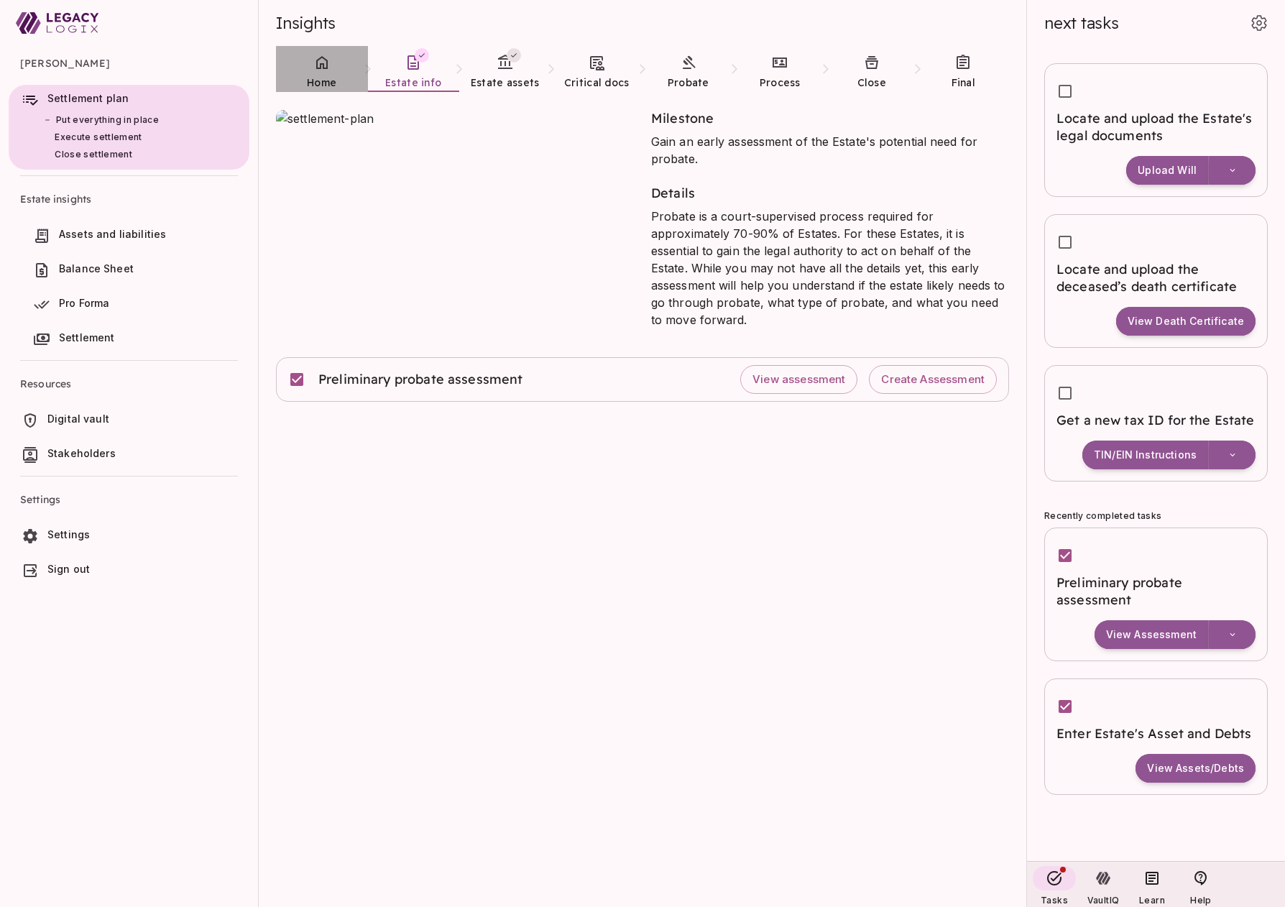
click at [319, 63] on icon at bounding box center [321, 62] width 17 height 17
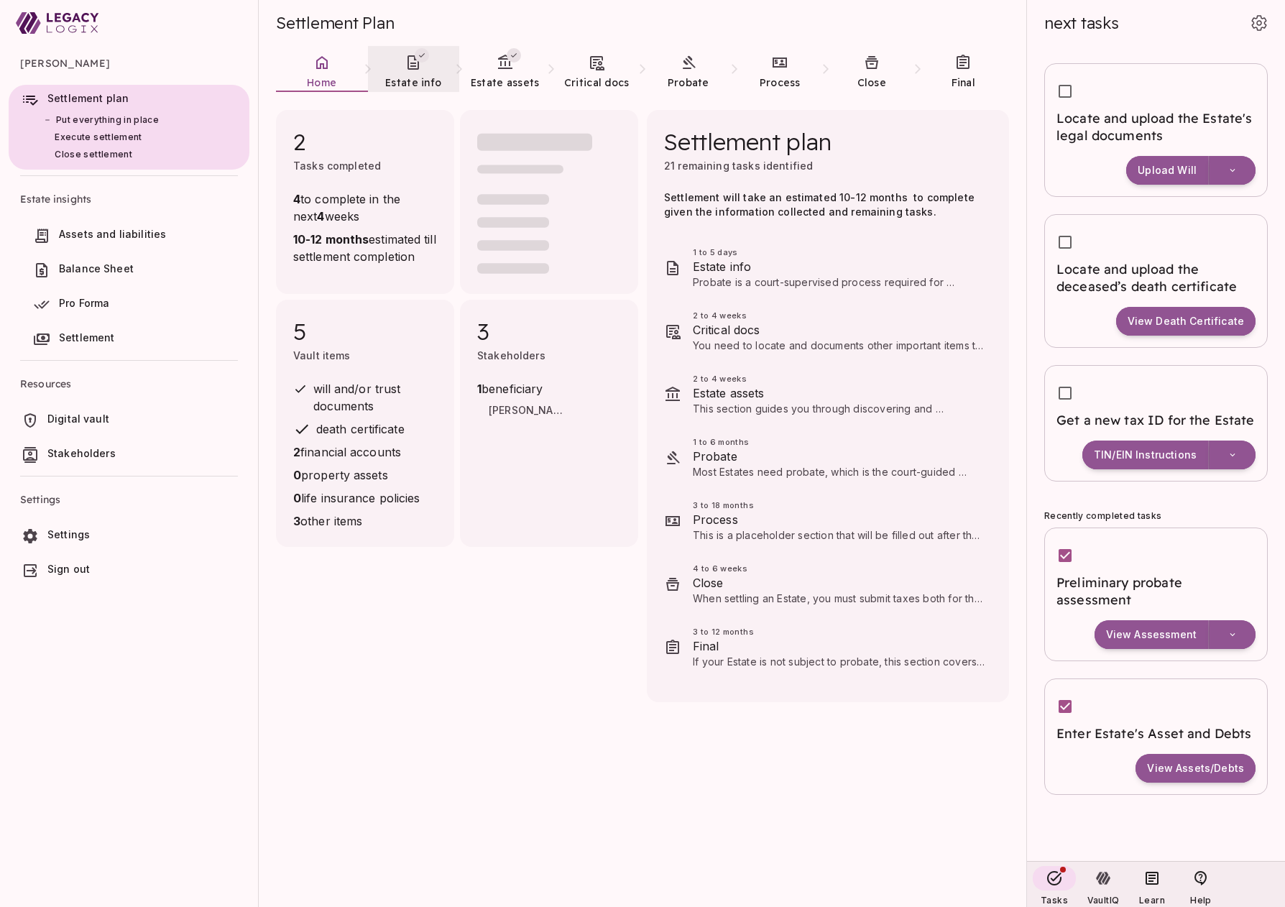
click at [413, 74] on link "Estate info" at bounding box center [414, 72] width 92 height 52
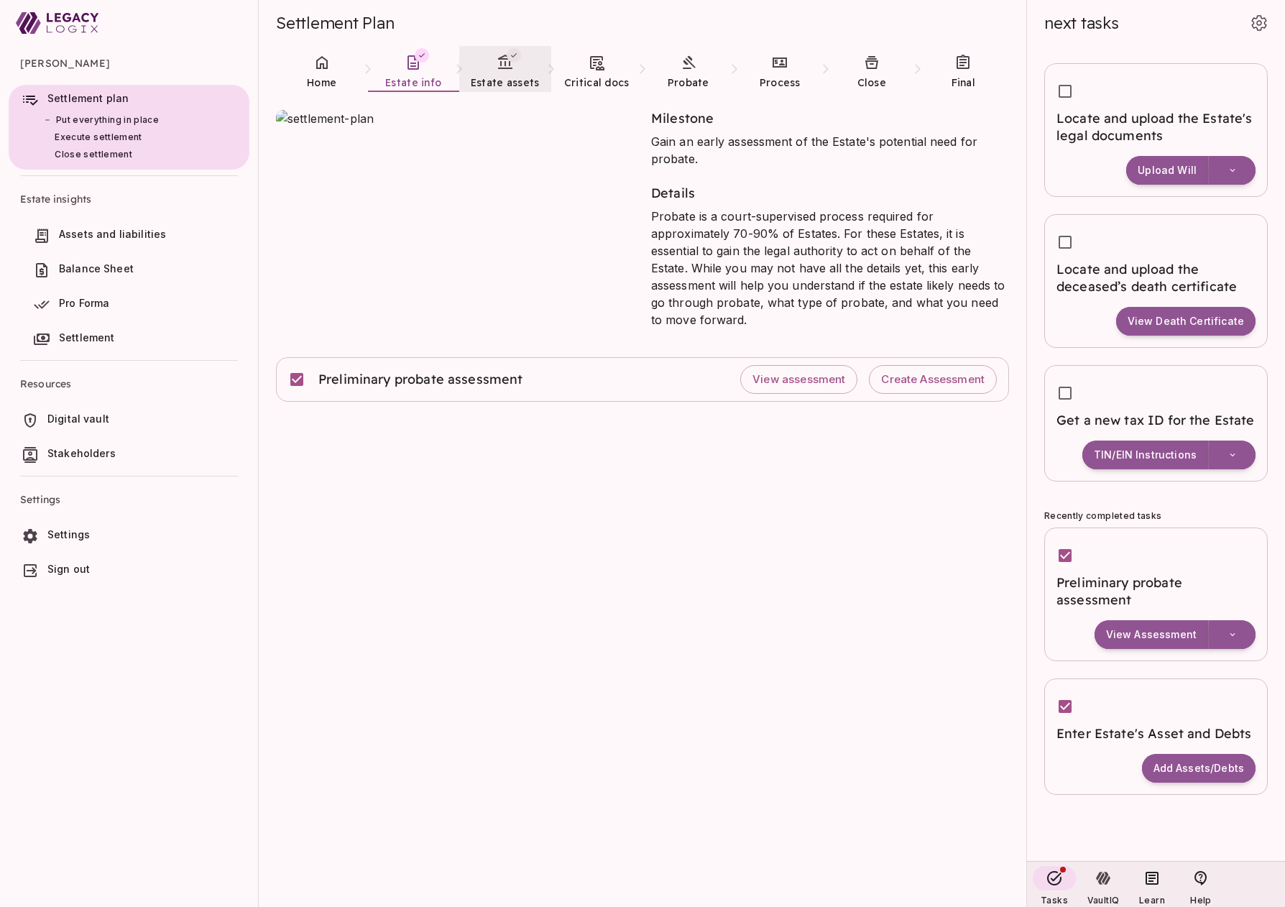
click at [501, 77] on span "Estate assets" at bounding box center [505, 82] width 69 height 13
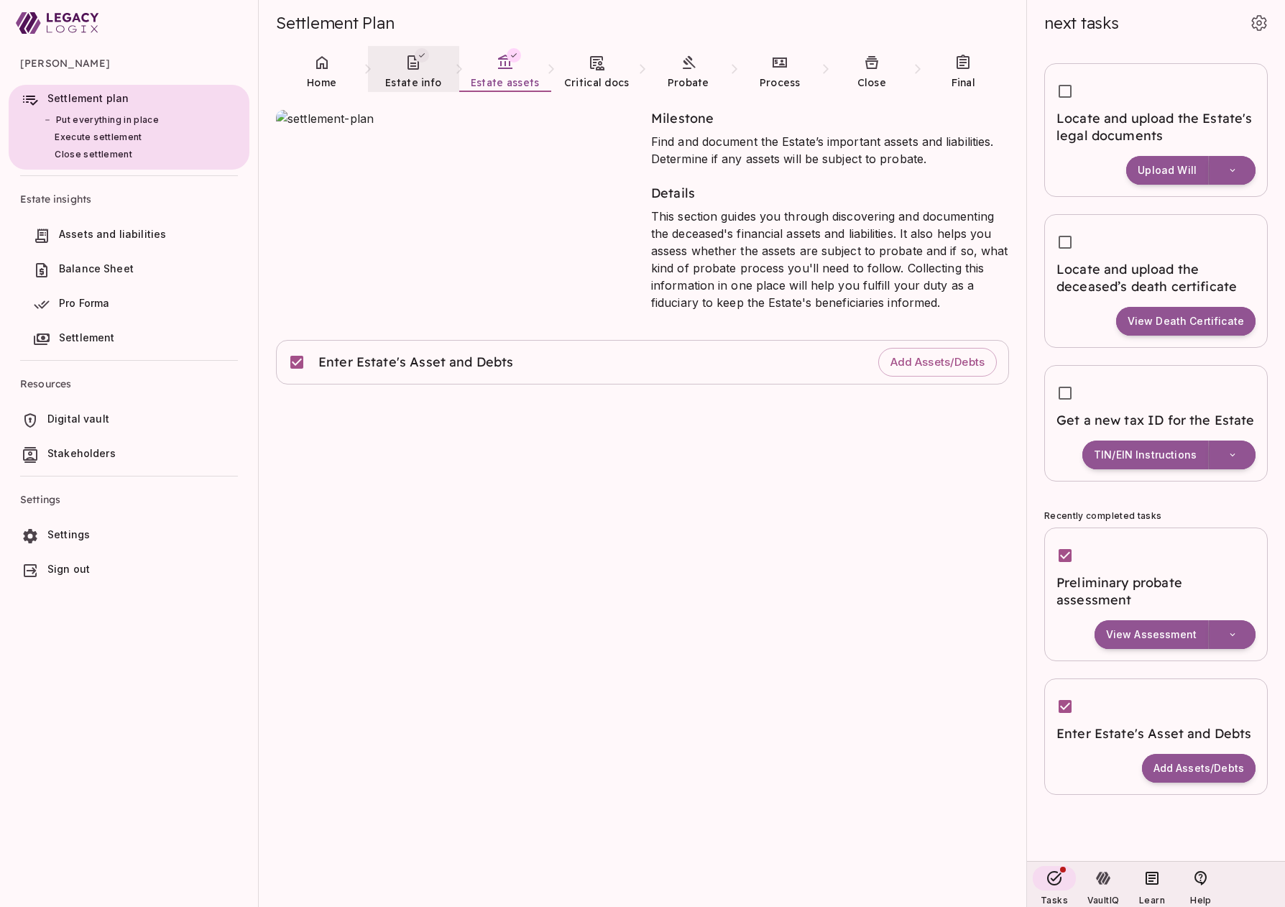
click at [413, 64] on icon at bounding box center [413, 62] width 17 height 17
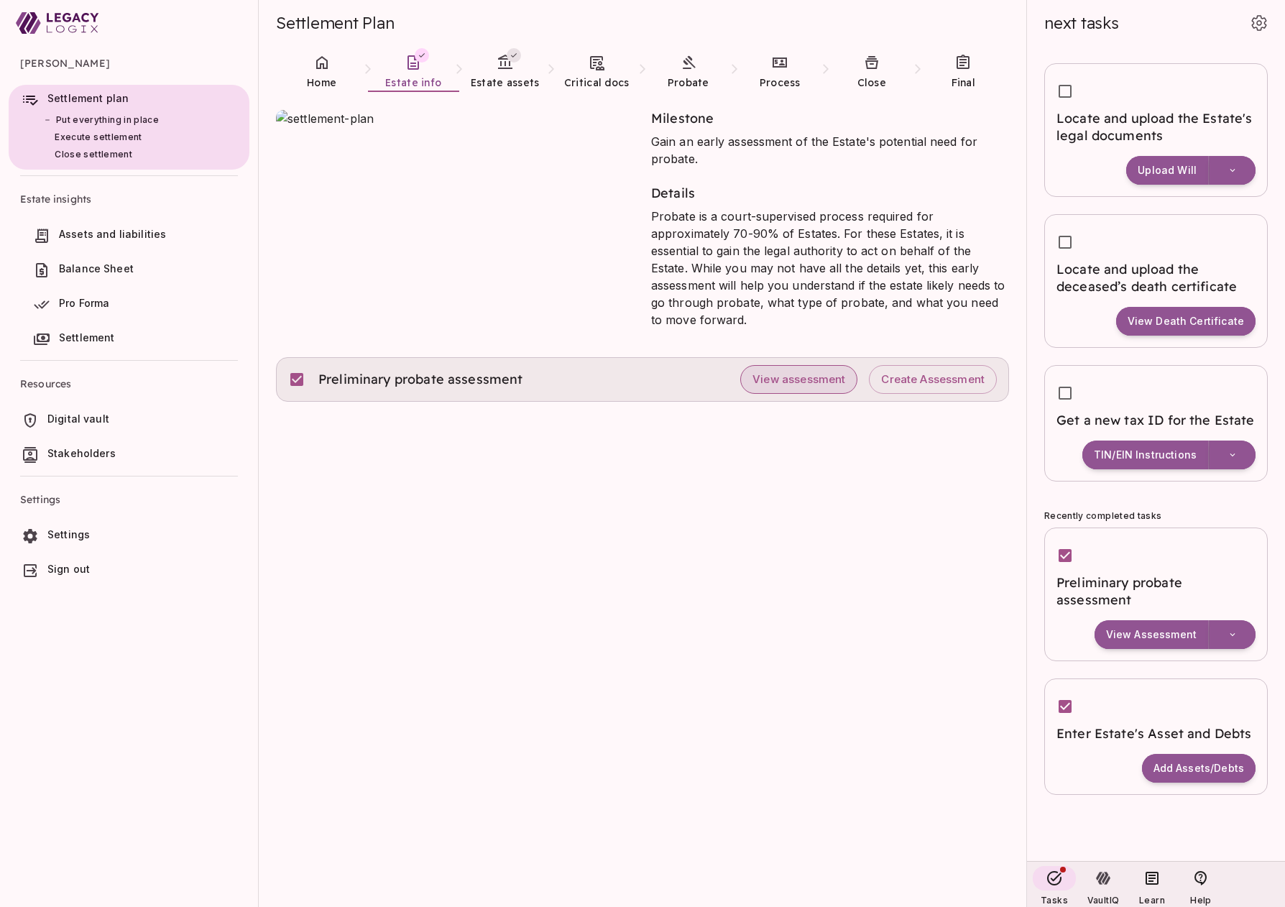
click at [799, 382] on span "View assessment" at bounding box center [799, 380] width 93 height 14
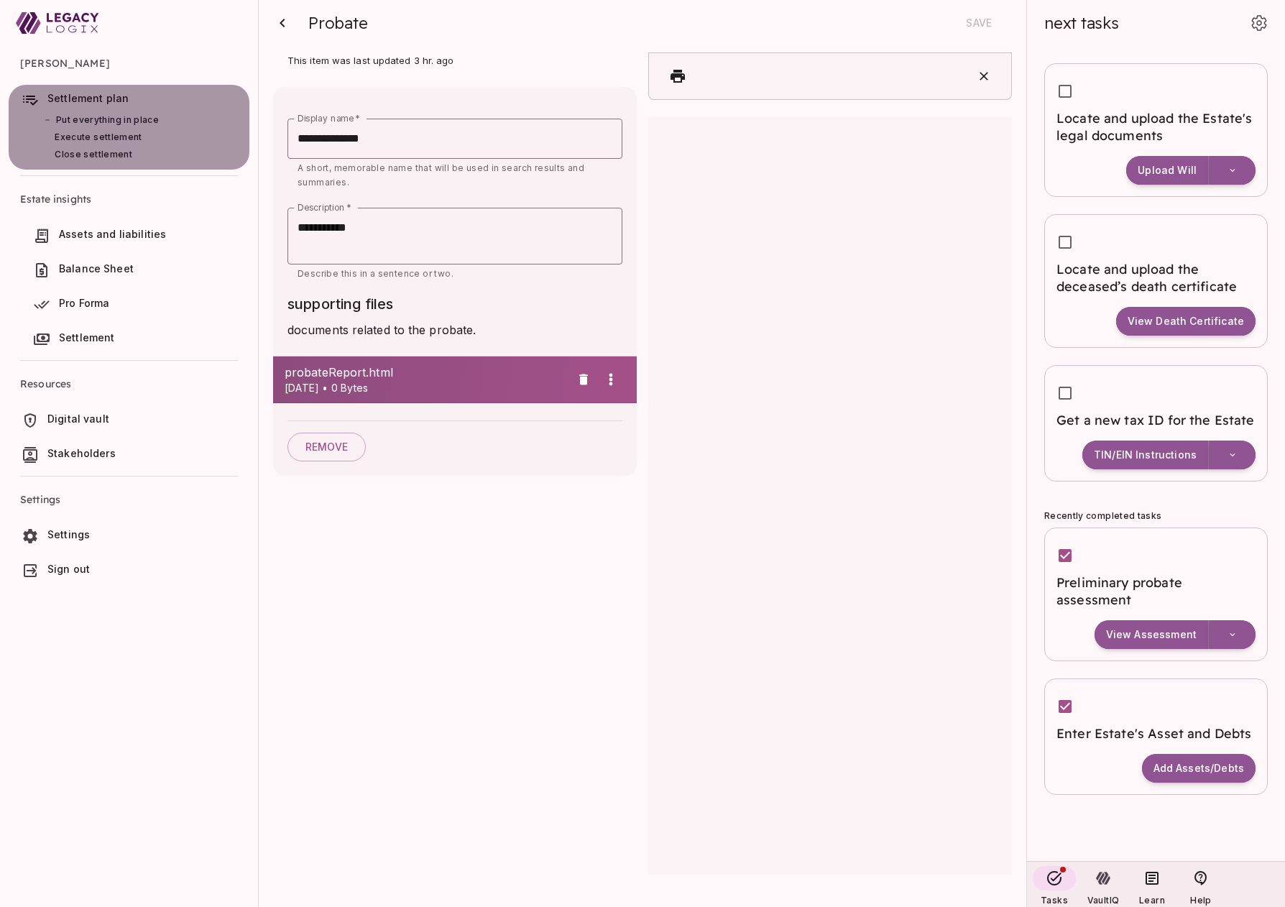
click at [130, 98] on span "Settlement plan" at bounding box center [145, 98] width 196 height 14
